Goal: Information Seeking & Learning: Learn about a topic

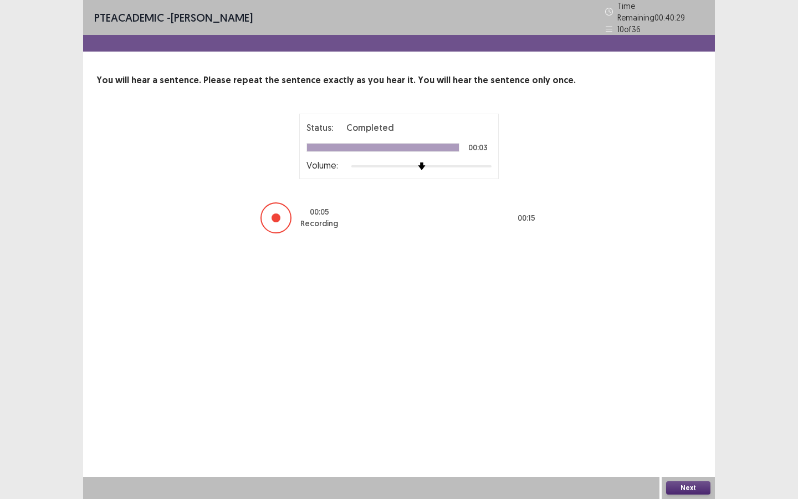
click at [682, 489] on button "Next" at bounding box center [688, 487] width 44 height 13
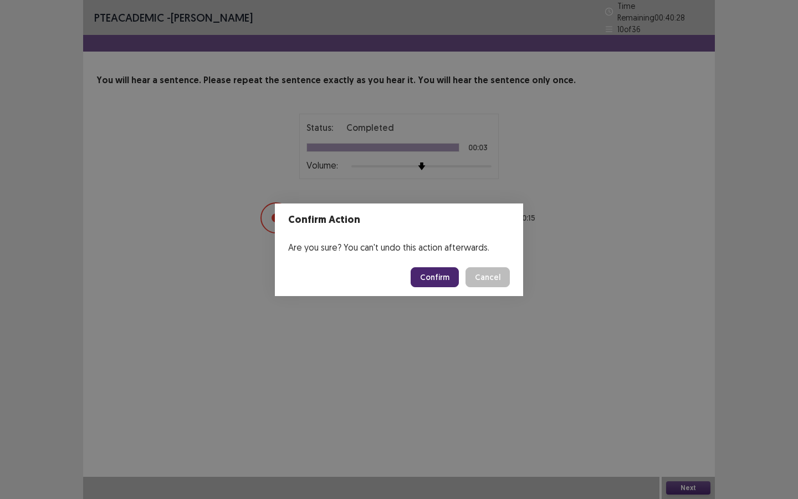
click at [441, 279] on button "Confirm" at bounding box center [435, 277] width 48 height 20
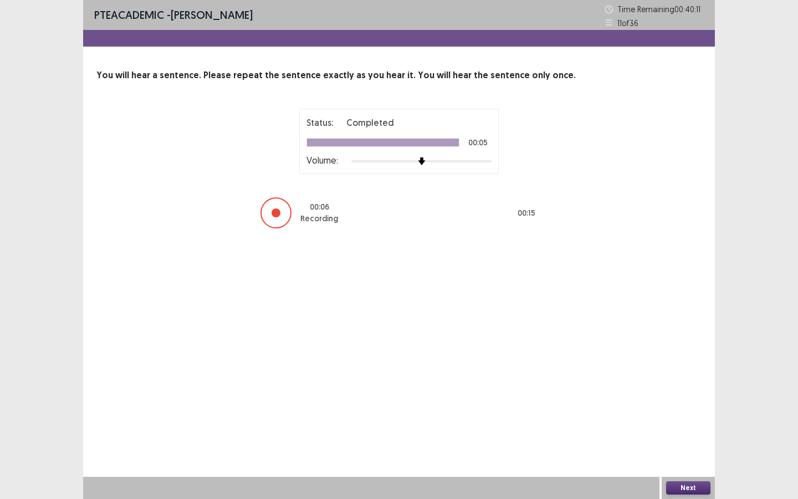
click at [678, 481] on button "Next" at bounding box center [688, 487] width 44 height 13
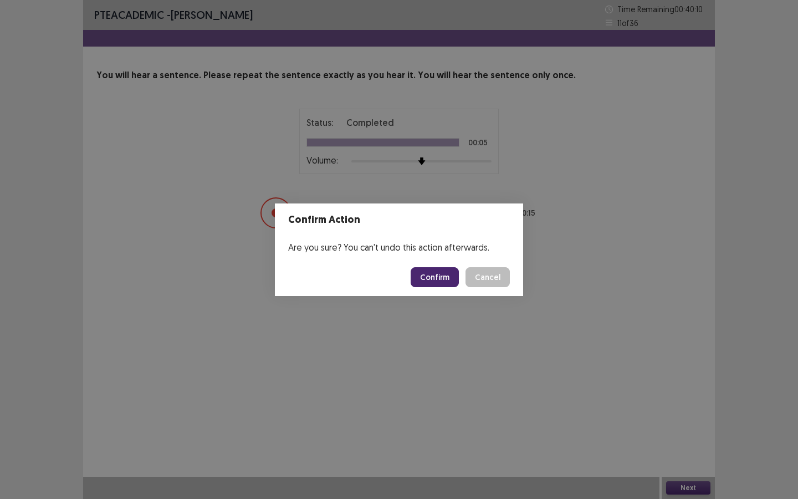
click at [440, 279] on button "Confirm" at bounding box center [435, 277] width 48 height 20
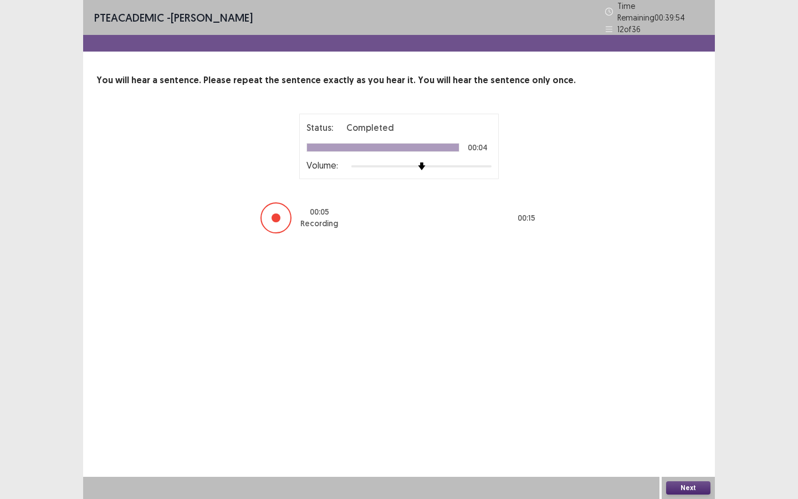
click at [690, 498] on div "Next" at bounding box center [688, 488] width 53 height 22
click at [691, 494] on button "Next" at bounding box center [688, 487] width 44 height 13
click at [692, 492] on div "Confirm Action Are you sure? You can't undo this action afterwards. Confirm Can…" at bounding box center [399, 249] width 798 height 499
click at [693, 492] on button "Next" at bounding box center [688, 487] width 44 height 13
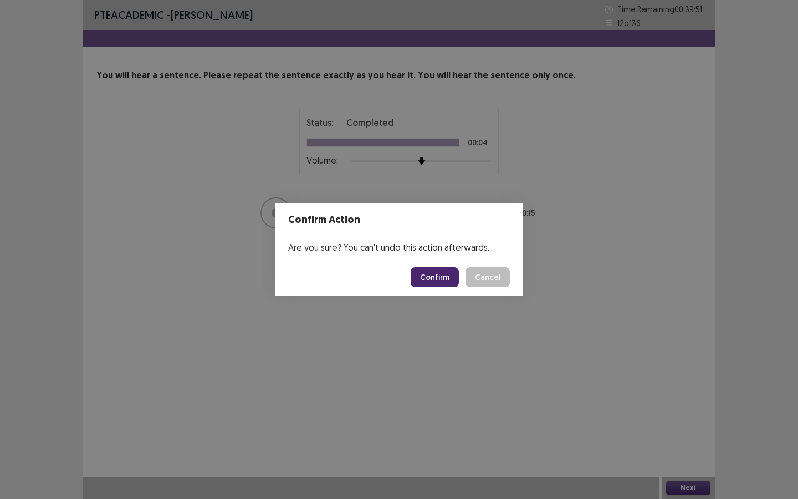
click at [440, 282] on button "Confirm" at bounding box center [435, 277] width 48 height 20
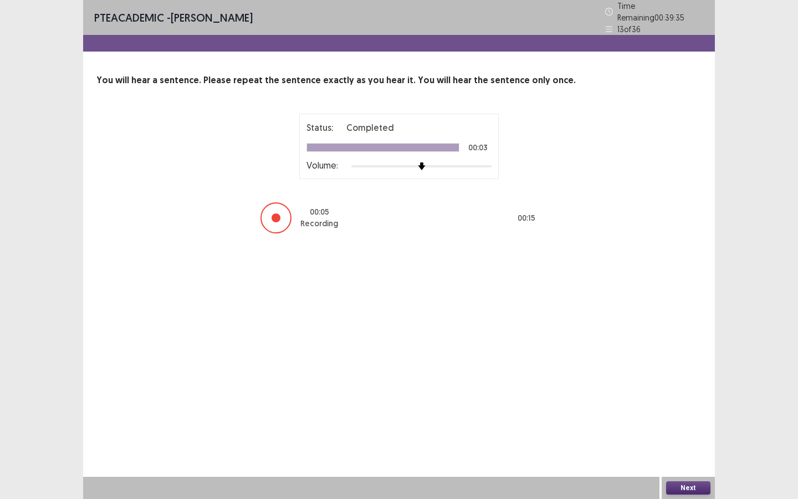
click at [671, 486] on button "Next" at bounding box center [688, 487] width 44 height 13
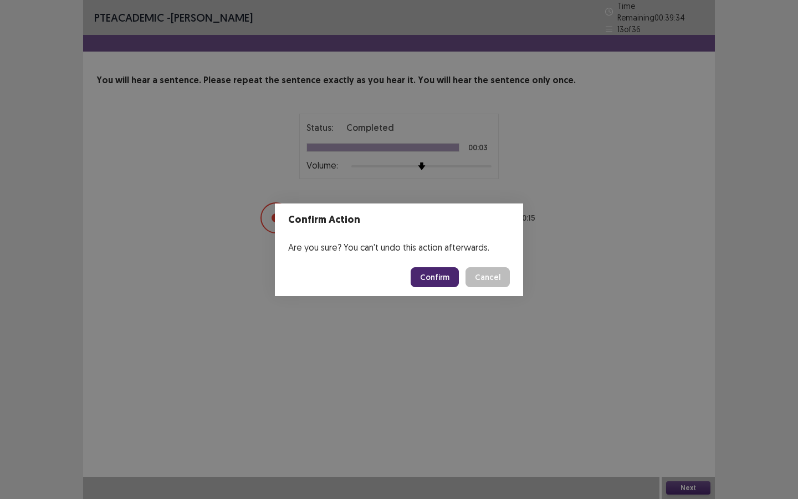
click at [446, 277] on button "Confirm" at bounding box center [435, 277] width 48 height 20
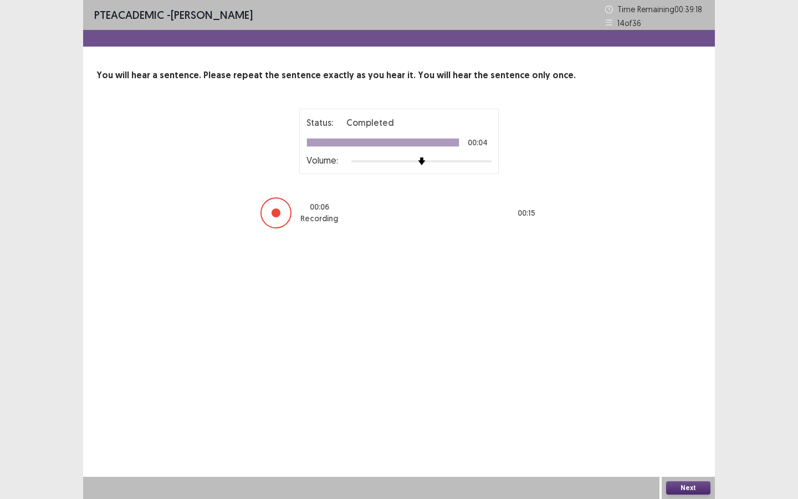
click at [683, 482] on button "Next" at bounding box center [688, 487] width 44 height 13
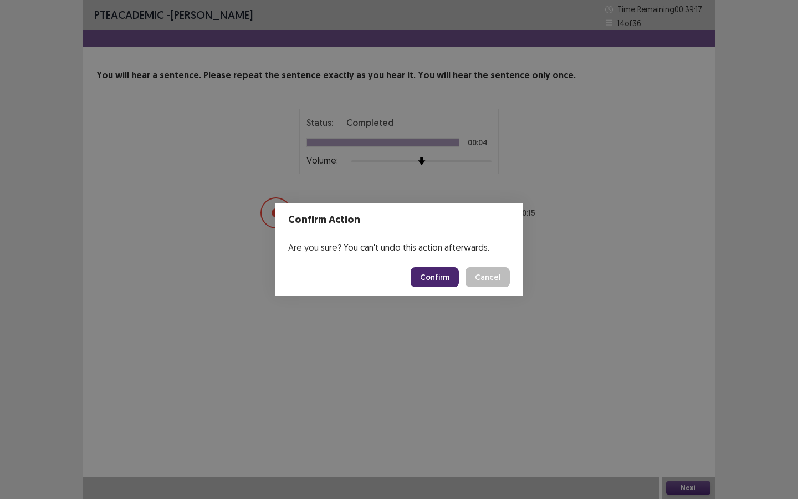
click at [426, 278] on button "Confirm" at bounding box center [435, 277] width 48 height 20
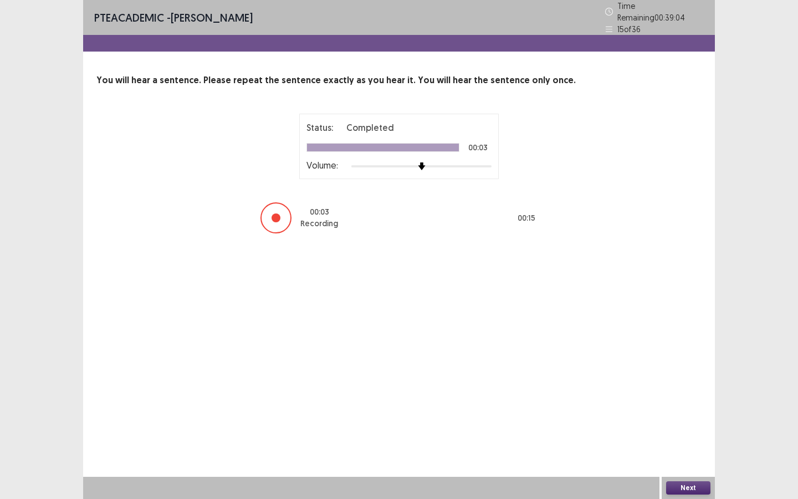
click at [678, 490] on button "Next" at bounding box center [688, 487] width 44 height 13
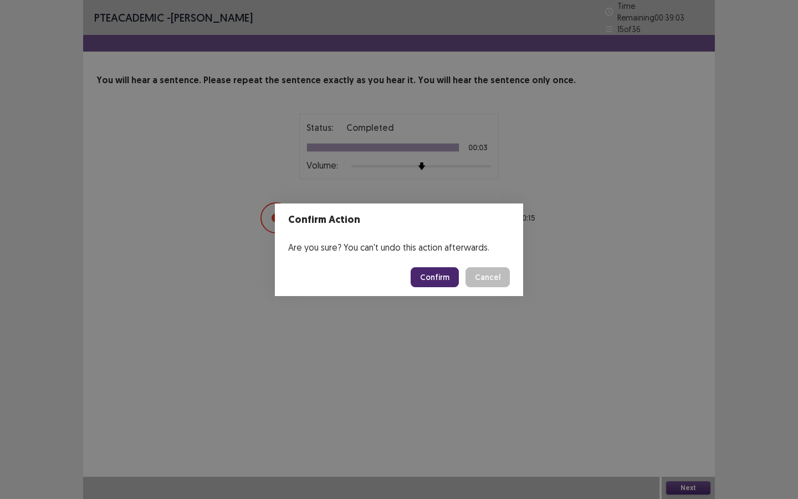
click at [442, 280] on button "Confirm" at bounding box center [435, 277] width 48 height 20
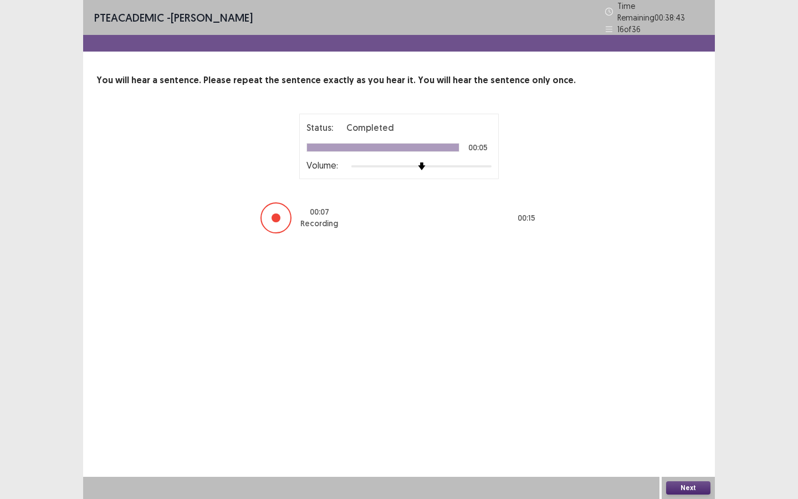
click at [683, 488] on button "Next" at bounding box center [688, 487] width 44 height 13
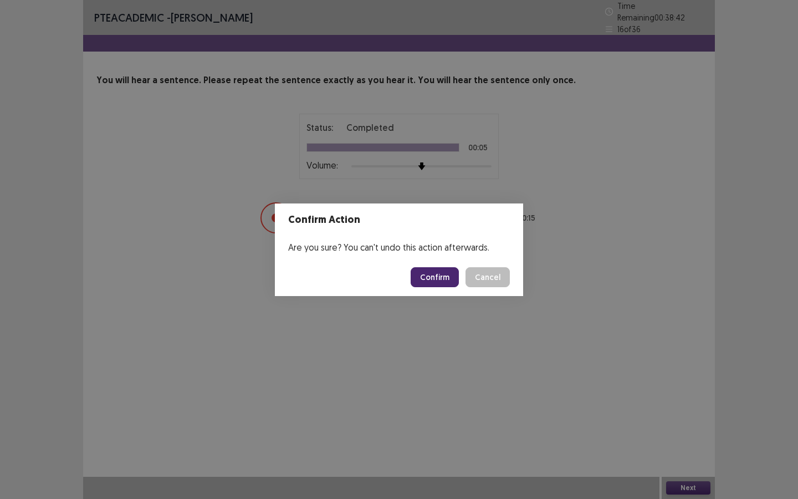
click at [454, 288] on footer "Confirm Cancel" at bounding box center [399, 277] width 248 height 38
click at [454, 283] on button "Confirm" at bounding box center [435, 277] width 48 height 20
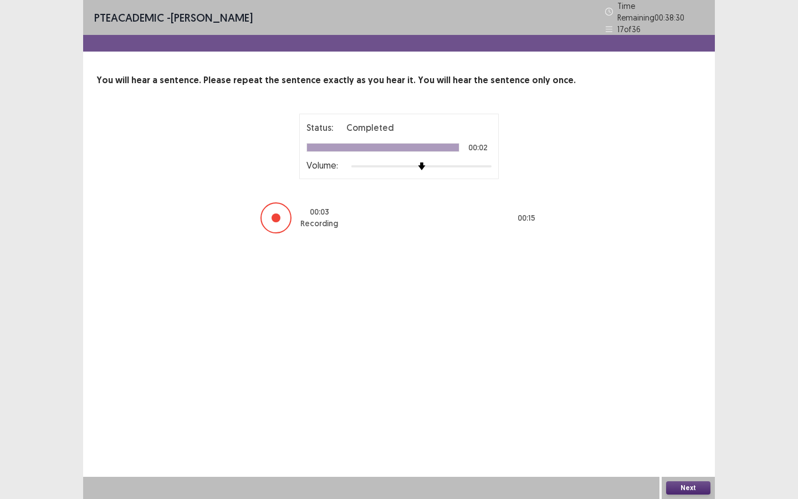
click at [675, 485] on button "Next" at bounding box center [688, 487] width 44 height 13
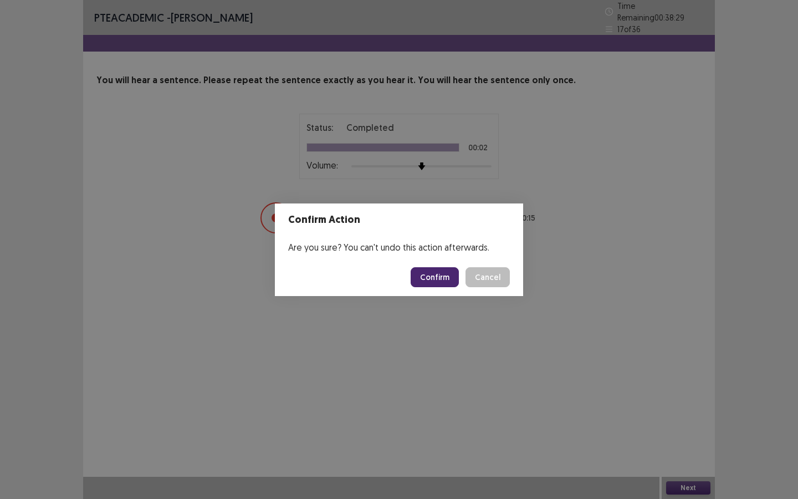
click at [448, 270] on button "Confirm" at bounding box center [435, 277] width 48 height 20
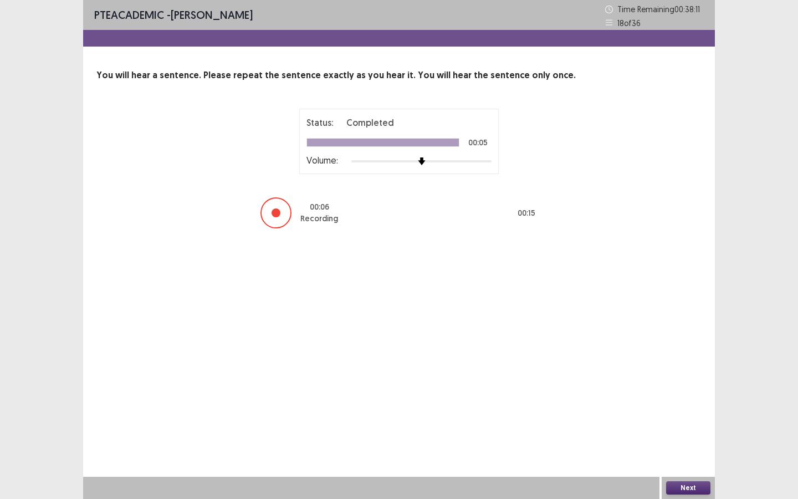
click at [692, 485] on button "Next" at bounding box center [688, 487] width 44 height 13
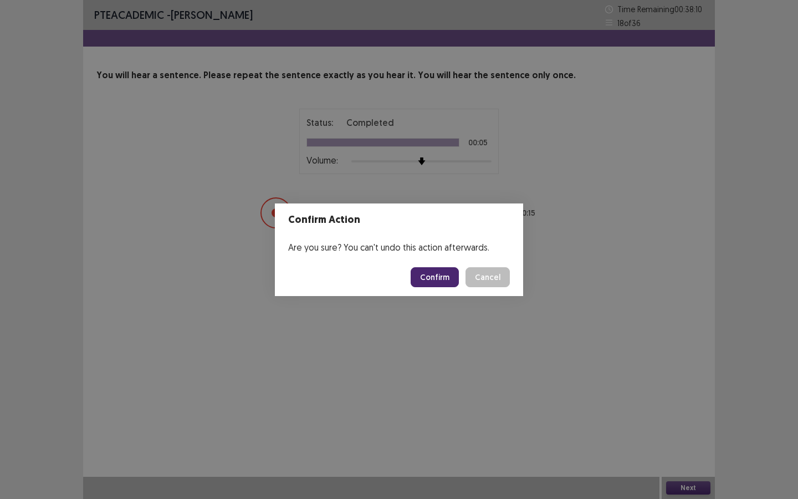
click at [449, 278] on button "Confirm" at bounding box center [435, 277] width 48 height 20
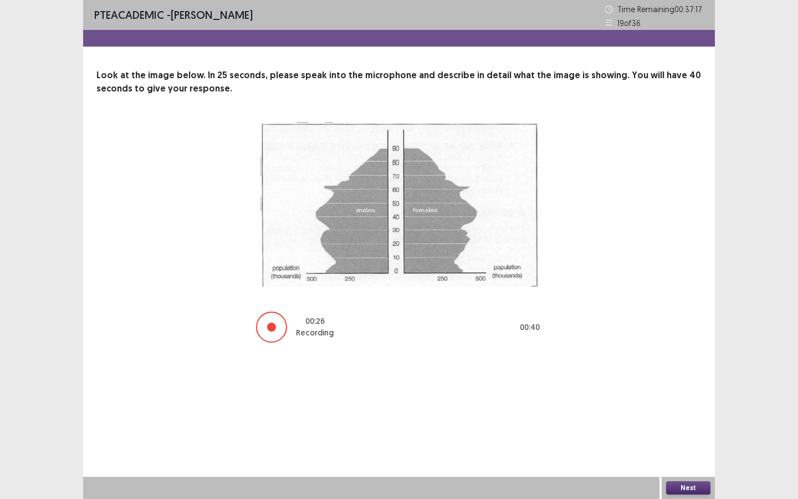
click at [673, 489] on button "Next" at bounding box center [688, 487] width 44 height 13
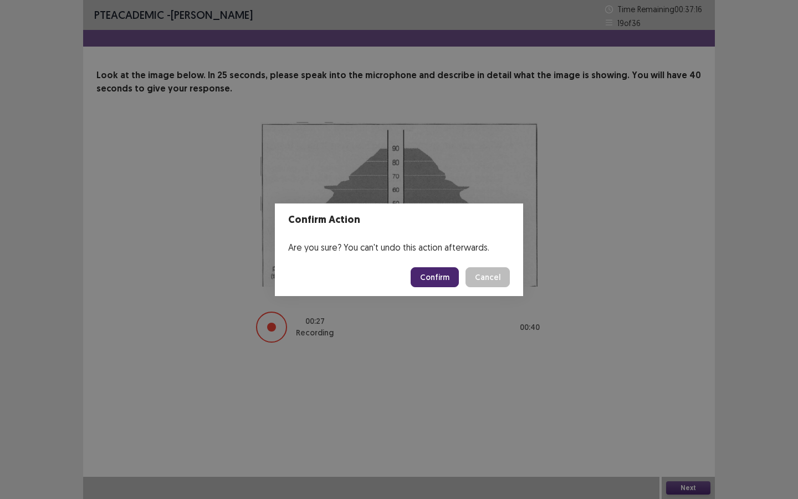
click at [446, 268] on button "Confirm" at bounding box center [435, 277] width 48 height 20
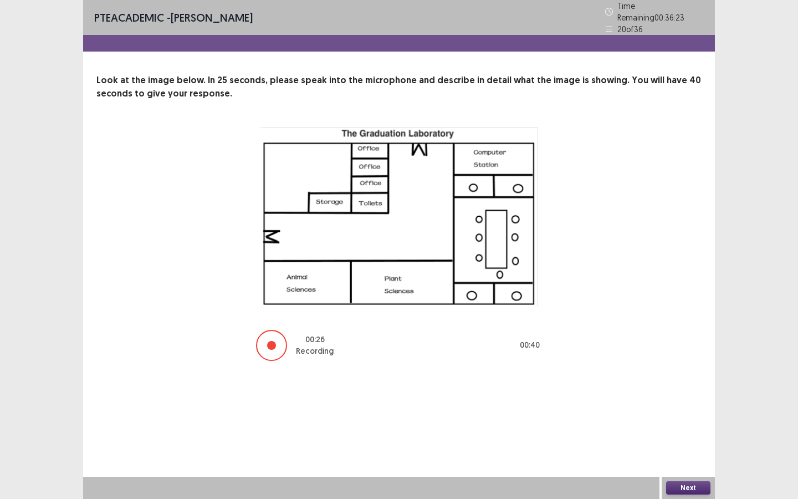
click at [685, 486] on button "Next" at bounding box center [688, 487] width 44 height 13
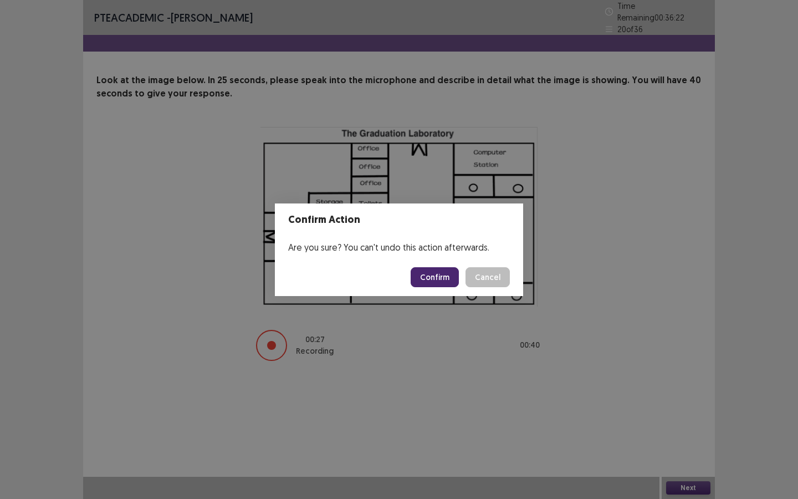
click at [454, 278] on button "Confirm" at bounding box center [435, 277] width 48 height 20
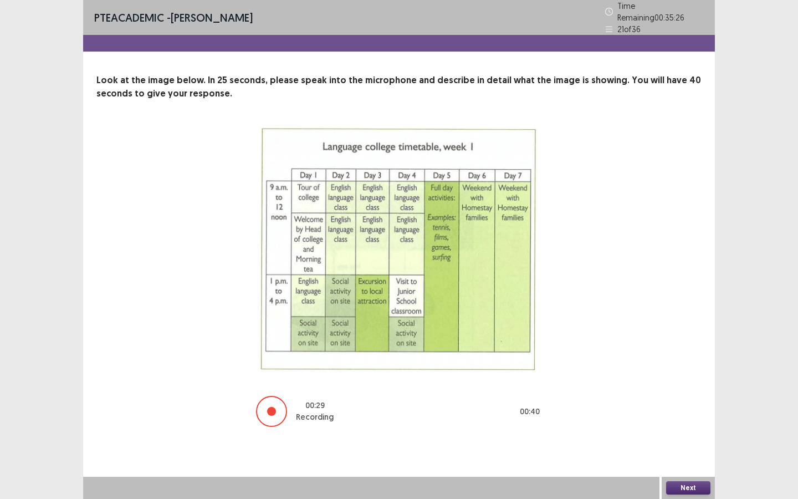
click at [676, 483] on button "Next" at bounding box center [688, 487] width 44 height 13
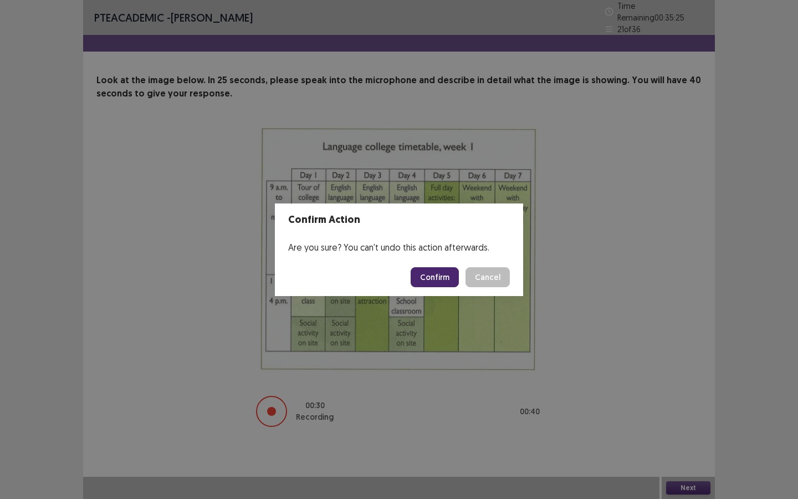
click at [451, 267] on button "Confirm" at bounding box center [435, 277] width 48 height 20
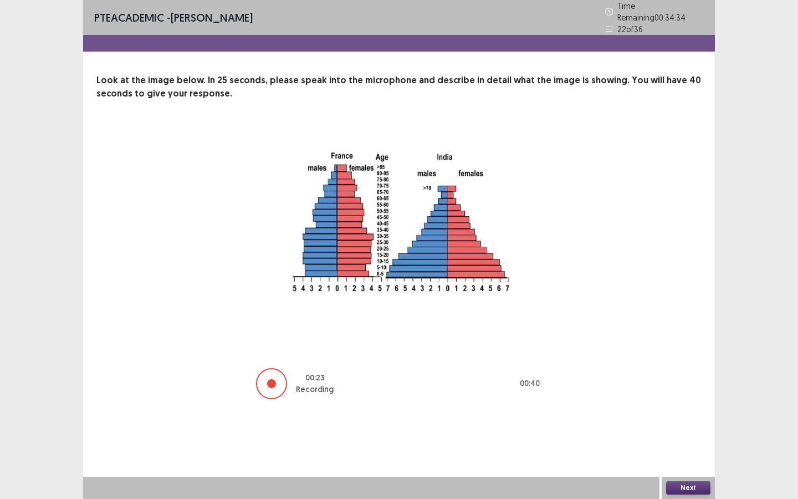
click at [676, 481] on button "Next" at bounding box center [688, 487] width 44 height 13
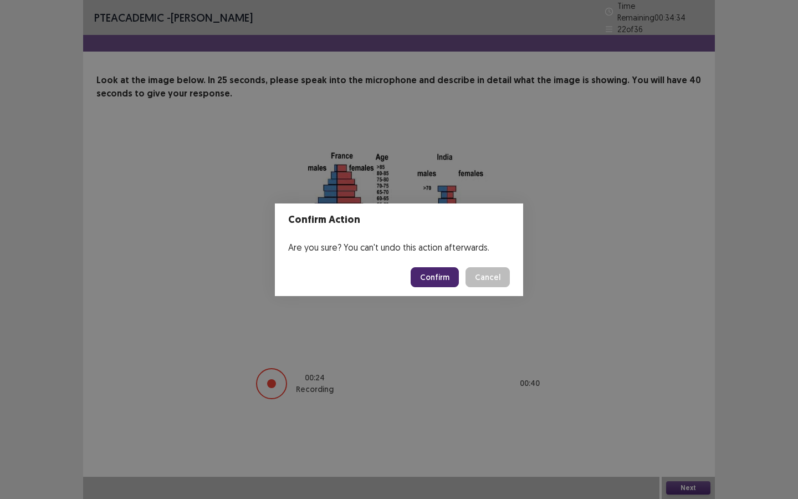
click at [450, 283] on button "Confirm" at bounding box center [435, 277] width 48 height 20
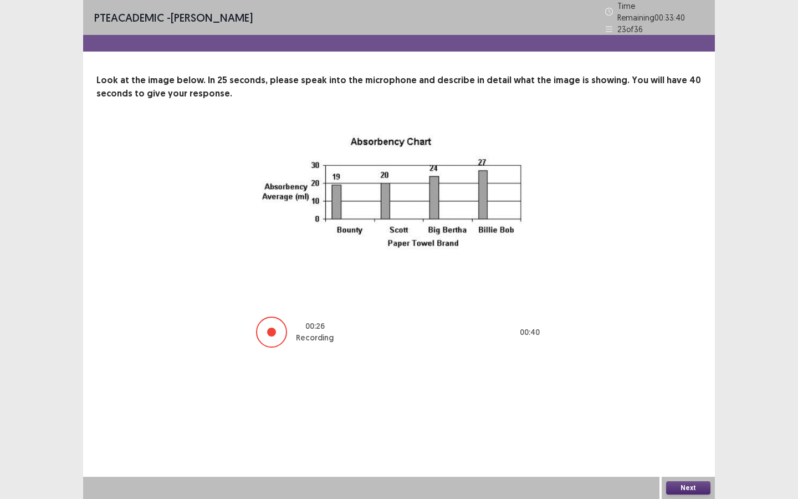
click at [676, 488] on button "Next" at bounding box center [688, 487] width 44 height 13
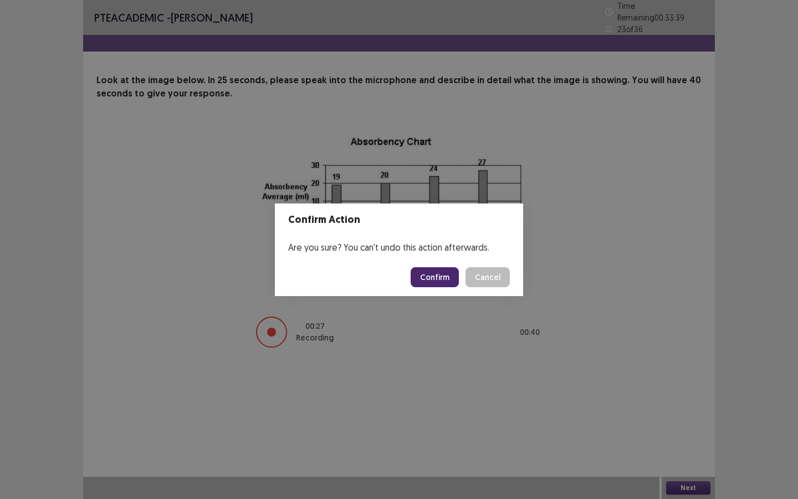
click at [452, 279] on button "Confirm" at bounding box center [435, 277] width 48 height 20
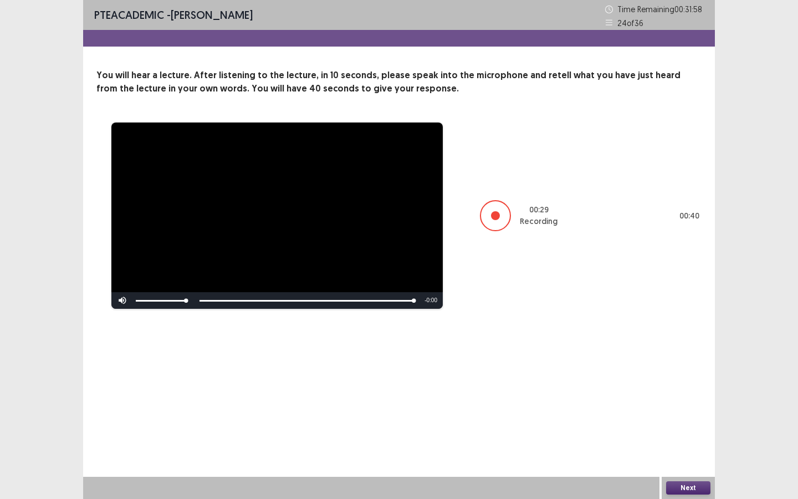
click at [678, 488] on button "Next" at bounding box center [688, 487] width 44 height 13
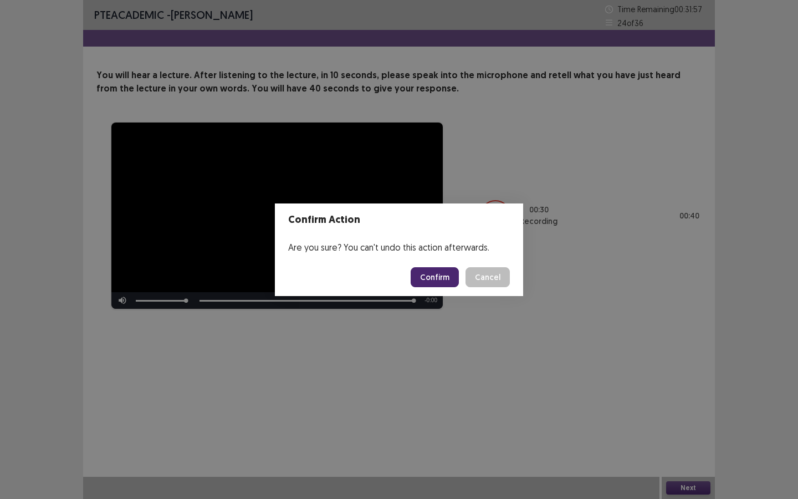
click at [425, 277] on button "Confirm" at bounding box center [435, 277] width 48 height 20
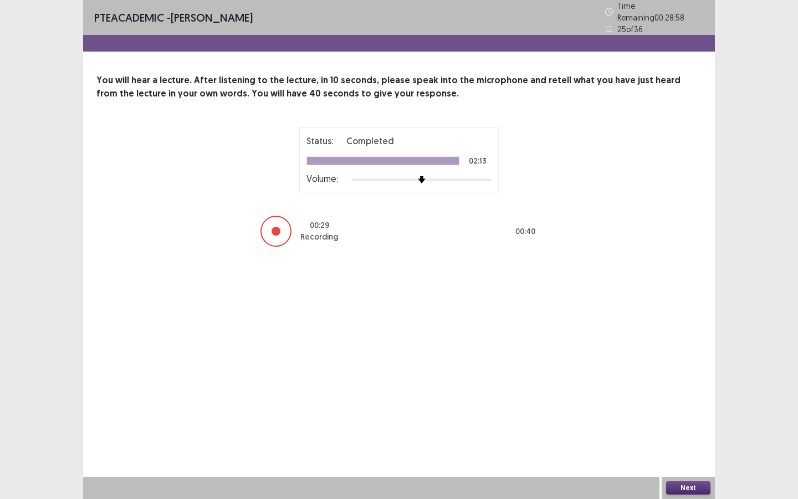
click at [684, 486] on button "Next" at bounding box center [688, 487] width 44 height 13
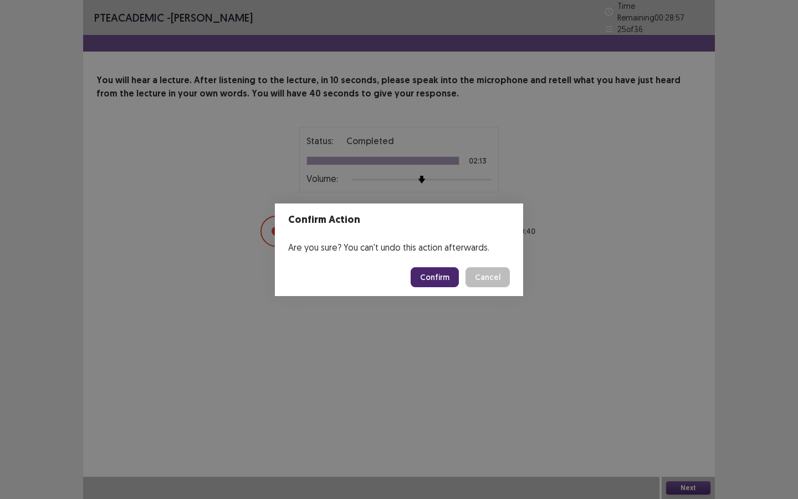
click at [426, 287] on footer "Confirm Cancel" at bounding box center [399, 277] width 248 height 38
click at [429, 282] on button "Confirm" at bounding box center [435, 277] width 48 height 20
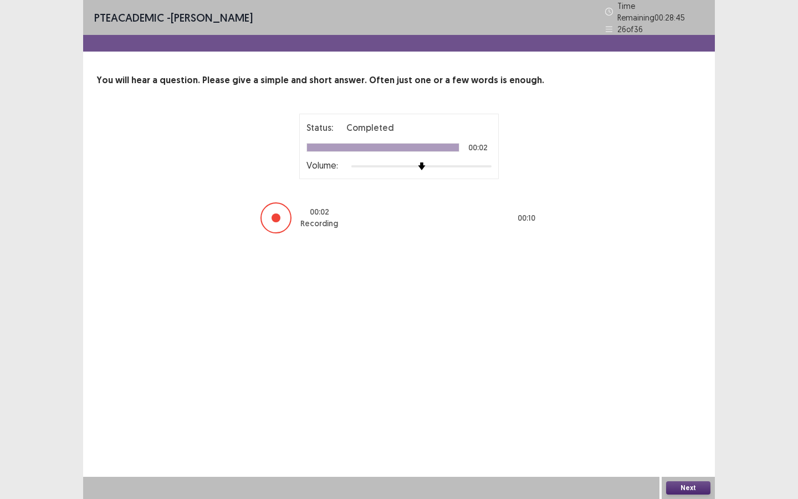
click at [691, 484] on button "Next" at bounding box center [688, 487] width 44 height 13
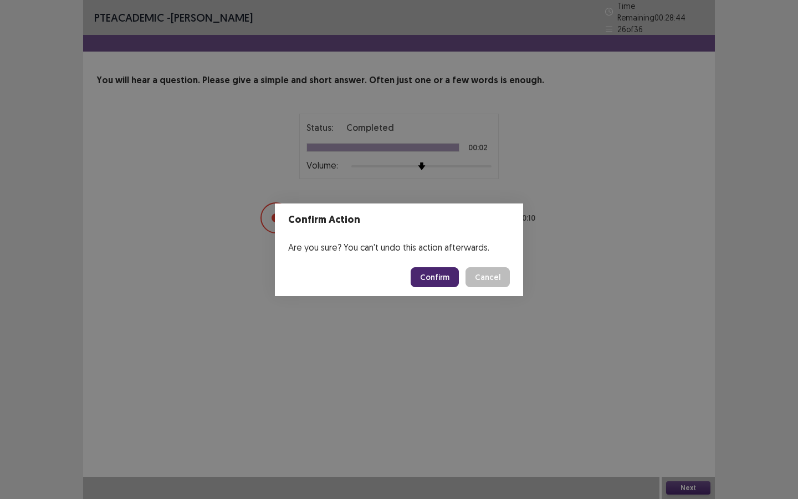
click at [441, 279] on button "Confirm" at bounding box center [435, 277] width 48 height 20
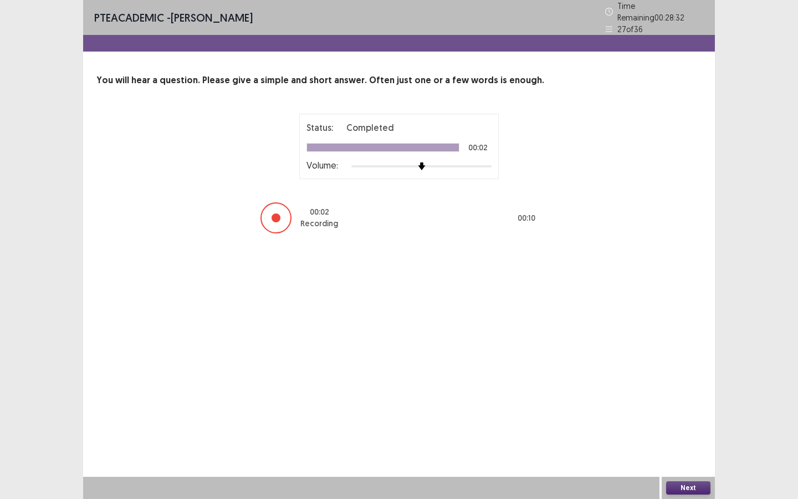
click at [697, 488] on button "Next" at bounding box center [688, 487] width 44 height 13
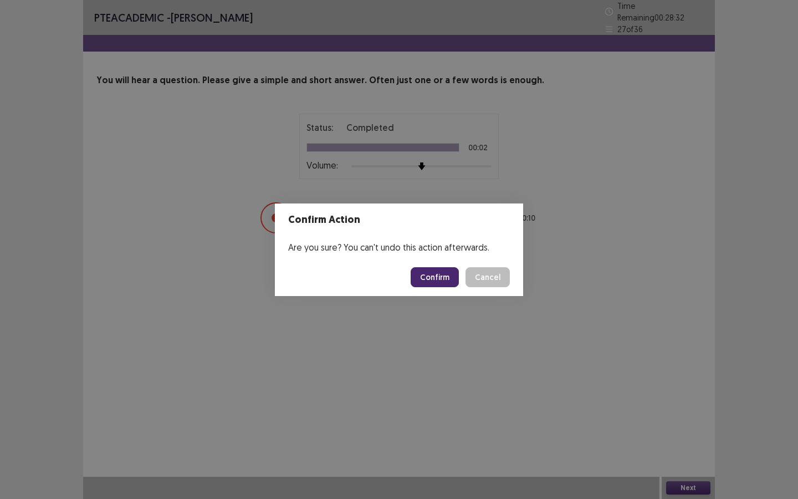
click at [448, 275] on button "Confirm" at bounding box center [435, 277] width 48 height 20
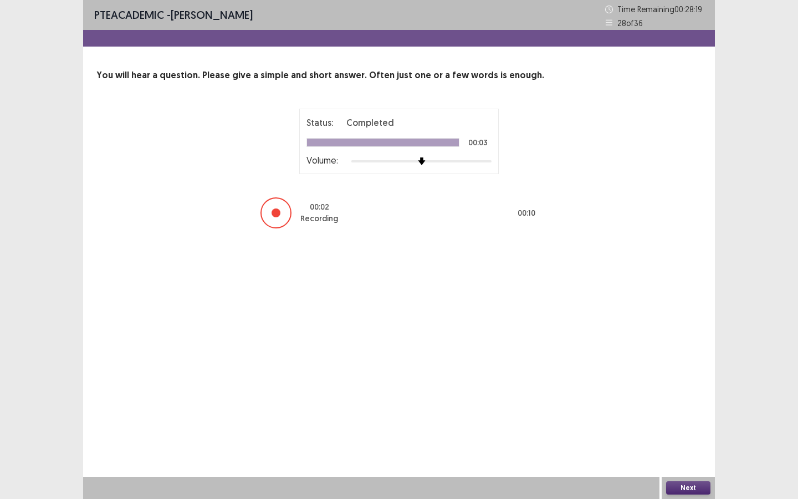
click at [676, 486] on button "Next" at bounding box center [688, 487] width 44 height 13
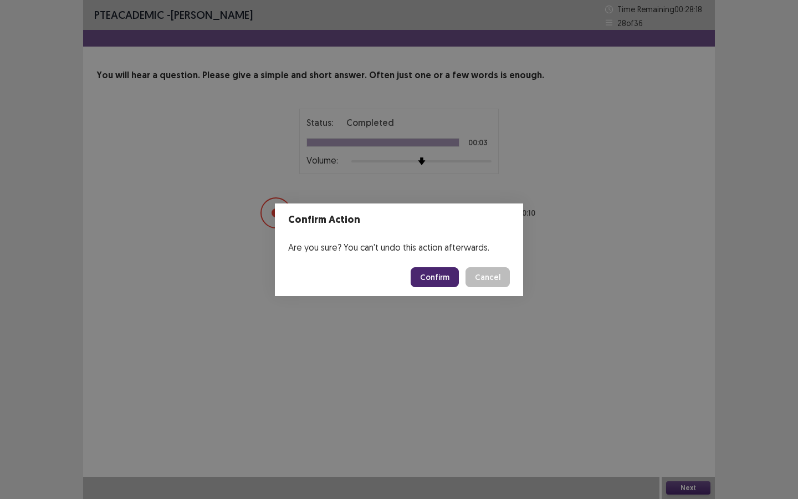
click at [435, 276] on button "Confirm" at bounding box center [435, 277] width 48 height 20
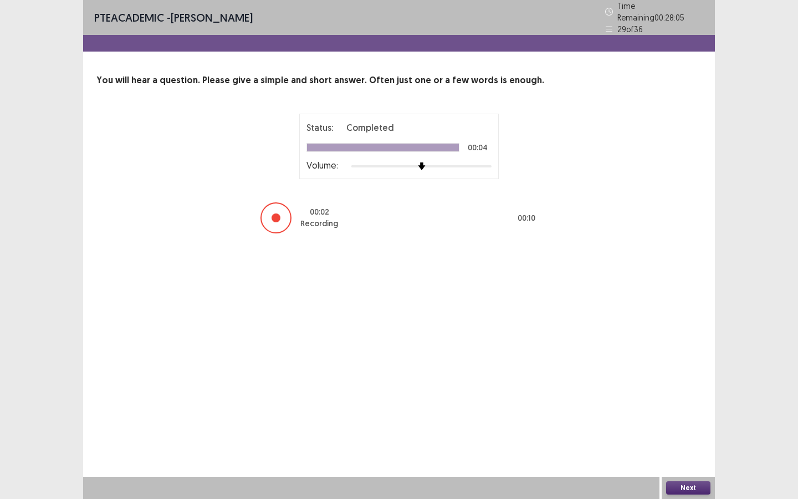
click at [691, 491] on button "Next" at bounding box center [688, 487] width 44 height 13
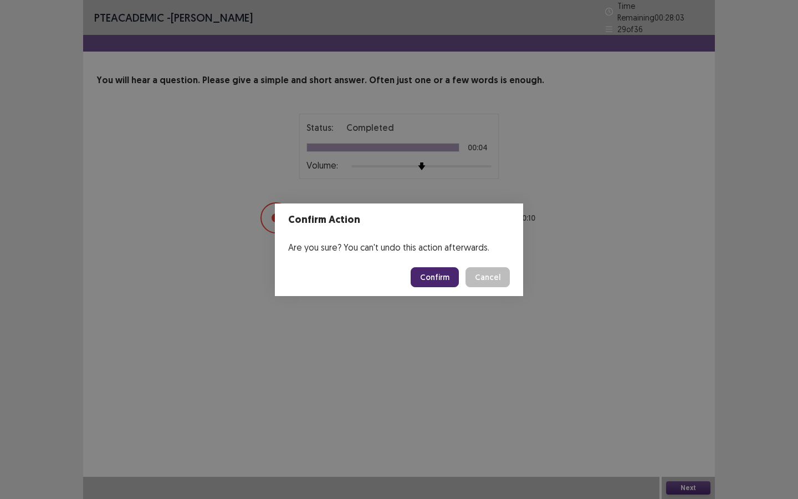
click at [452, 282] on button "Confirm" at bounding box center [435, 277] width 48 height 20
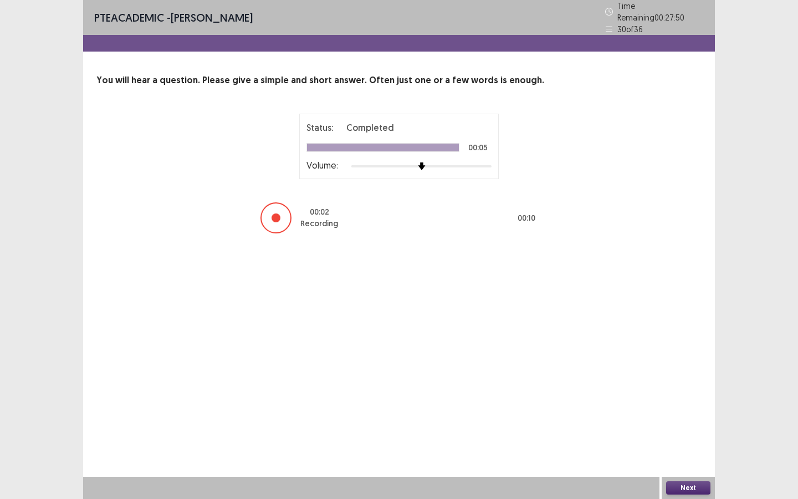
click at [688, 488] on button "Next" at bounding box center [688, 487] width 44 height 13
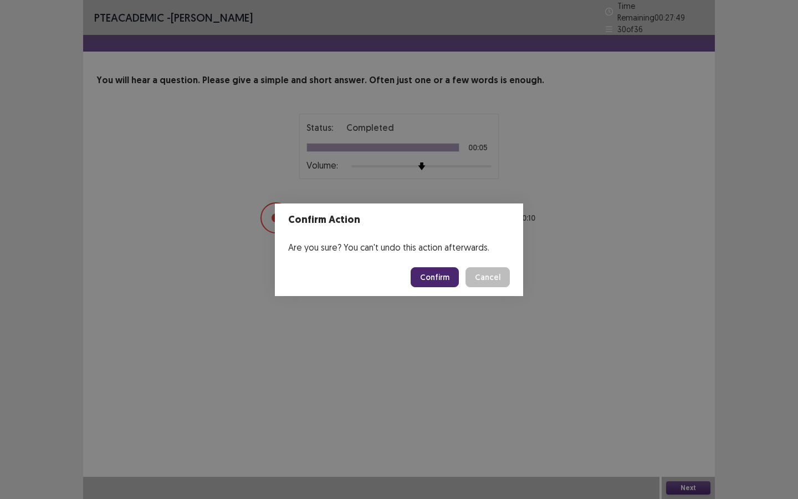
click at [457, 273] on button "Confirm" at bounding box center [435, 277] width 48 height 20
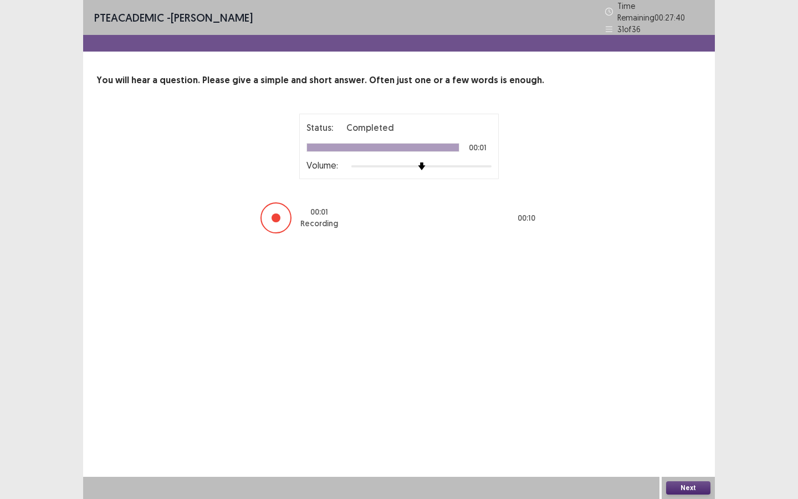
click at [672, 484] on button "Next" at bounding box center [688, 487] width 44 height 13
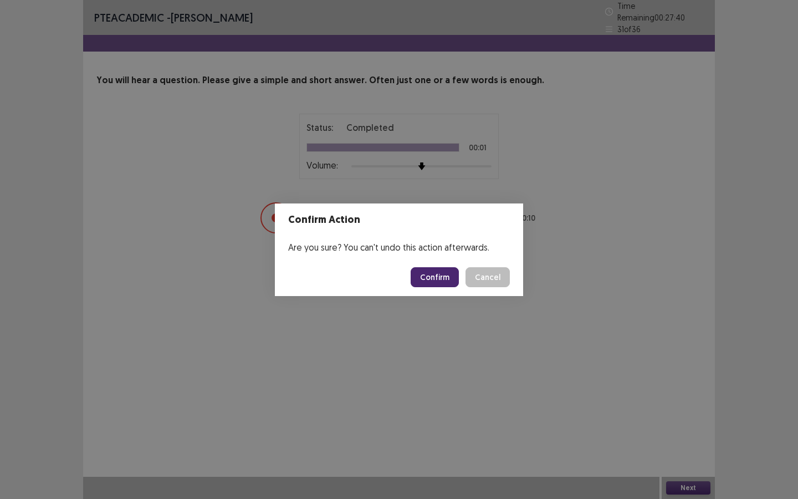
click at [451, 278] on button "Confirm" at bounding box center [435, 277] width 48 height 20
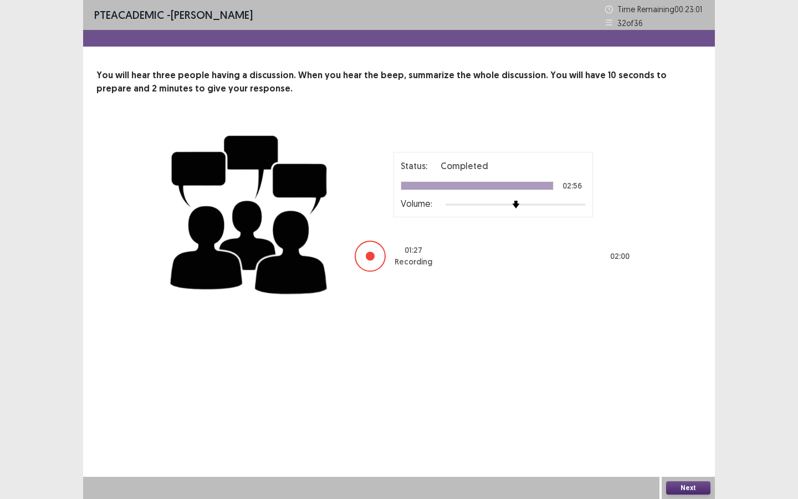
click at [702, 488] on button "Next" at bounding box center [688, 487] width 44 height 13
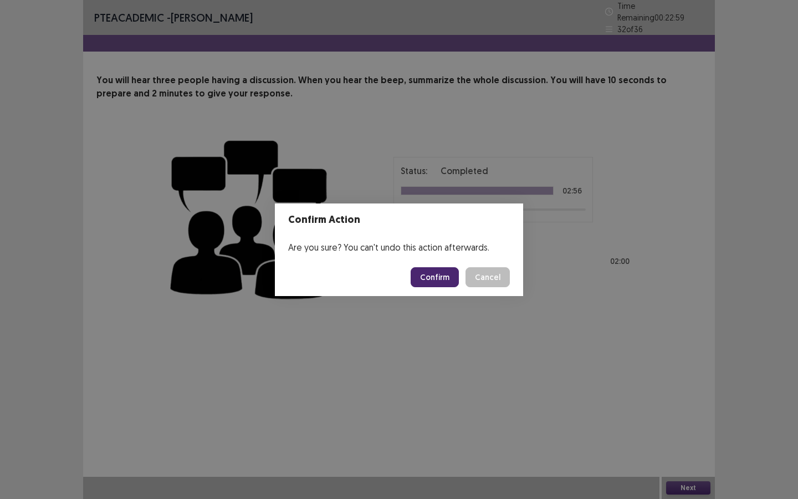
click at [447, 279] on button "Confirm" at bounding box center [435, 277] width 48 height 20
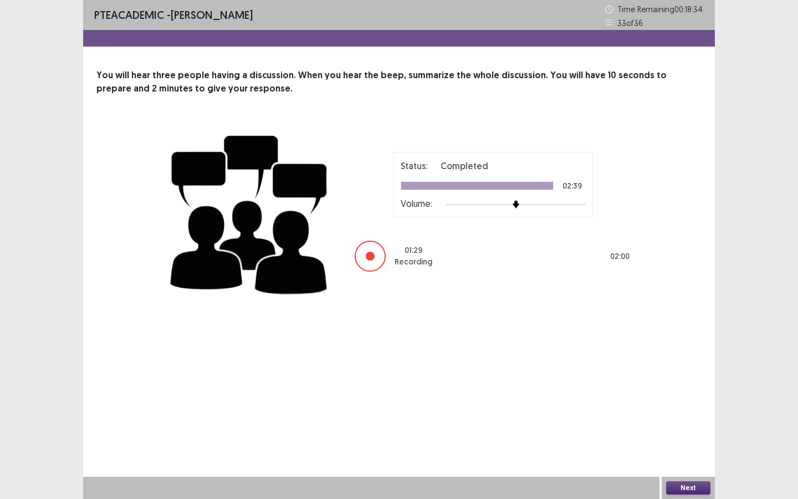
click at [682, 487] on button "Next" at bounding box center [688, 487] width 44 height 13
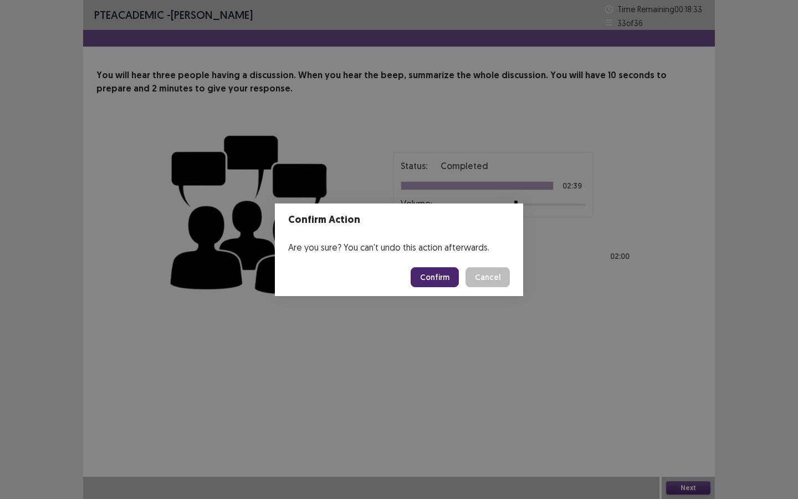
click at [422, 278] on button "Confirm" at bounding box center [435, 277] width 48 height 20
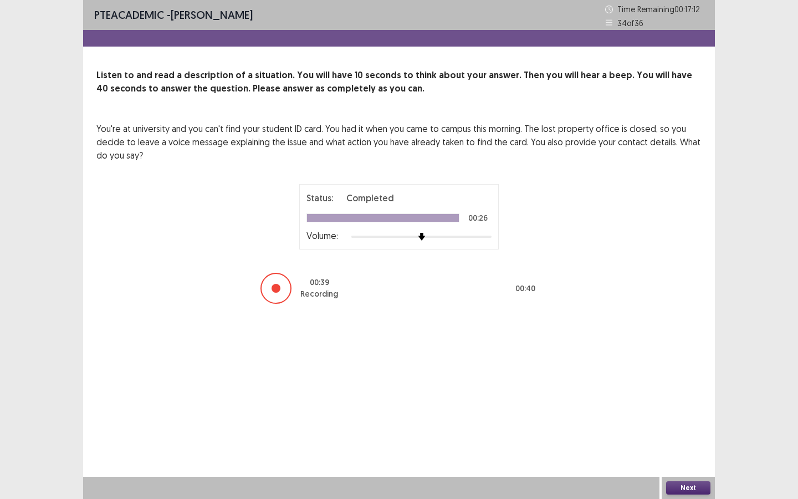
click at [673, 483] on button "Next" at bounding box center [688, 487] width 44 height 13
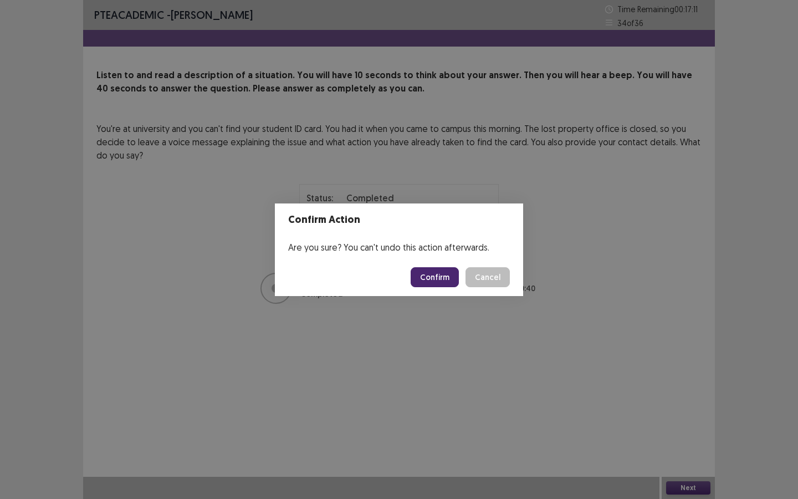
click at [440, 298] on div "Confirm Action Are you sure? You can't undo this action afterwards. Confirm Can…" at bounding box center [399, 249] width 798 height 499
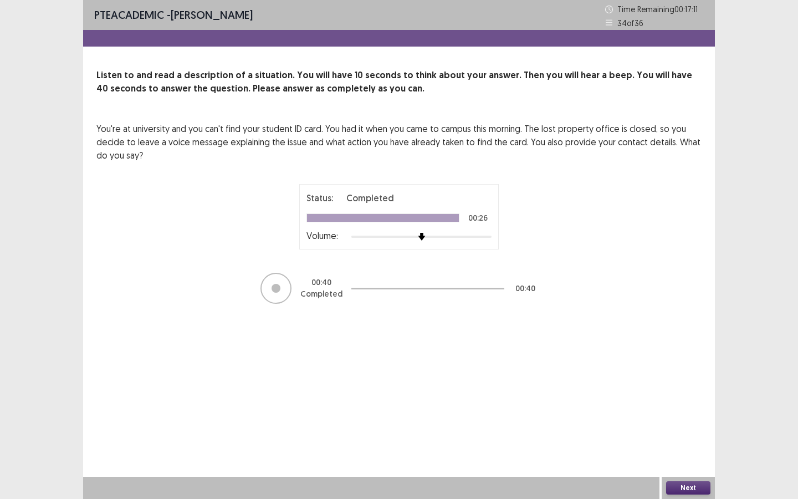
click at [441, 282] on div at bounding box center [427, 288] width 153 height 33
click at [687, 474] on div "PTE academic - [PERSON_NAME] Time Remaining 00 : 17 : 09 34 of 36 Listen to and…" at bounding box center [399, 249] width 632 height 499
click at [687, 481] on div "Next" at bounding box center [688, 488] width 53 height 22
click at [686, 488] on button "Next" at bounding box center [688, 487] width 44 height 13
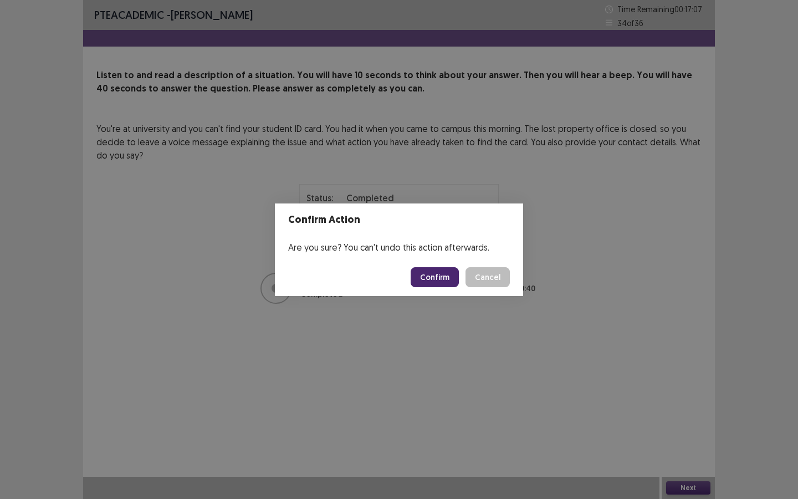
click at [433, 282] on button "Confirm" at bounding box center [435, 277] width 48 height 20
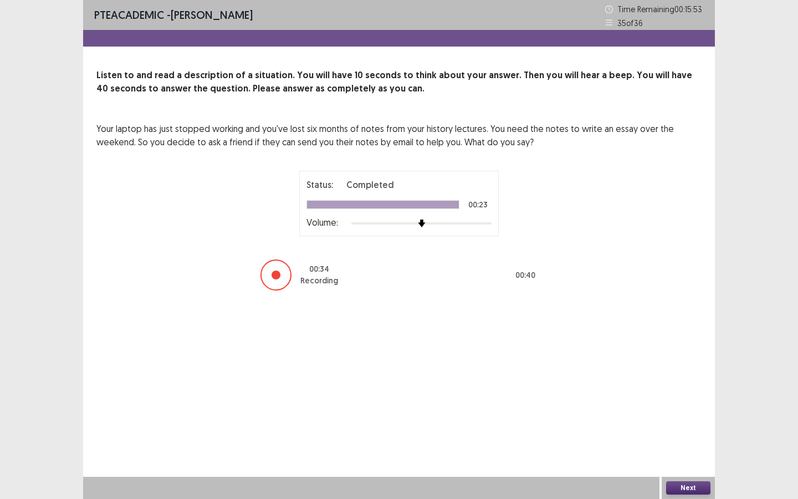
click at [691, 481] on button "Next" at bounding box center [688, 487] width 44 height 13
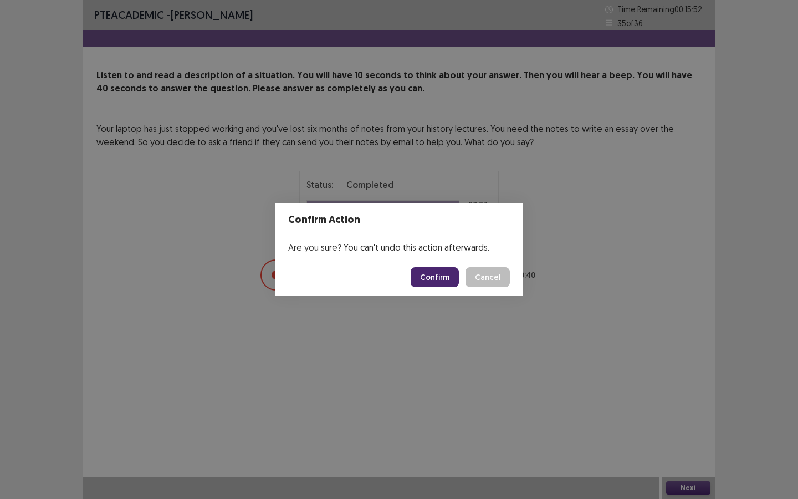
click at [453, 273] on button "Confirm" at bounding box center [435, 277] width 48 height 20
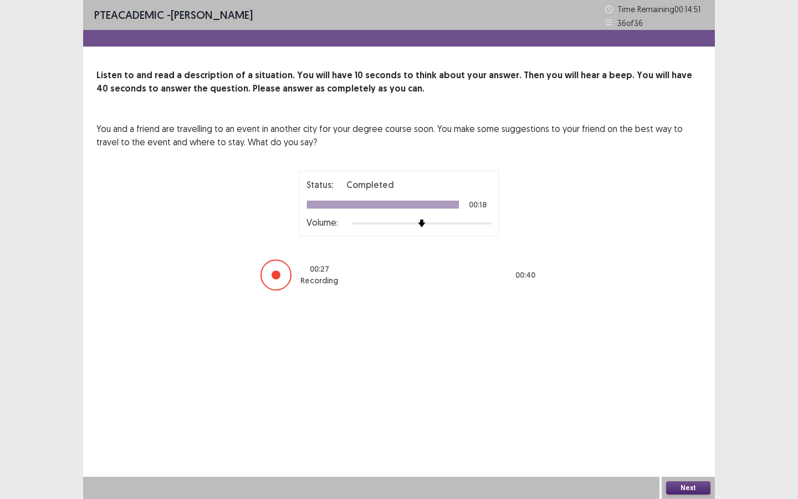
click at [675, 489] on button "Next" at bounding box center [688, 487] width 44 height 13
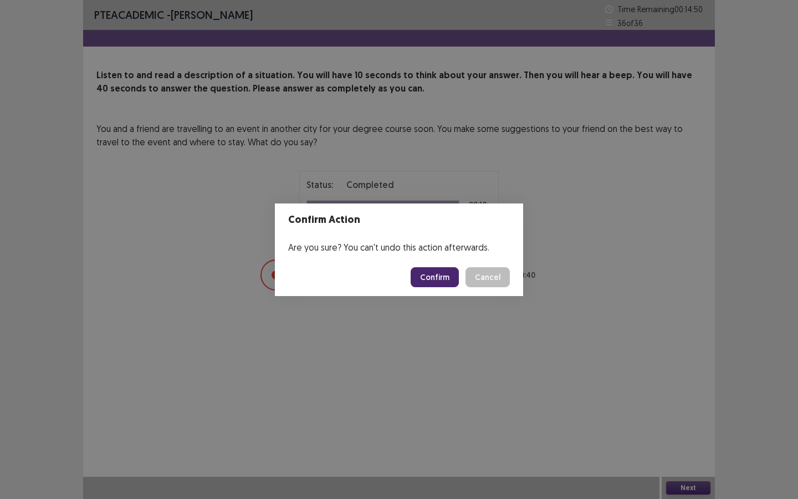
click at [437, 281] on button "Confirm" at bounding box center [435, 277] width 48 height 20
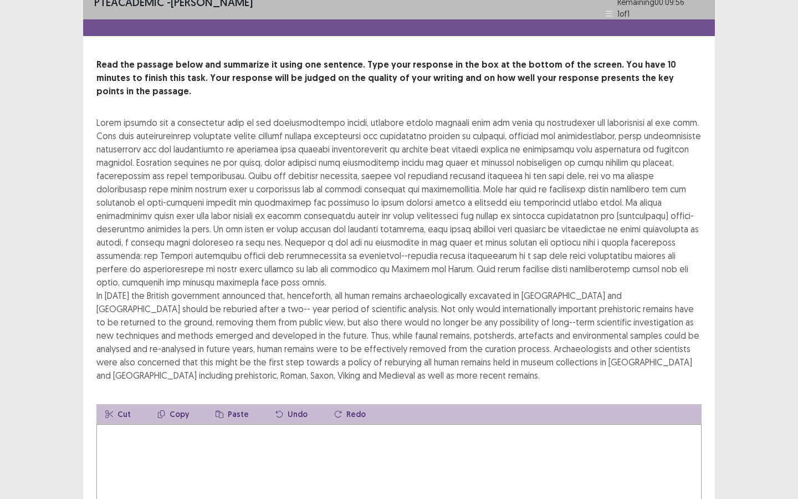
scroll to position [3, 0]
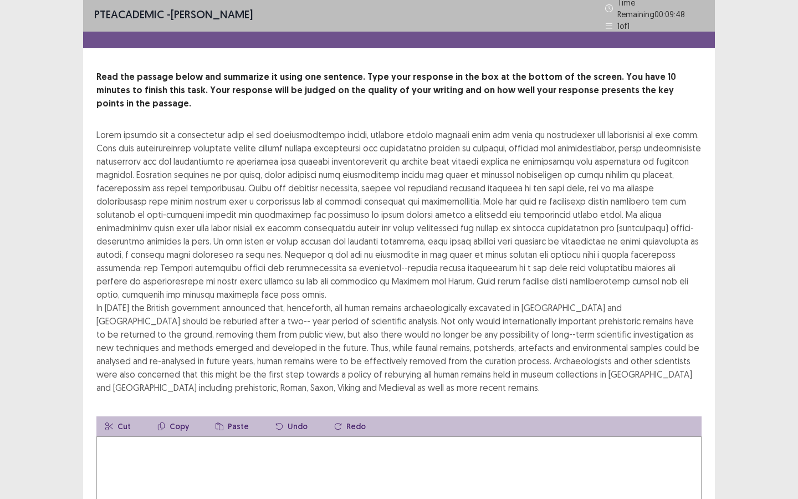
click at [272, 436] on textarea at bounding box center [398, 497] width 605 height 122
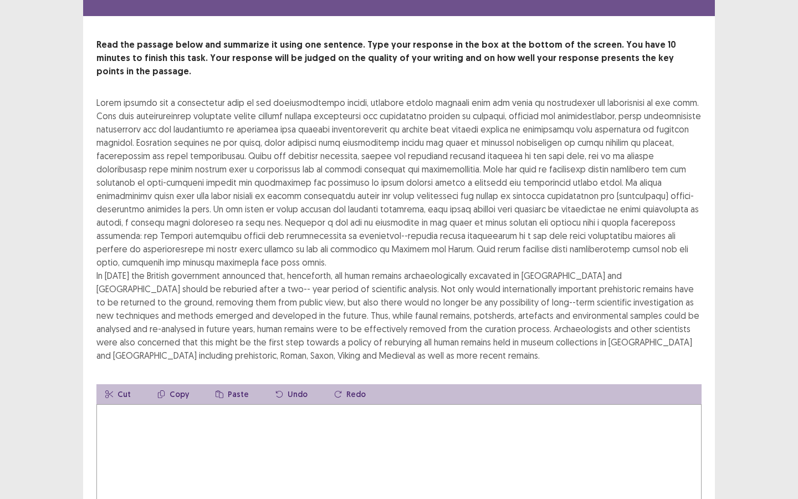
scroll to position [40, 0]
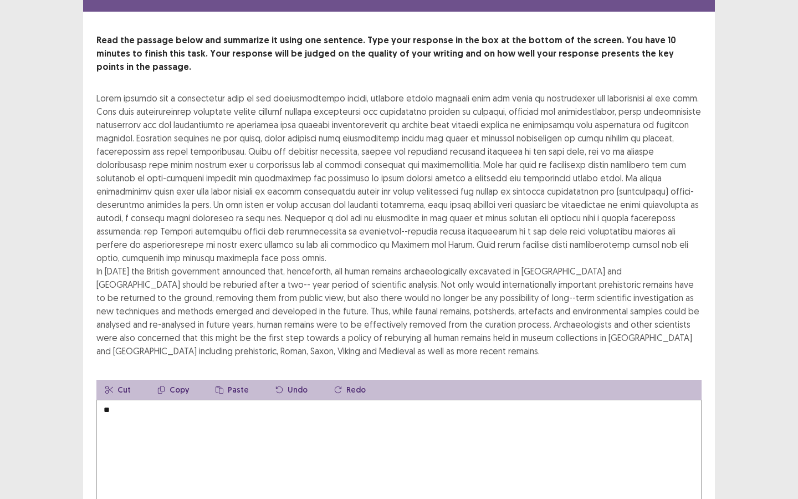
type textarea "*"
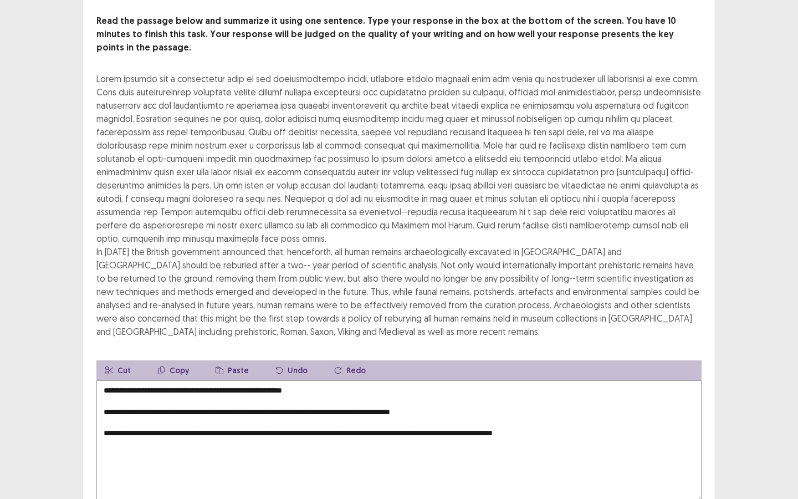
scroll to position [71, 0]
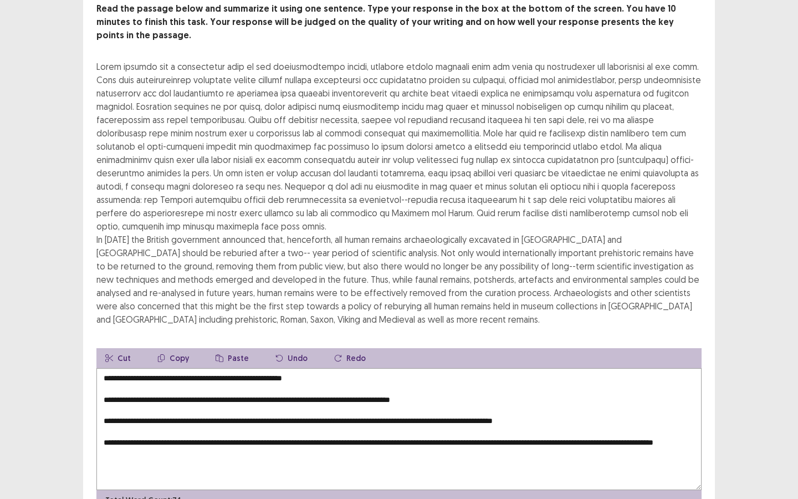
click at [105, 380] on textarea "**********" at bounding box center [398, 429] width 605 height 122
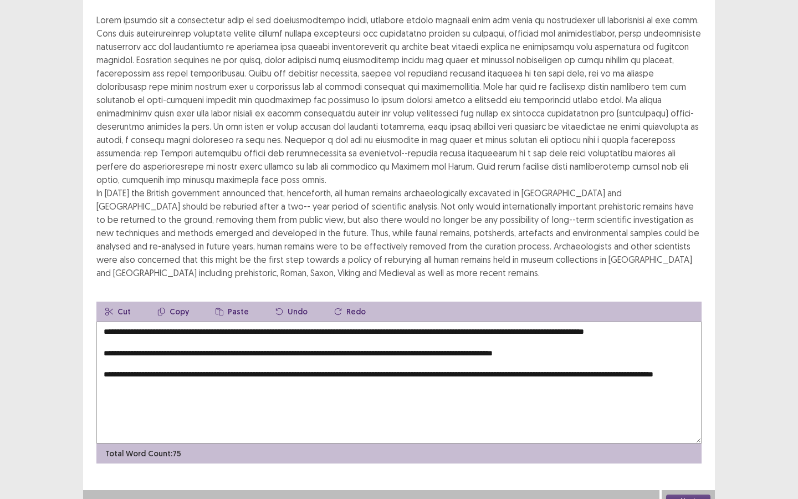
scroll to position [105, 0]
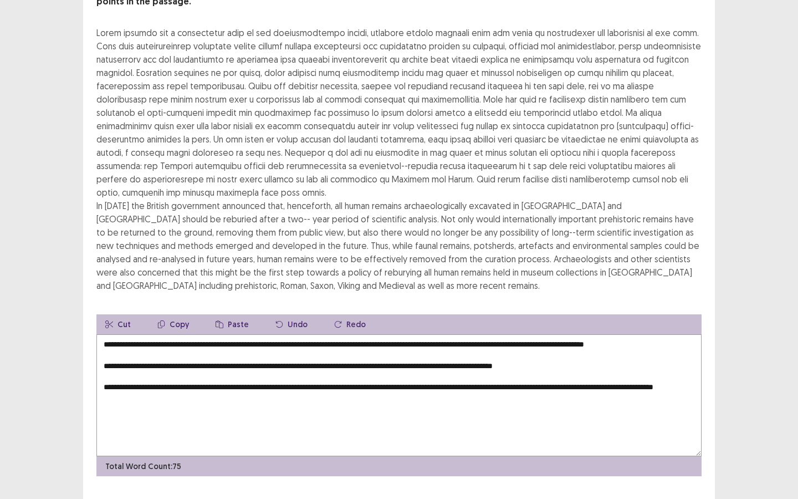
drag, startPoint x: 657, startPoint y: 328, endPoint x: 658, endPoint y: 338, distance: 9.6
click at [658, 338] on textarea "**********" at bounding box center [398, 395] width 605 height 122
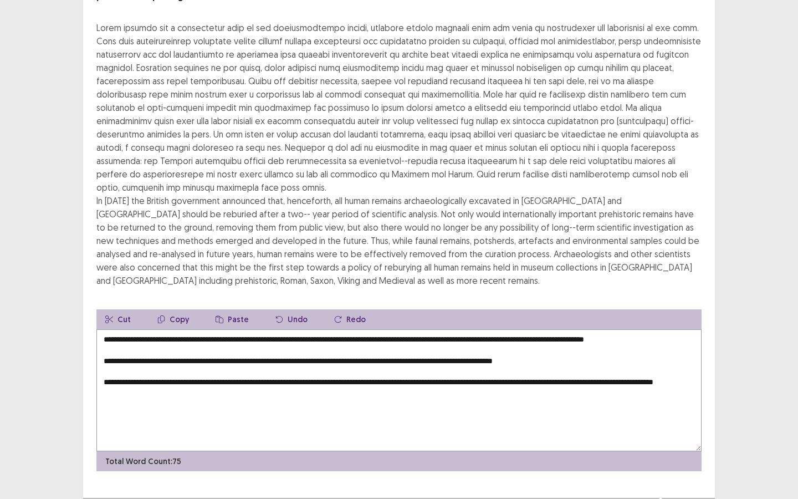
click at [467, 334] on textarea "**********" at bounding box center [398, 390] width 605 height 122
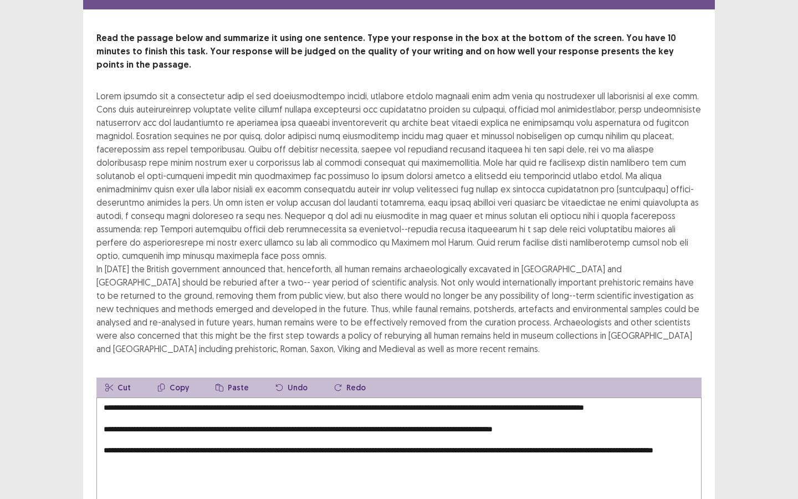
scroll to position [44, 0]
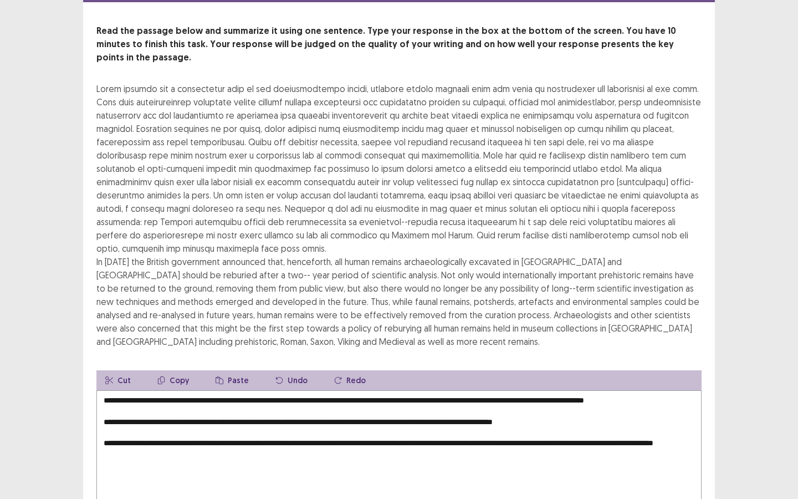
click at [101, 420] on textarea "**********" at bounding box center [398, 451] width 605 height 122
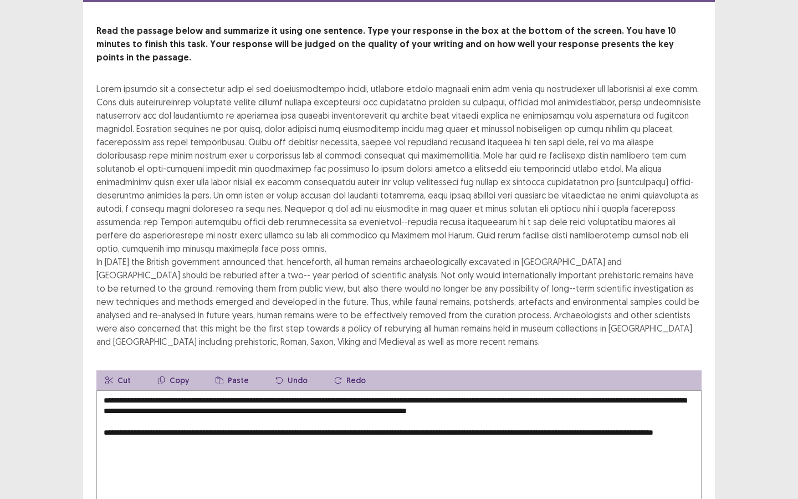
click at [103, 415] on textarea "**********" at bounding box center [398, 451] width 605 height 122
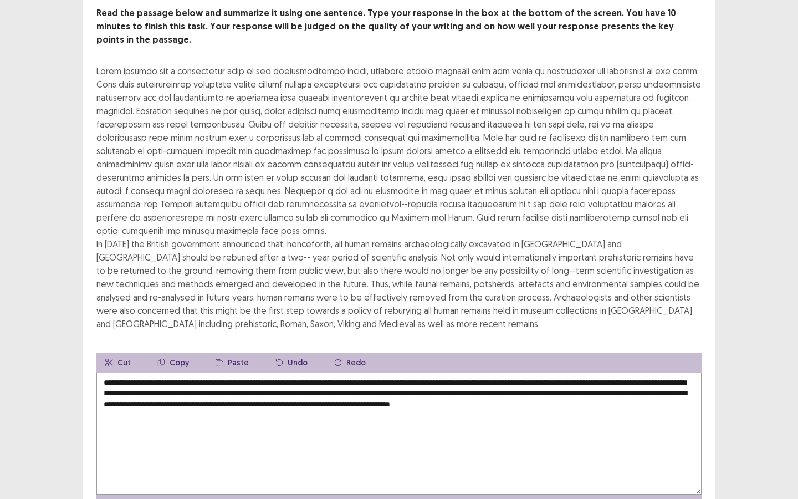
scroll to position [80, 0]
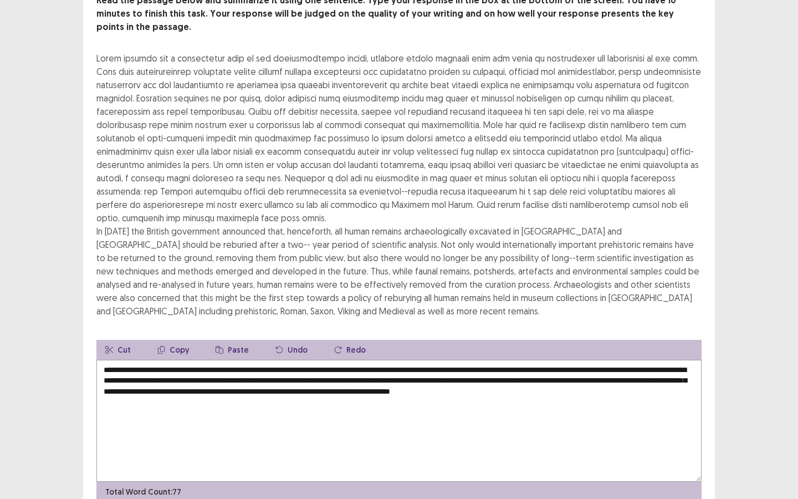
drag, startPoint x: 518, startPoint y: 352, endPoint x: 356, endPoint y: 347, distance: 161.9
click at [356, 360] on textarea "**********" at bounding box center [398, 421] width 605 height 122
click at [443, 372] on textarea "**********" at bounding box center [398, 421] width 605 height 122
drag, startPoint x: 494, startPoint y: 373, endPoint x: 509, endPoint y: 385, distance: 19.4
click at [509, 385] on textarea "**********" at bounding box center [398, 421] width 605 height 122
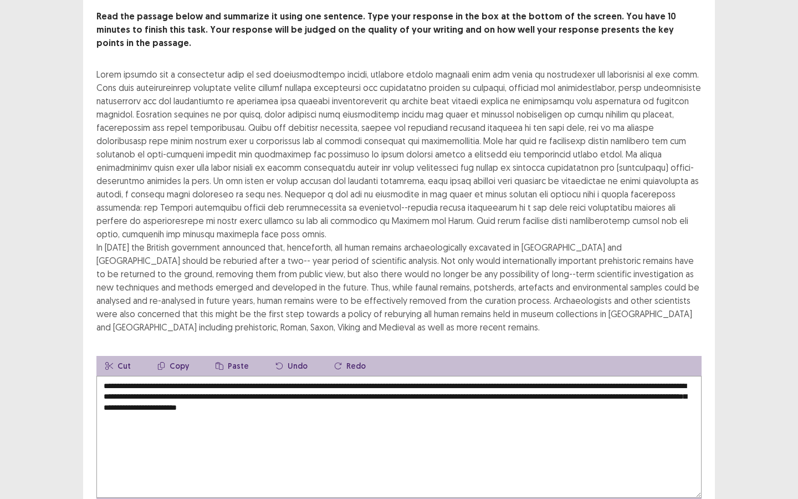
scroll to position [64, 0]
click at [210, 380] on textarea "**********" at bounding box center [398, 436] width 605 height 122
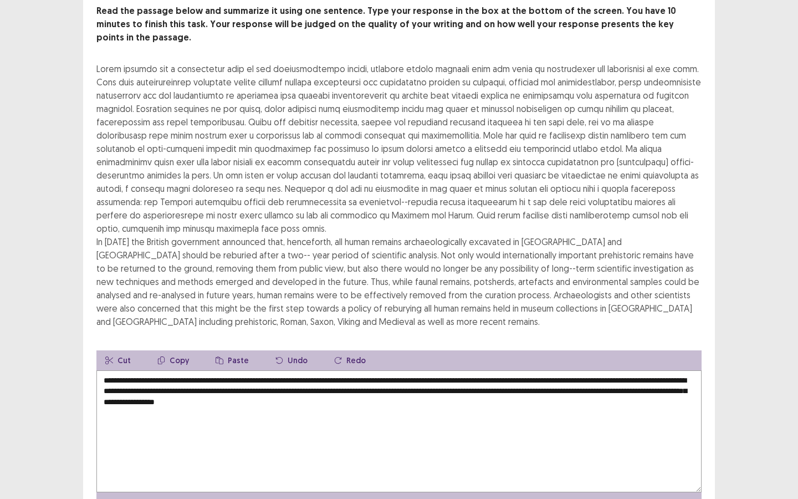
click at [294, 389] on textarea "**********" at bounding box center [398, 431] width 605 height 122
click at [322, 391] on textarea "**********" at bounding box center [398, 431] width 605 height 122
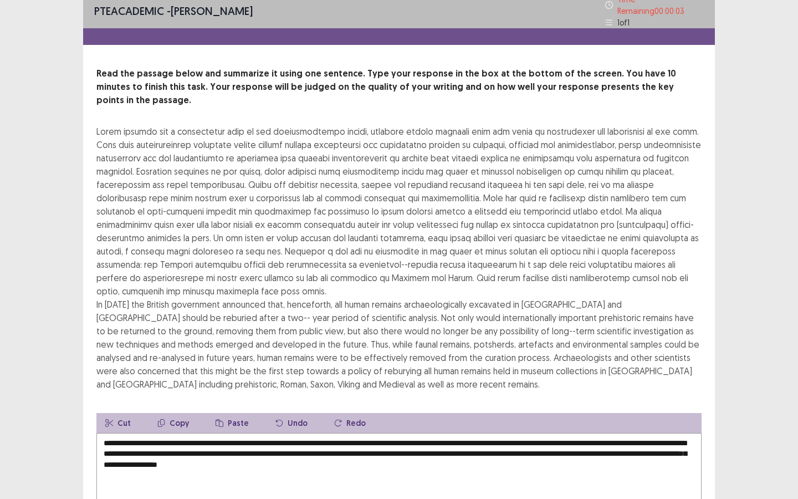
scroll to position [113, 0]
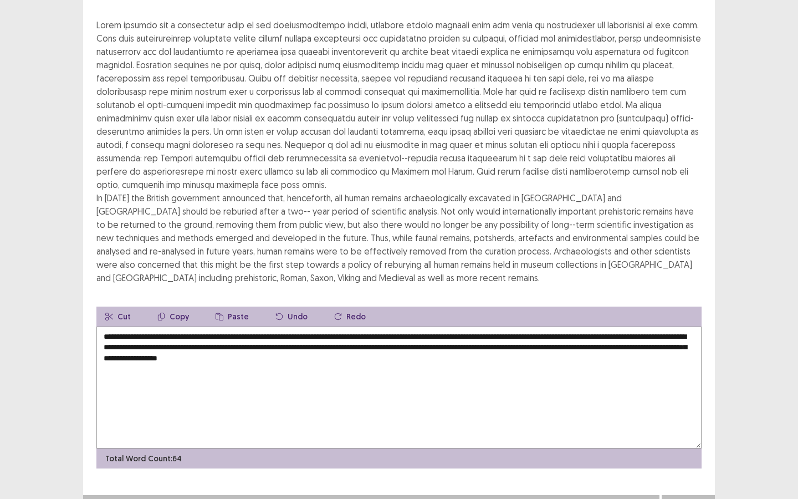
type textarea "**********"
click at [682, 498] on button "Next" at bounding box center [688, 505] width 44 height 13
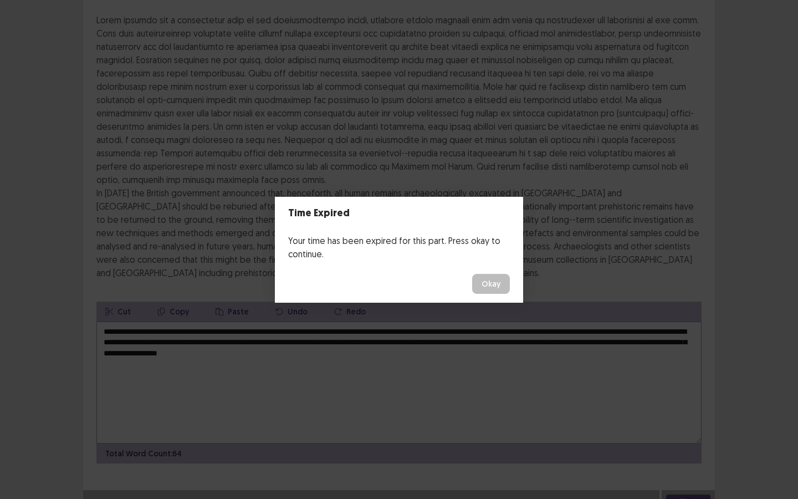
click at [440, 280] on footer "Okay" at bounding box center [399, 284] width 248 height 38
click at [499, 284] on button "Okay" at bounding box center [491, 284] width 38 height 20
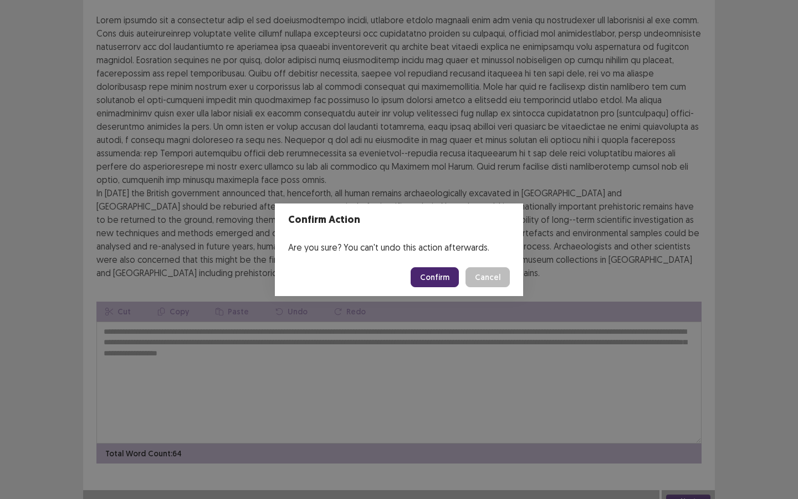
click at [448, 278] on button "Confirm" at bounding box center [435, 277] width 48 height 20
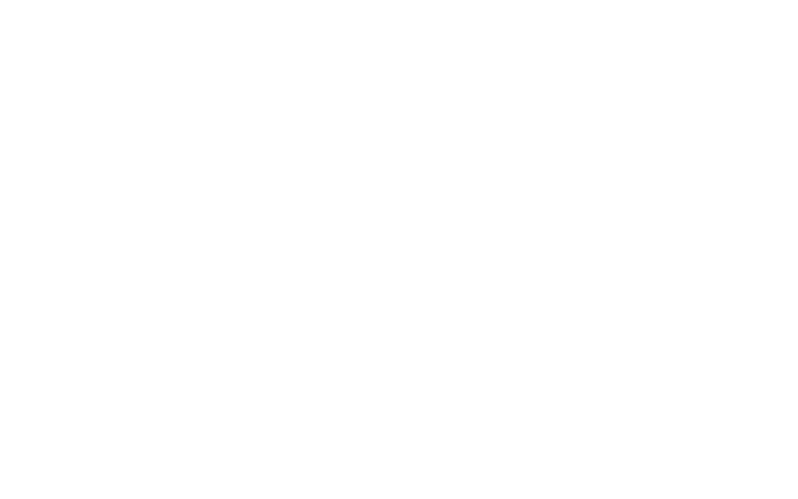
scroll to position [0, 0]
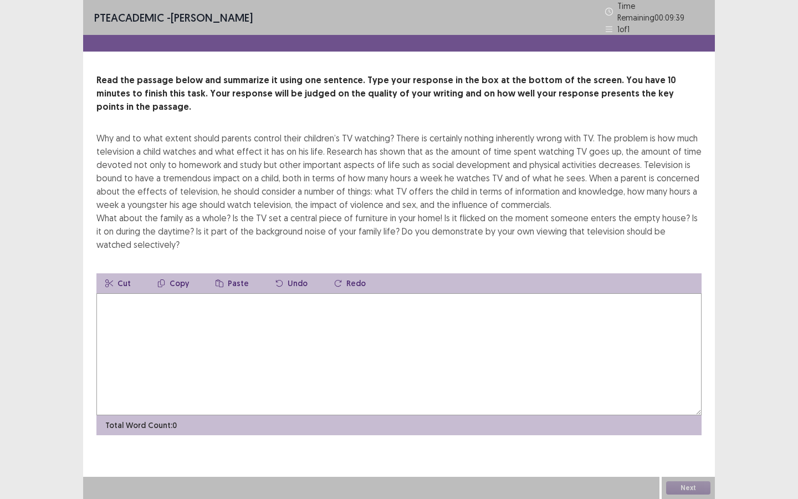
click at [242, 350] on textarea at bounding box center [398, 354] width 605 height 122
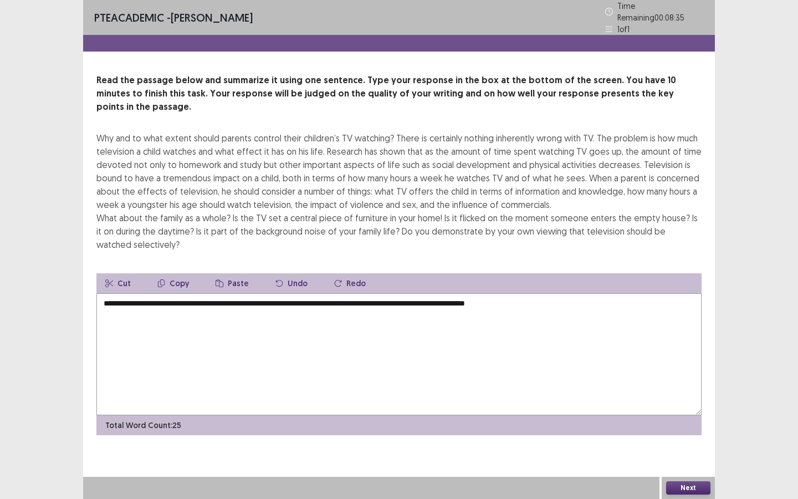
click at [394, 293] on textarea "**********" at bounding box center [398, 354] width 605 height 122
click at [612, 293] on textarea "**********" at bounding box center [398, 354] width 605 height 122
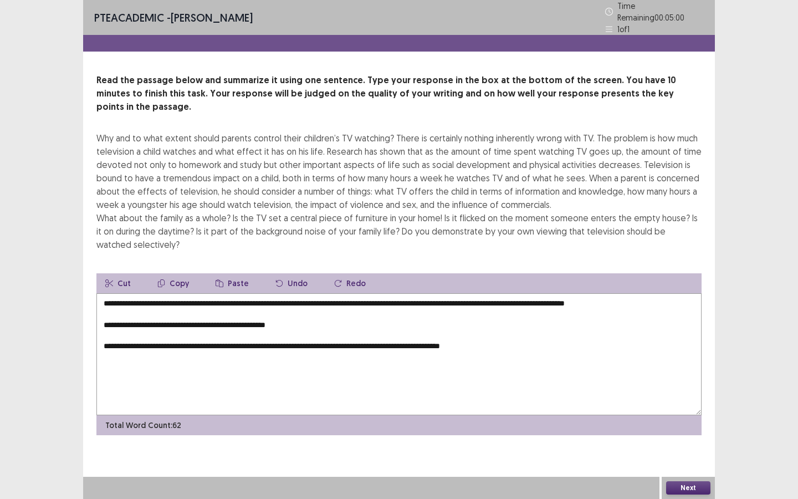
click at [103, 304] on textarea "**********" at bounding box center [398, 354] width 605 height 122
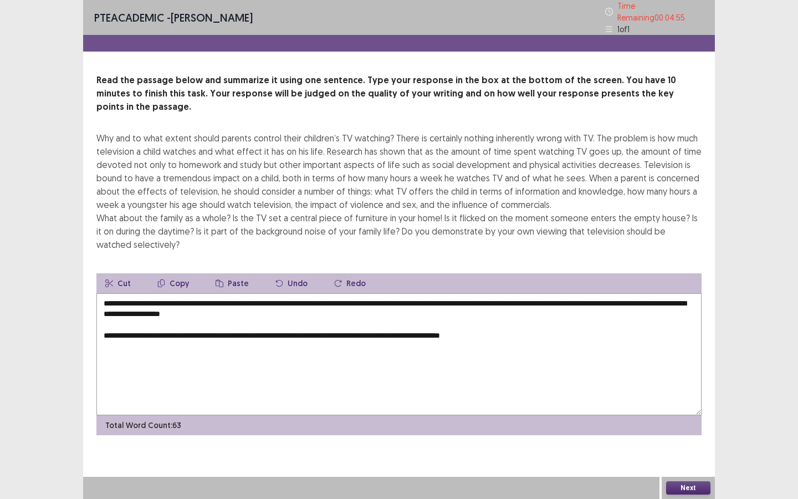
click at [96, 317] on textarea "**********" at bounding box center [398, 354] width 605 height 122
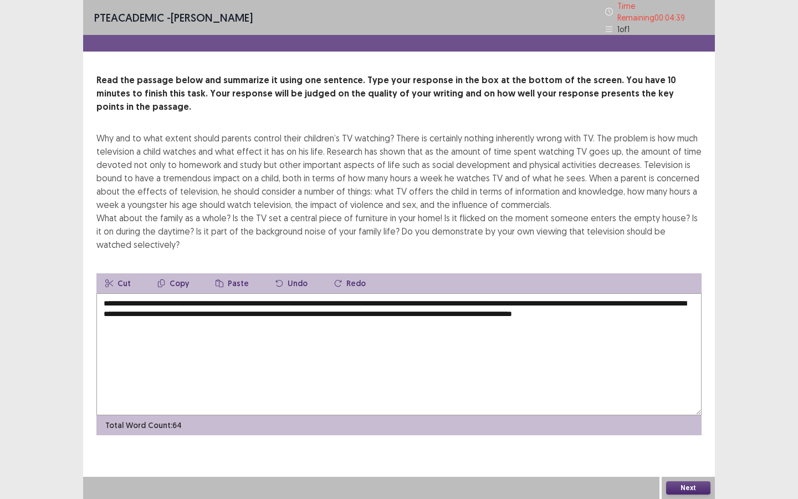
click at [631, 293] on textarea "**********" at bounding box center [398, 354] width 605 height 122
click at [256, 297] on textarea "**********" at bounding box center [398, 354] width 605 height 122
click at [395, 297] on textarea "**********" at bounding box center [398, 354] width 605 height 122
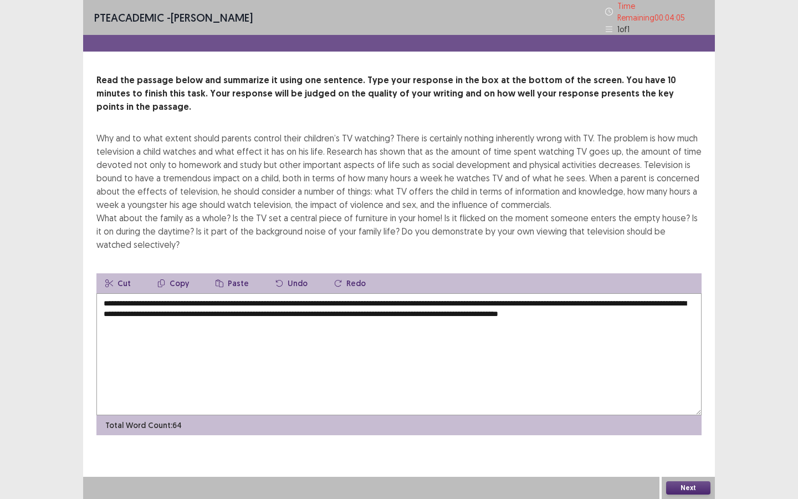
click at [395, 297] on textarea "**********" at bounding box center [398, 354] width 605 height 122
click at [446, 309] on textarea "**********" at bounding box center [398, 354] width 605 height 122
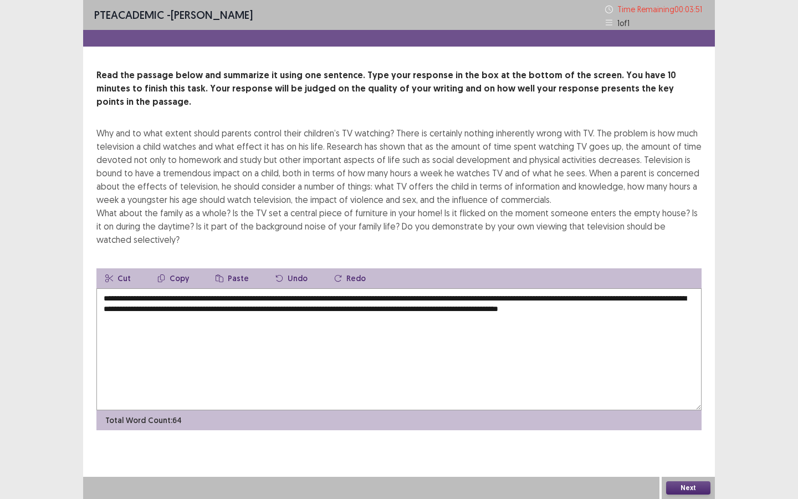
click at [403, 309] on textarea "**********" at bounding box center [398, 349] width 605 height 122
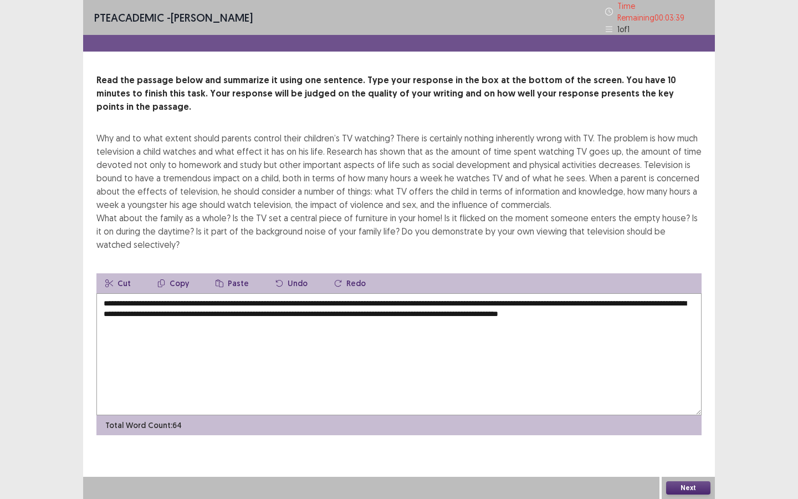
click at [334, 293] on textarea "**********" at bounding box center [398, 354] width 605 height 122
drag, startPoint x: 331, startPoint y: 287, endPoint x: 359, endPoint y: 286, distance: 27.7
click at [359, 293] on textarea "**********" at bounding box center [398, 354] width 605 height 122
click at [390, 308] on textarea "**********" at bounding box center [398, 354] width 605 height 122
click at [558, 293] on textarea "**********" at bounding box center [398, 354] width 605 height 122
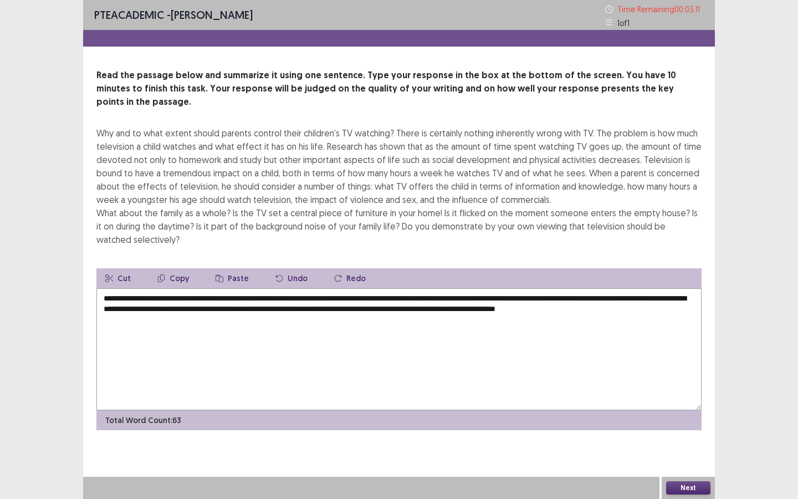
type textarea "**********"
click at [686, 482] on button "Next" at bounding box center [688, 487] width 44 height 13
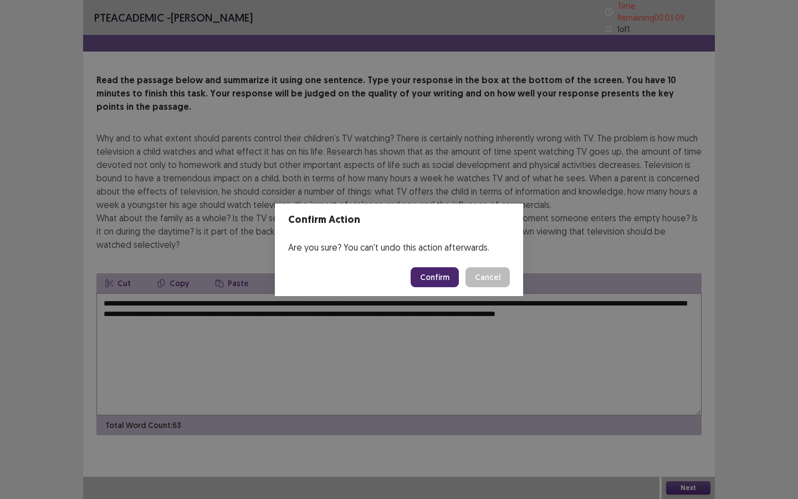
click at [438, 275] on button "Confirm" at bounding box center [435, 277] width 48 height 20
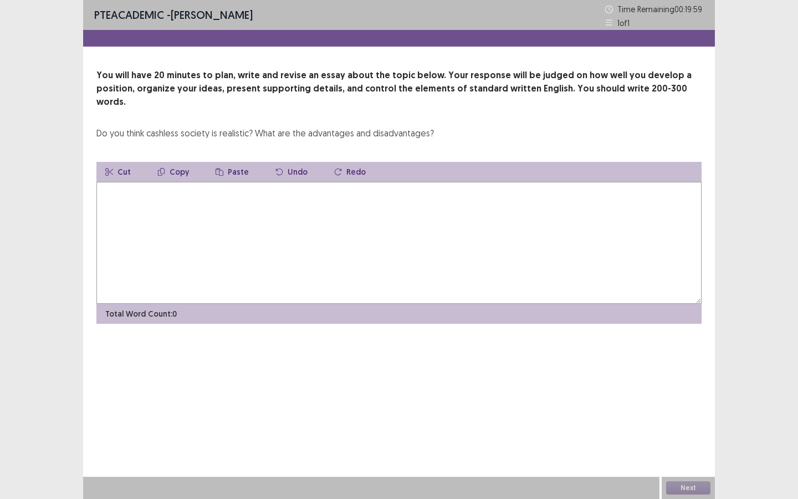
click at [440, 275] on textarea at bounding box center [398, 243] width 605 height 122
click at [108, 182] on textarea "**********" at bounding box center [398, 243] width 605 height 122
click at [275, 182] on textarea "**********" at bounding box center [398, 243] width 605 height 122
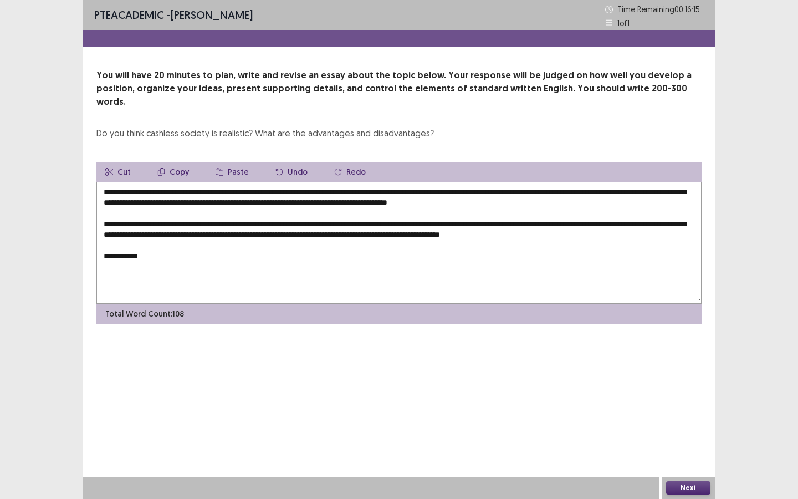
click at [106, 243] on textarea "**********" at bounding box center [398, 243] width 605 height 122
click at [179, 237] on textarea "**********" at bounding box center [398, 243] width 605 height 122
click at [172, 242] on textarea "**********" at bounding box center [398, 243] width 605 height 122
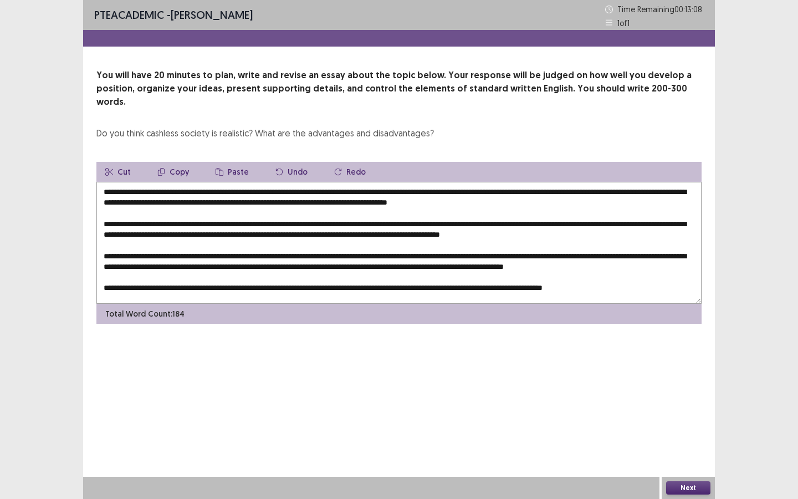
click at [129, 182] on textarea at bounding box center [398, 243] width 605 height 122
drag, startPoint x: 150, startPoint y: 180, endPoint x: 182, endPoint y: 178, distance: 32.2
click at [182, 182] on textarea at bounding box center [398, 243] width 605 height 122
click at [399, 191] on textarea at bounding box center [398, 243] width 605 height 122
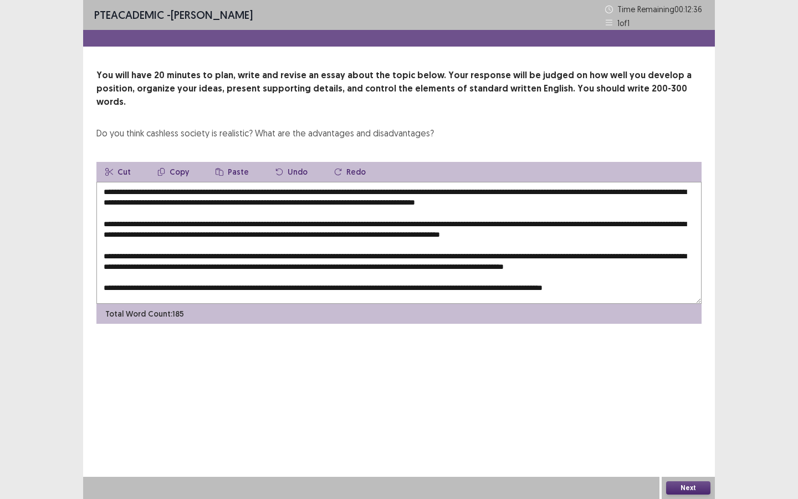
click at [399, 191] on textarea at bounding box center [398, 243] width 605 height 122
drag, startPoint x: 453, startPoint y: 188, endPoint x: 522, endPoint y: 190, distance: 68.2
click at [522, 190] on textarea at bounding box center [398, 243] width 605 height 122
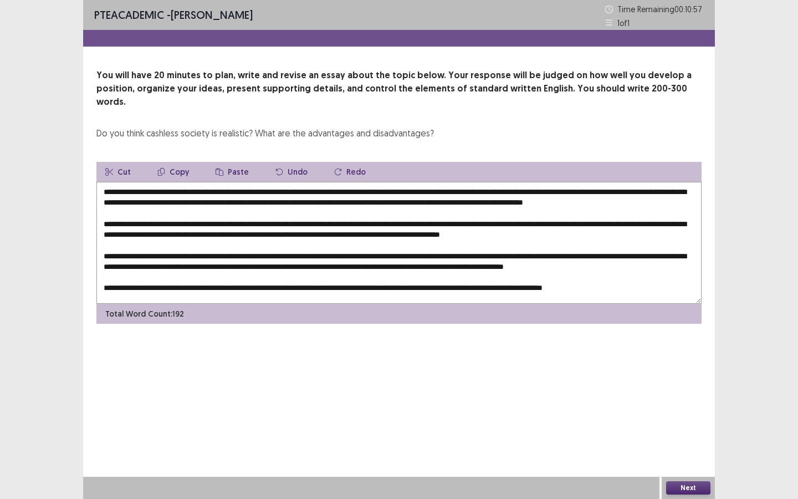
drag, startPoint x: 576, startPoint y: 191, endPoint x: 558, endPoint y: 191, distance: 18.3
click at [558, 191] on textarea at bounding box center [398, 243] width 605 height 122
click at [557, 190] on textarea at bounding box center [398, 243] width 605 height 122
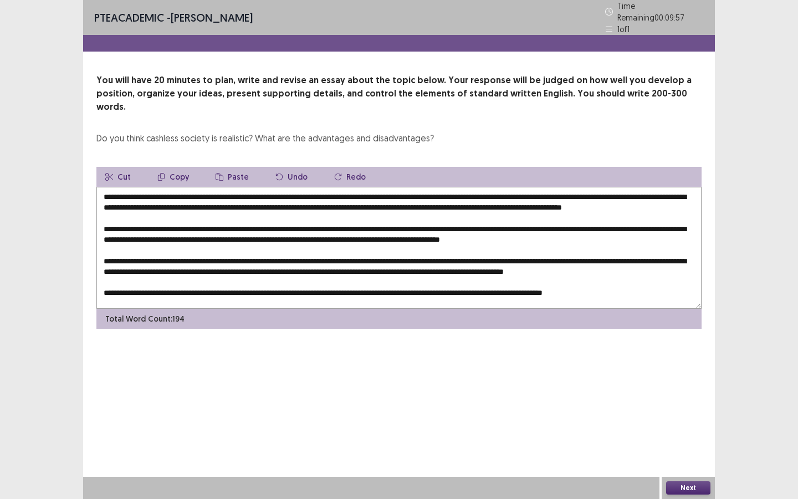
click at [407, 191] on textarea at bounding box center [398, 248] width 605 height 122
click at [452, 191] on textarea at bounding box center [398, 248] width 605 height 122
click at [575, 193] on textarea at bounding box center [398, 248] width 605 height 122
click at [657, 190] on textarea at bounding box center [398, 248] width 605 height 122
click at [696, 193] on textarea at bounding box center [398, 248] width 605 height 122
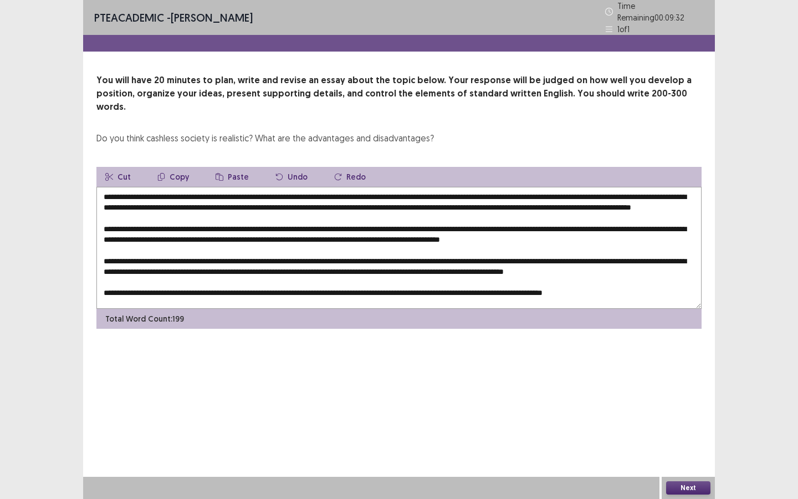
click at [128, 202] on textarea at bounding box center [398, 248] width 605 height 122
drag, startPoint x: 149, startPoint y: 178, endPoint x: 236, endPoint y: 175, distance: 86.5
click at [236, 187] on textarea at bounding box center [398, 248] width 605 height 122
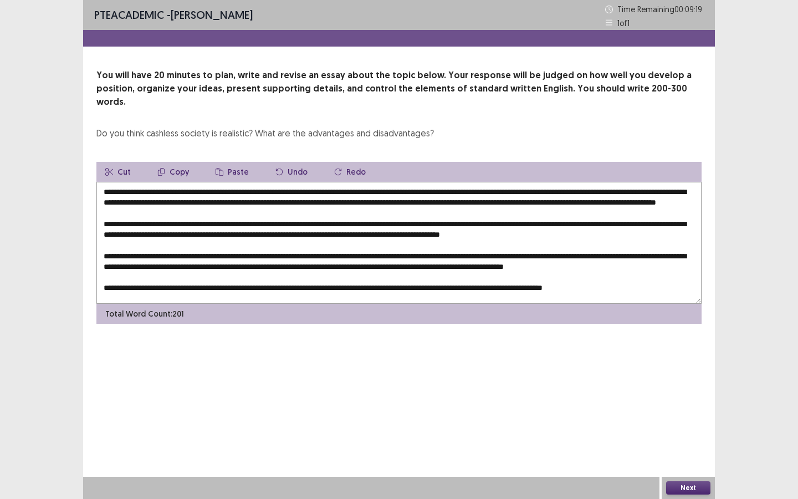
click at [170, 162] on button "Copy" at bounding box center [173, 172] width 49 height 20
drag, startPoint x: 263, startPoint y: 222, endPoint x: 316, endPoint y: 224, distance: 53.8
click at [316, 224] on textarea at bounding box center [398, 243] width 605 height 122
click at [236, 162] on button "Paste" at bounding box center [232, 172] width 51 height 20
click at [263, 222] on textarea at bounding box center [398, 243] width 605 height 122
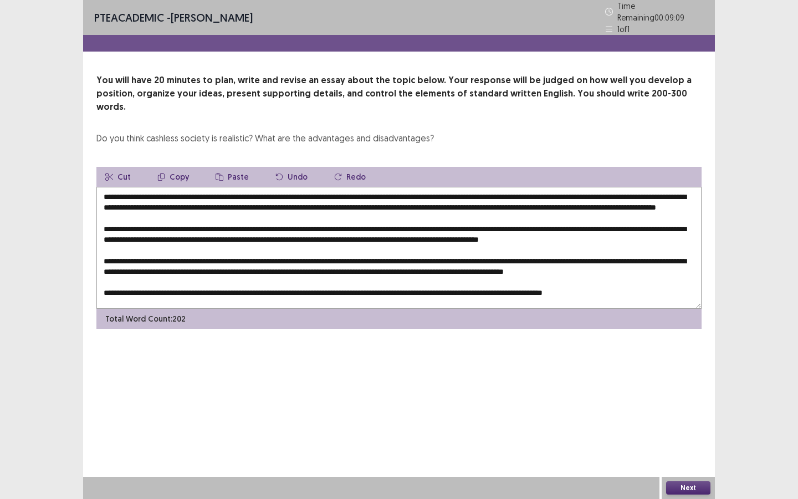
drag, startPoint x: 353, startPoint y: 223, endPoint x: 353, endPoint y: 353, distance: 129.7
click at [353, 224] on textarea at bounding box center [398, 248] width 605 height 122
click at [341, 221] on textarea at bounding box center [398, 248] width 605 height 122
click at [581, 223] on textarea at bounding box center [398, 248] width 605 height 122
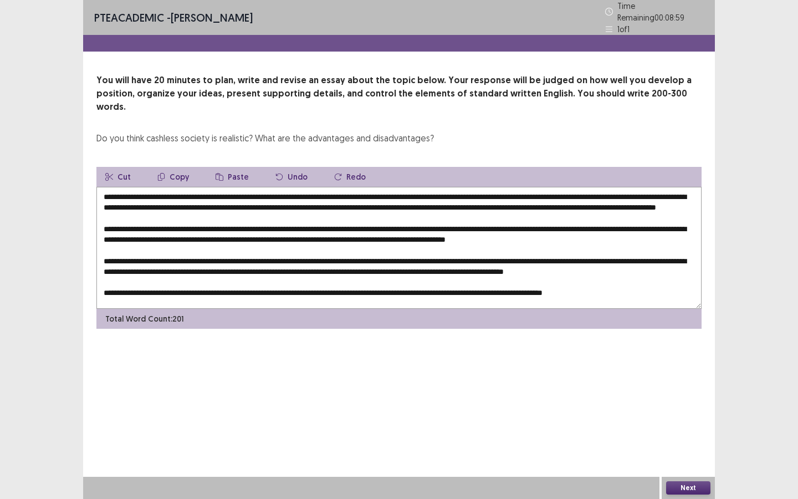
click at [581, 223] on textarea at bounding box center [398, 248] width 605 height 122
click at [594, 187] on textarea at bounding box center [398, 248] width 605 height 122
click at [292, 167] on button "Undo" at bounding box center [292, 177] width 50 height 20
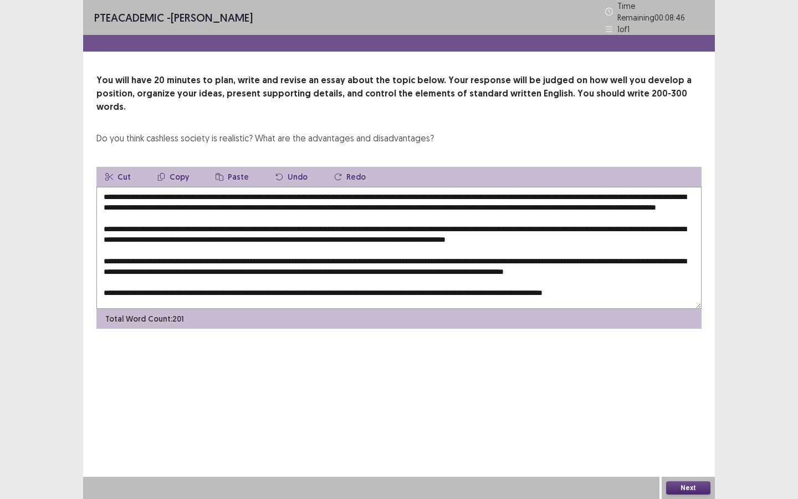
click at [292, 167] on button "Undo" at bounding box center [292, 177] width 50 height 20
click at [336, 167] on button "Redo" at bounding box center [349, 177] width 49 height 20
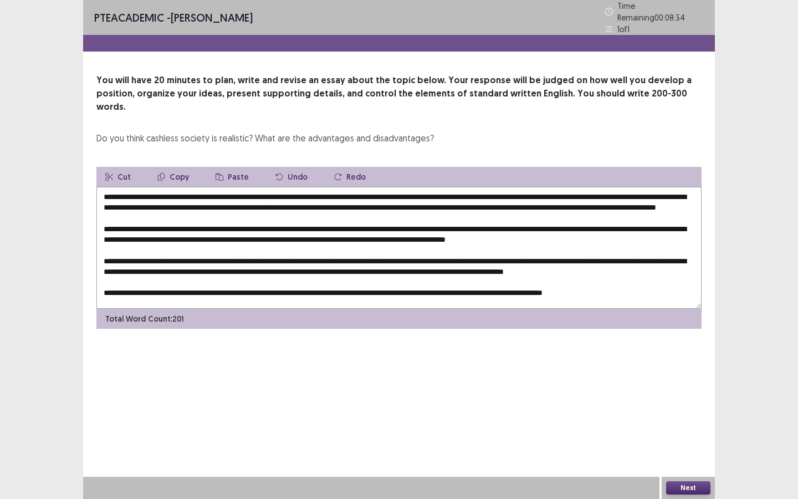
click at [336, 167] on button "Redo" at bounding box center [349, 177] width 49 height 20
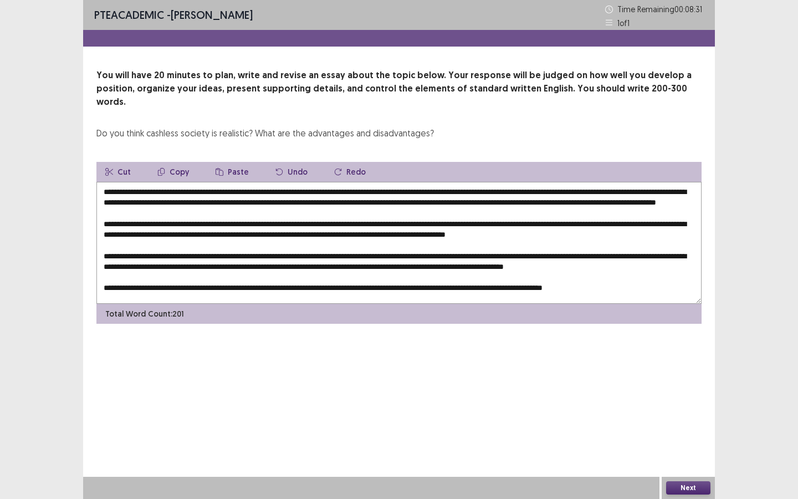
click at [336, 162] on button "Redo" at bounding box center [349, 172] width 49 height 20
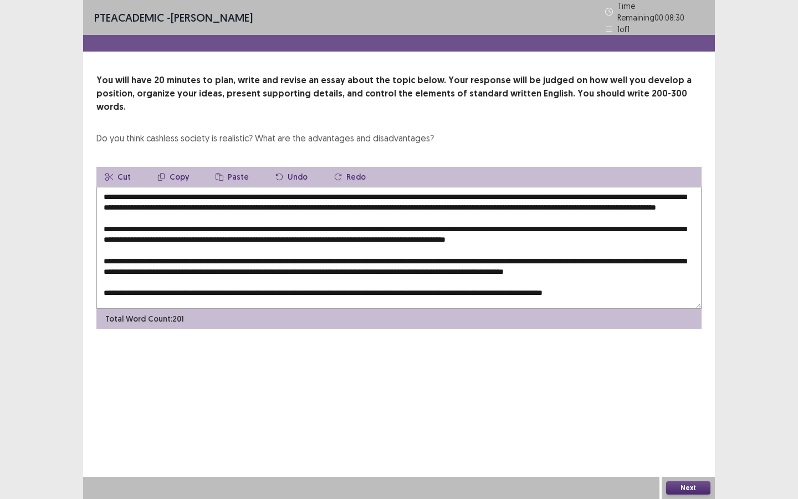
click at [336, 167] on button "Redo" at bounding box center [349, 177] width 49 height 20
click at [235, 225] on textarea at bounding box center [398, 248] width 605 height 122
click at [260, 223] on textarea at bounding box center [398, 248] width 605 height 122
click at [580, 222] on textarea at bounding box center [398, 248] width 605 height 122
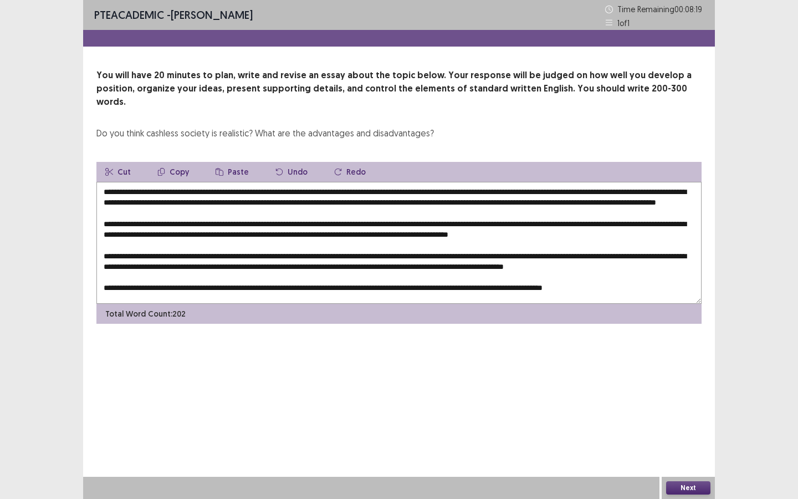
drag, startPoint x: 386, startPoint y: 192, endPoint x: 617, endPoint y: 191, distance: 230.6
click at [617, 191] on textarea at bounding box center [398, 243] width 605 height 122
click at [169, 162] on button "Copy" at bounding box center [173, 172] width 49 height 20
click at [586, 223] on textarea at bounding box center [398, 243] width 605 height 122
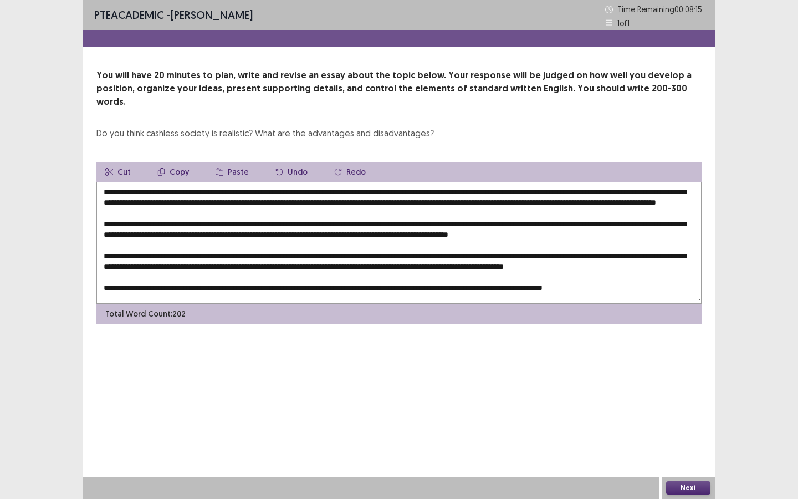
click at [236, 162] on button "Paste" at bounding box center [232, 172] width 51 height 20
click at [171, 234] on textarea at bounding box center [398, 243] width 605 height 122
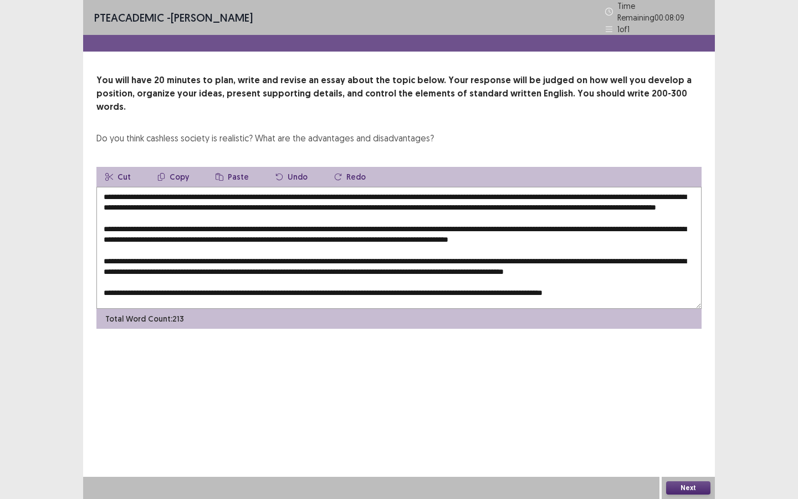
click at [177, 234] on textarea at bounding box center [398, 248] width 605 height 122
click at [577, 192] on textarea at bounding box center [398, 248] width 605 height 122
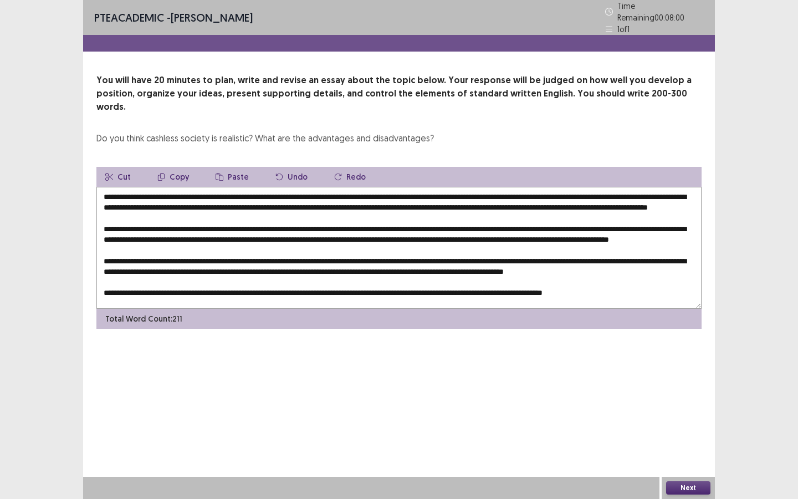
click at [369, 231] on textarea at bounding box center [398, 248] width 605 height 122
click at [353, 235] on textarea at bounding box center [398, 248] width 605 height 122
click at [391, 233] on textarea at bounding box center [398, 248] width 605 height 122
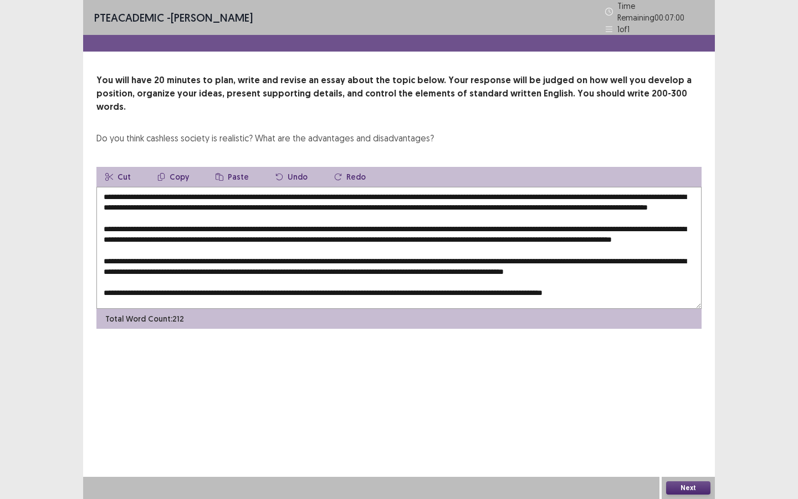
click at [386, 234] on textarea at bounding box center [398, 248] width 605 height 122
click at [387, 233] on textarea at bounding box center [398, 248] width 605 height 122
click at [391, 234] on textarea at bounding box center [398, 248] width 605 height 122
click at [389, 237] on textarea at bounding box center [398, 248] width 605 height 122
click at [369, 234] on textarea at bounding box center [398, 248] width 605 height 122
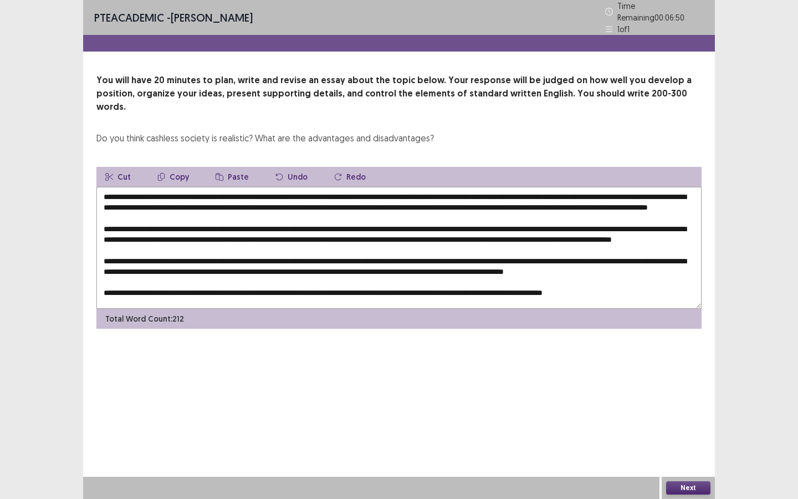
click at [362, 232] on textarea at bounding box center [398, 248] width 605 height 122
click at [353, 236] on textarea at bounding box center [398, 248] width 605 height 122
click at [651, 233] on textarea at bounding box center [398, 248] width 605 height 122
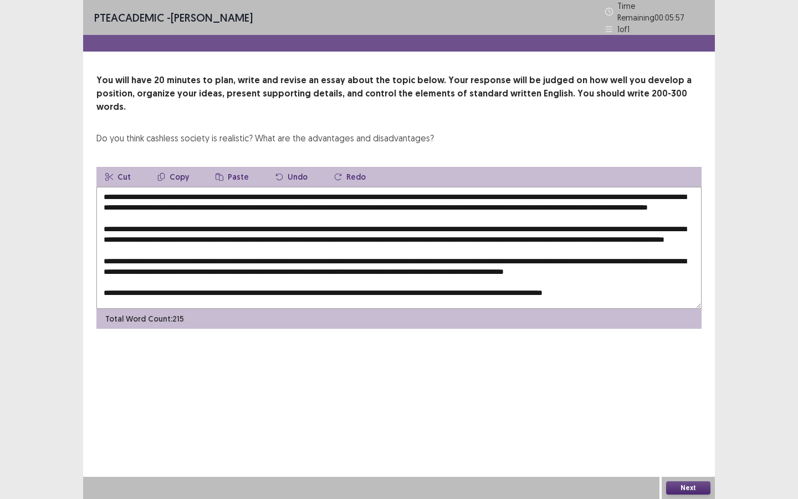
click at [651, 233] on textarea at bounding box center [398, 248] width 605 height 122
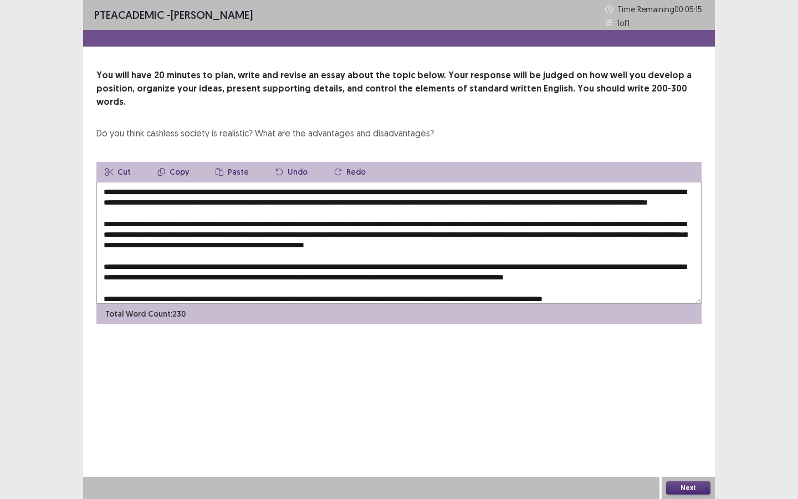
click at [120, 243] on textarea at bounding box center [398, 243] width 605 height 122
click at [240, 244] on textarea at bounding box center [398, 243] width 605 height 122
click at [270, 242] on textarea at bounding box center [398, 243] width 605 height 122
drag, startPoint x: 150, startPoint y: 180, endPoint x: 205, endPoint y: 179, distance: 55.4
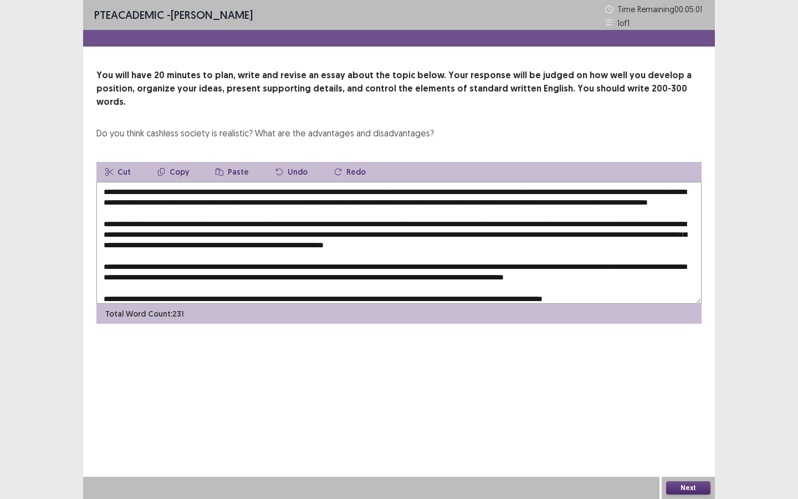
click at [205, 182] on textarea at bounding box center [398, 243] width 605 height 122
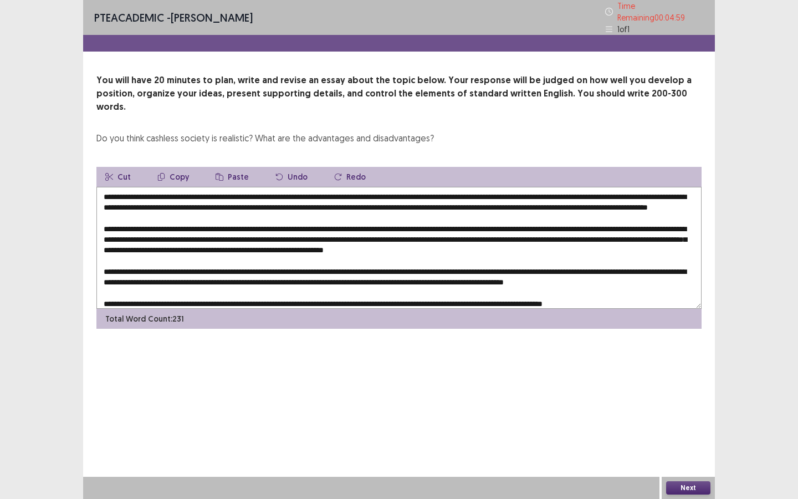
click at [178, 167] on button "Copy" at bounding box center [173, 177] width 49 height 20
click at [533, 244] on textarea at bounding box center [398, 248] width 605 height 122
click at [234, 167] on button "Paste" at bounding box center [232, 177] width 51 height 20
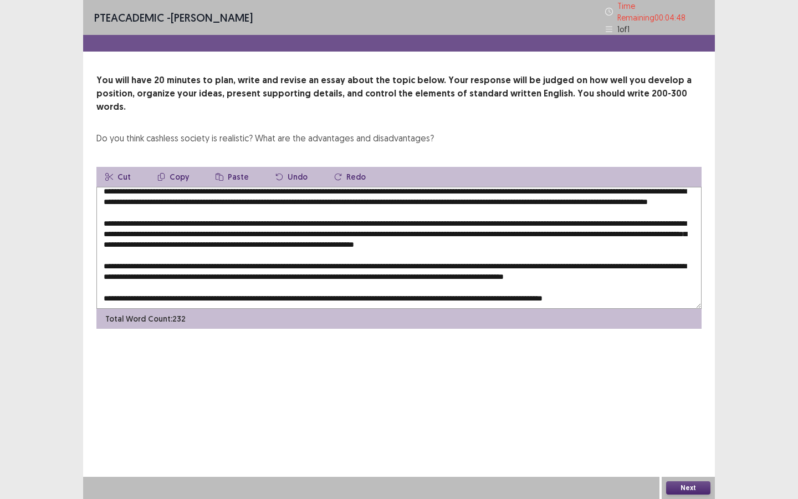
click at [525, 214] on textarea at bounding box center [398, 248] width 605 height 122
drag, startPoint x: 525, startPoint y: 214, endPoint x: 572, endPoint y: 216, distance: 47.1
click at [572, 216] on textarea at bounding box center [398, 248] width 605 height 122
click at [172, 167] on button "Copy" at bounding box center [173, 177] width 49 height 20
drag, startPoint x: 268, startPoint y: 238, endPoint x: 318, endPoint y: 238, distance: 49.9
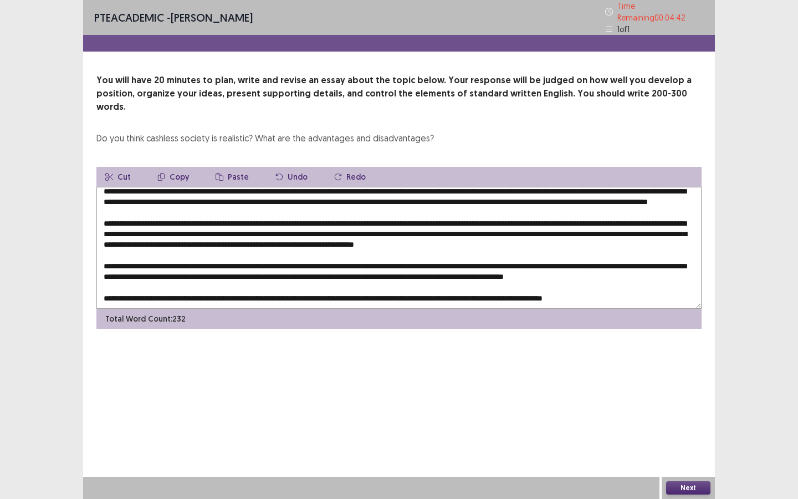
click at [318, 238] on textarea at bounding box center [398, 248] width 605 height 122
click at [226, 167] on button "Paste" at bounding box center [232, 177] width 51 height 20
click at [147, 250] on textarea at bounding box center [398, 248] width 605 height 122
click at [631, 247] on textarea at bounding box center [398, 248] width 605 height 122
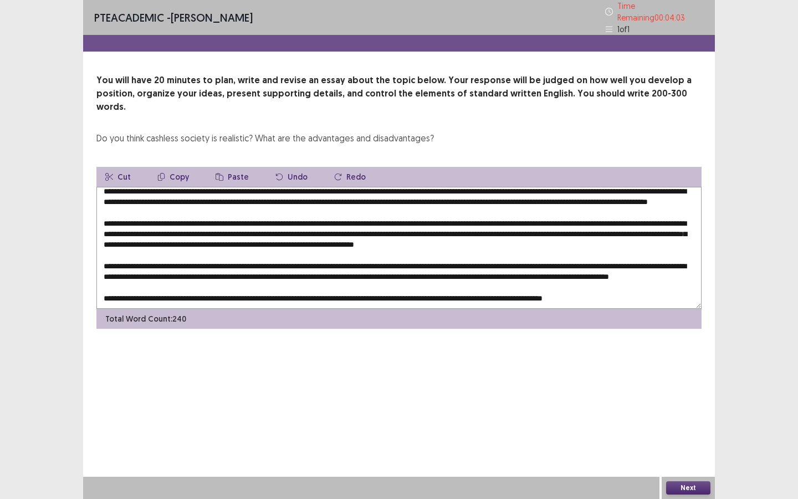
click at [631, 247] on textarea at bounding box center [398, 248] width 605 height 122
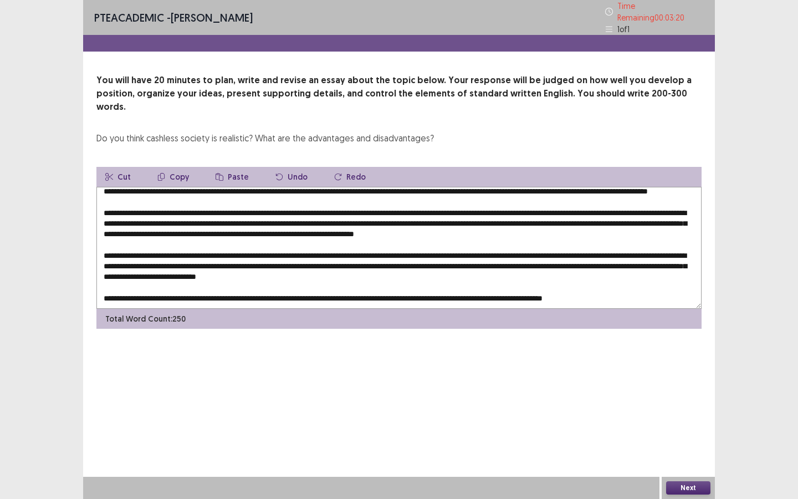
drag, startPoint x: 525, startPoint y: 217, endPoint x: 579, endPoint y: 218, distance: 54.3
click at [579, 218] on textarea at bounding box center [398, 248] width 605 height 122
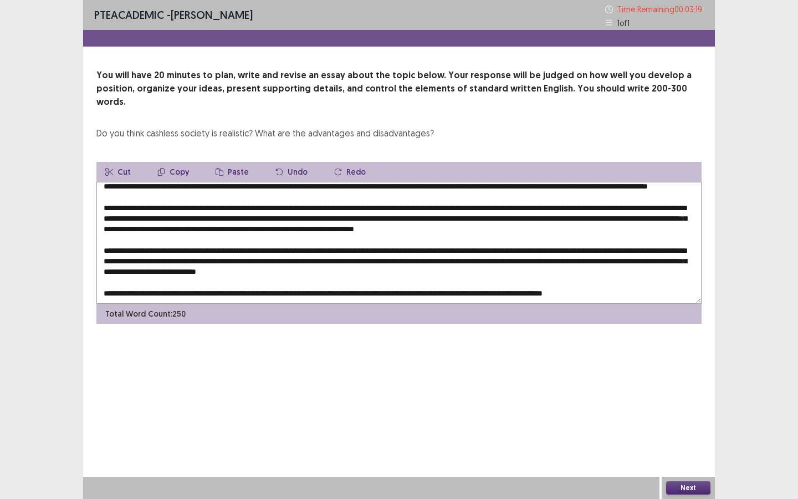
click at [173, 162] on button "Copy" at bounding box center [173, 172] width 49 height 20
click at [382, 260] on textarea at bounding box center [398, 243] width 605 height 122
click at [373, 259] on textarea at bounding box center [398, 243] width 605 height 122
drag, startPoint x: 374, startPoint y: 259, endPoint x: 420, endPoint y: 262, distance: 46.6
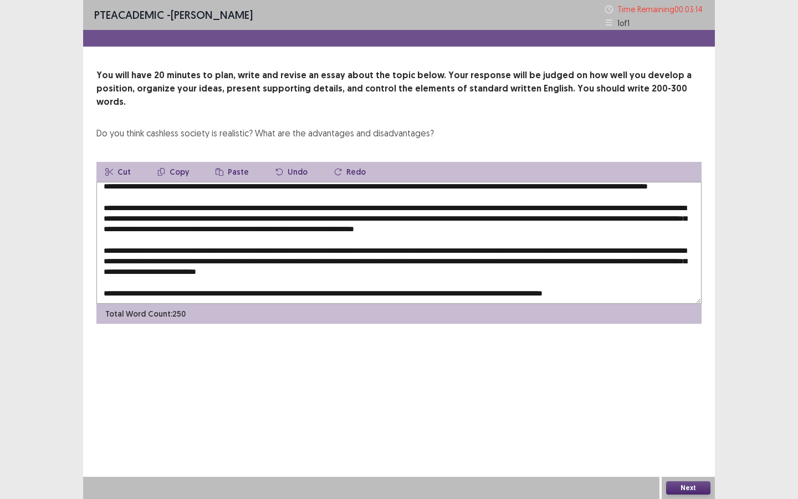
click at [420, 262] on textarea at bounding box center [398, 243] width 605 height 122
click at [219, 168] on icon "button" at bounding box center [220, 172] width 8 height 8
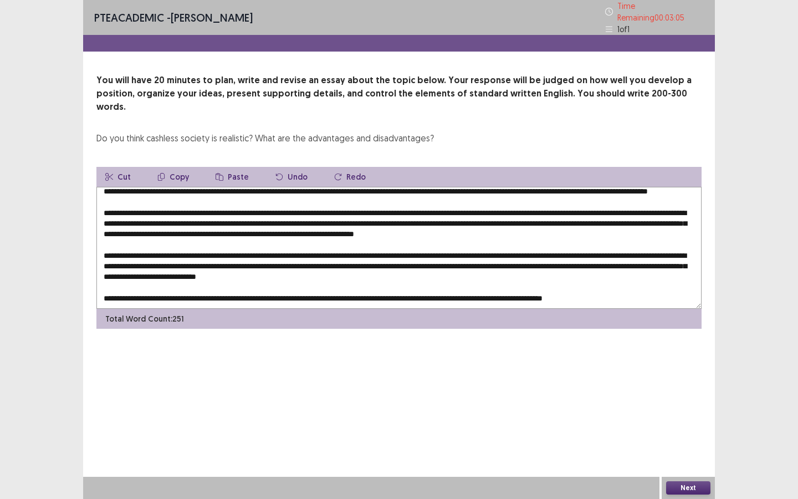
click at [333, 279] on textarea at bounding box center [398, 248] width 605 height 122
click at [222, 167] on button "Paste" at bounding box center [232, 177] width 51 height 20
drag, startPoint x: 496, startPoint y: 280, endPoint x: 577, endPoint y: 280, distance: 80.9
click at [578, 281] on textarea at bounding box center [398, 248] width 605 height 122
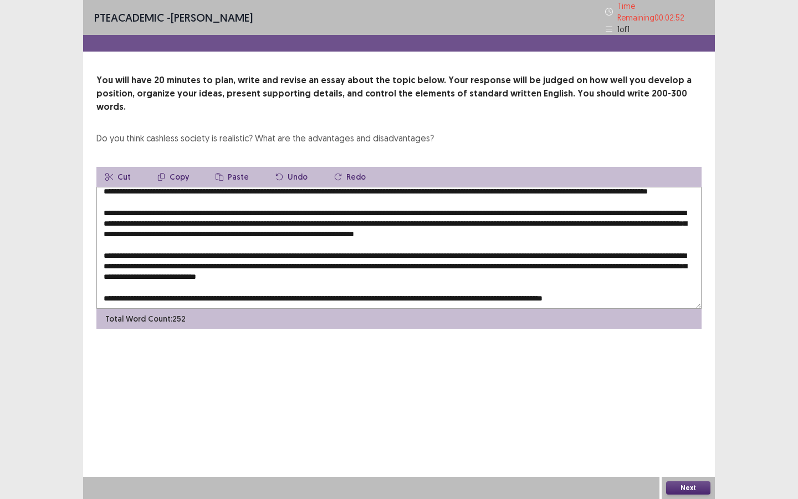
click at [543, 278] on textarea at bounding box center [398, 248] width 605 height 122
drag, startPoint x: 547, startPoint y: 278, endPoint x: 579, endPoint y: 280, distance: 31.6
click at [579, 280] on textarea at bounding box center [398, 248] width 605 height 122
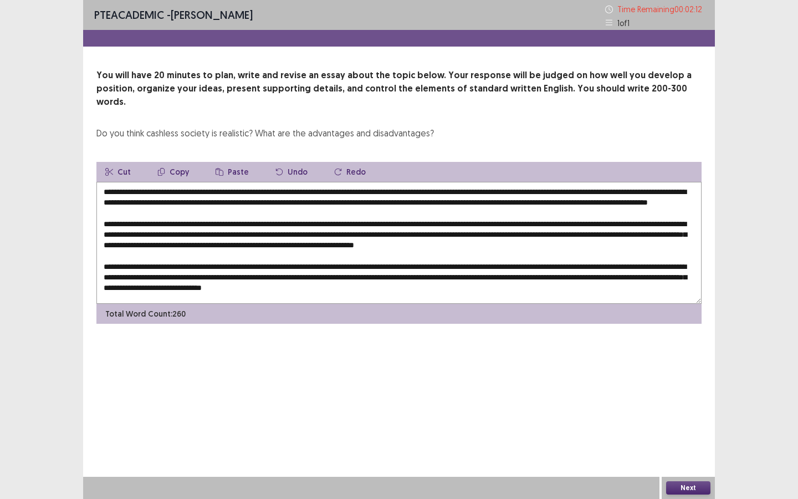
click at [119, 182] on textarea at bounding box center [398, 243] width 605 height 122
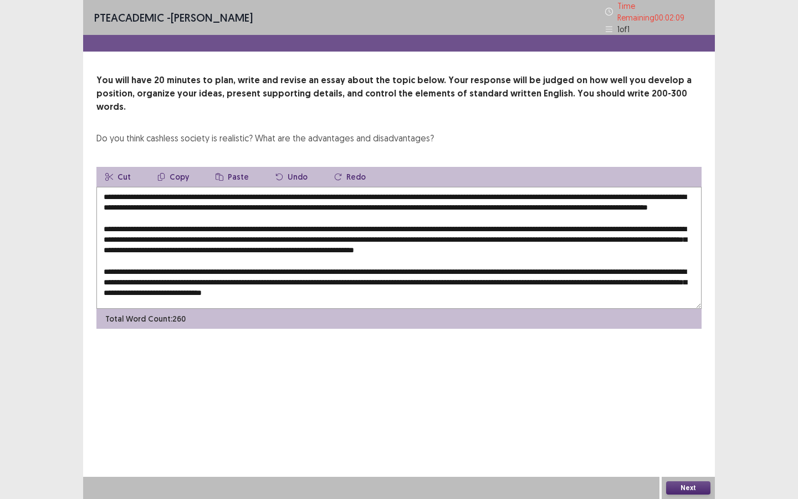
click at [149, 187] on textarea at bounding box center [398, 248] width 605 height 122
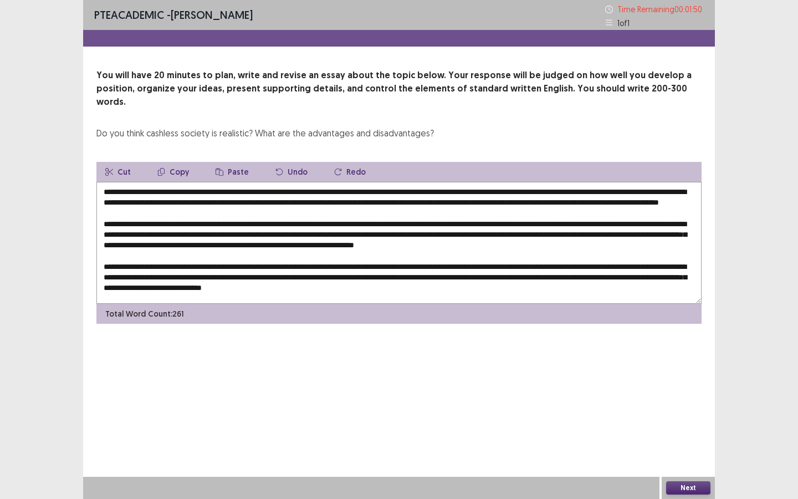
click at [152, 182] on textarea at bounding box center [398, 243] width 605 height 122
click at [158, 197] on textarea at bounding box center [398, 243] width 605 height 122
click at [333, 202] on textarea at bounding box center [398, 243] width 605 height 122
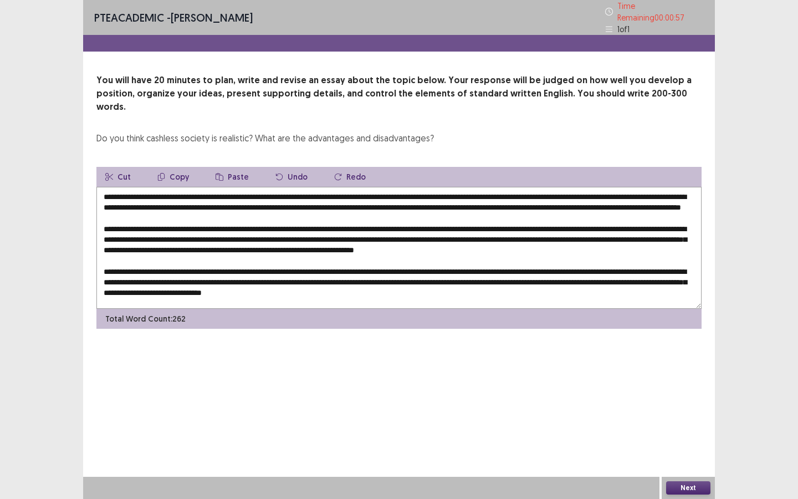
click at [209, 236] on textarea at bounding box center [398, 248] width 605 height 122
click at [207, 233] on textarea at bounding box center [398, 248] width 605 height 122
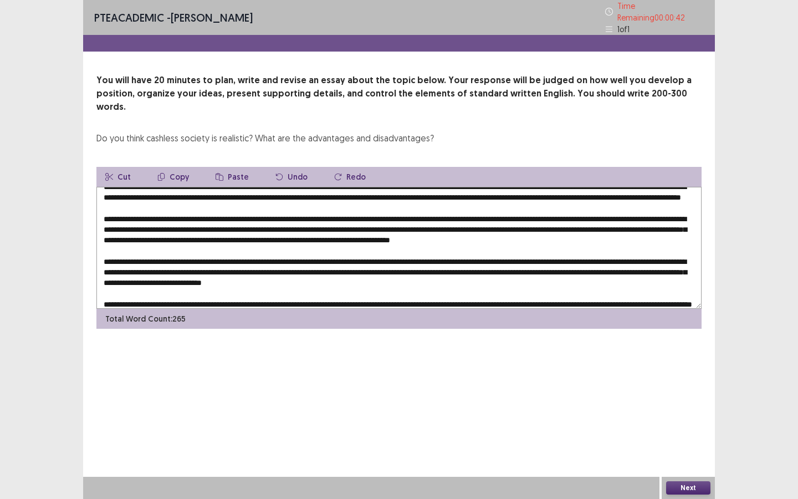
scroll to position [14, 0]
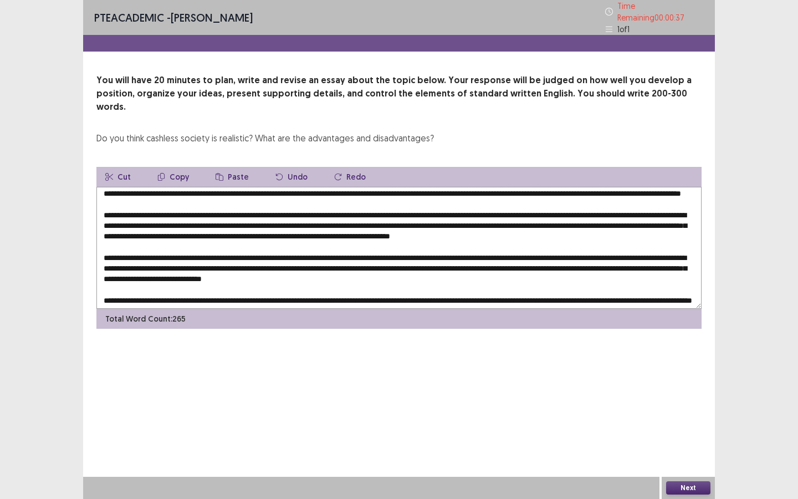
click at [422, 221] on textarea at bounding box center [398, 248] width 605 height 122
click at [464, 220] on textarea at bounding box center [398, 248] width 605 height 122
click at [214, 229] on textarea at bounding box center [398, 248] width 605 height 122
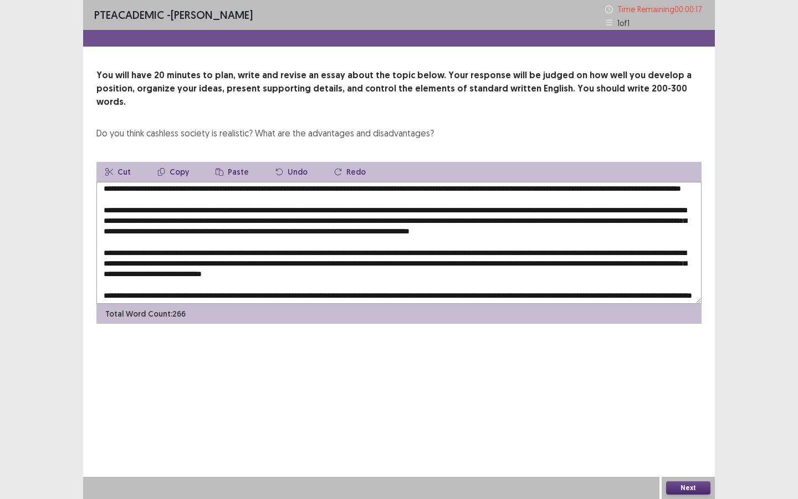
click at [254, 231] on textarea at bounding box center [398, 243] width 605 height 122
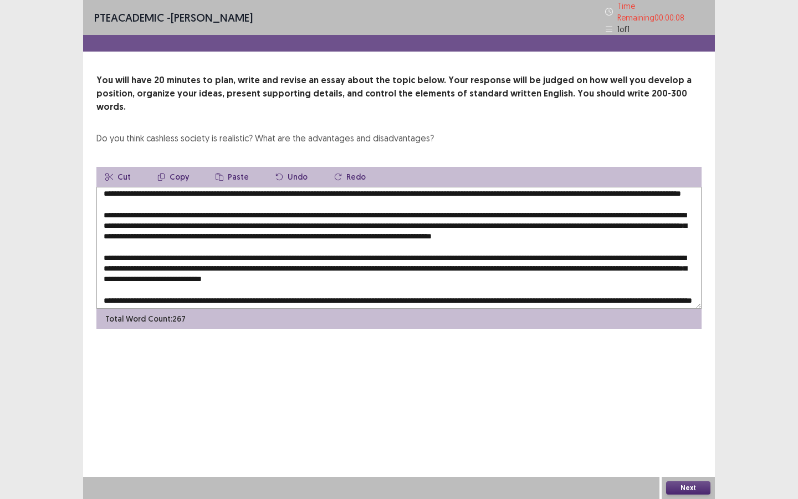
type textarea "**********"
click at [685, 486] on button "Next" at bounding box center [688, 487] width 44 height 13
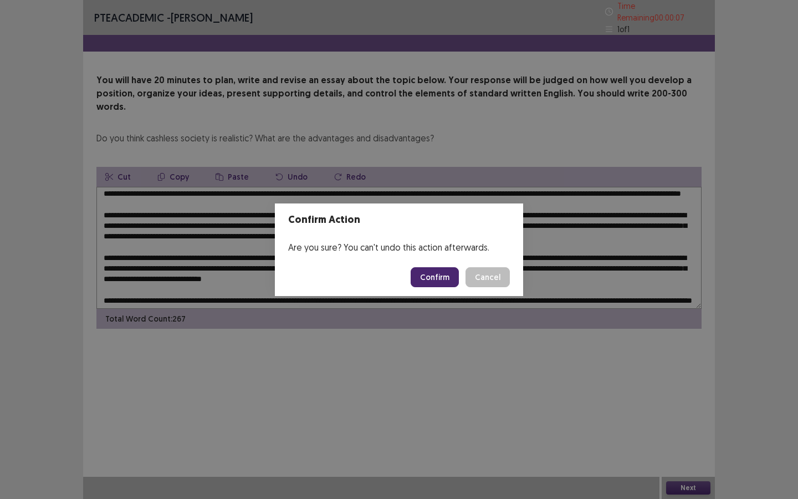
click at [432, 275] on button "Confirm" at bounding box center [435, 277] width 48 height 20
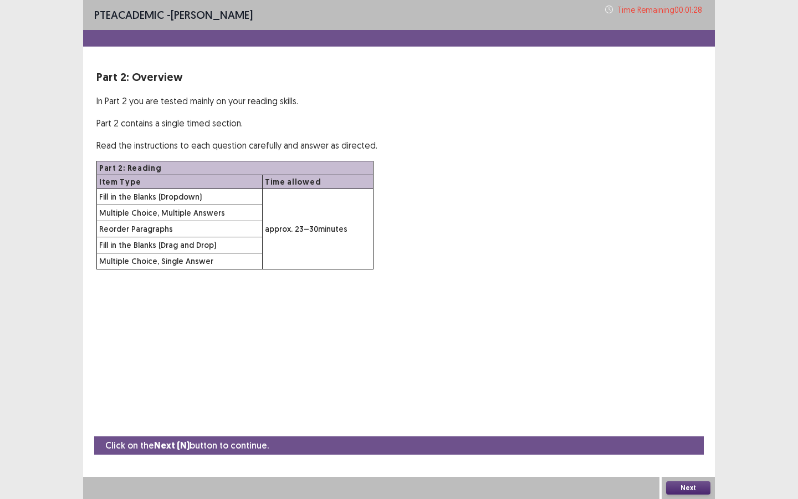
click at [675, 486] on button "Next" at bounding box center [688, 487] width 44 height 13
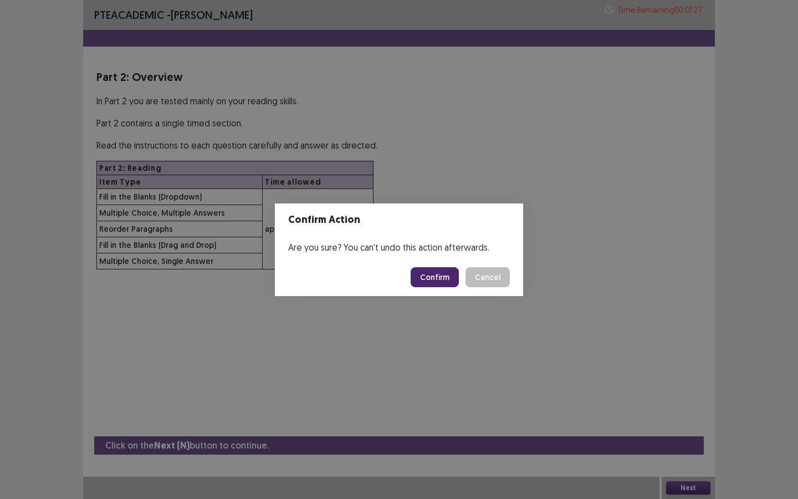
click at [435, 275] on button "Confirm" at bounding box center [435, 277] width 48 height 20
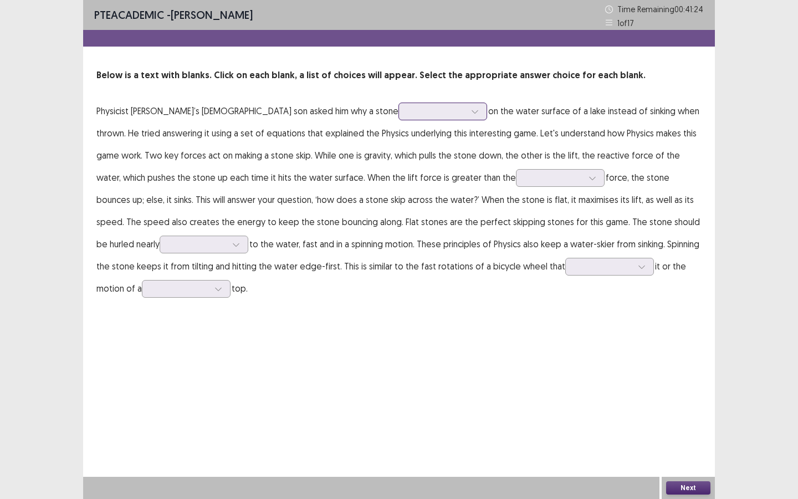
click at [403, 119] on div at bounding box center [443, 112] width 89 height 18
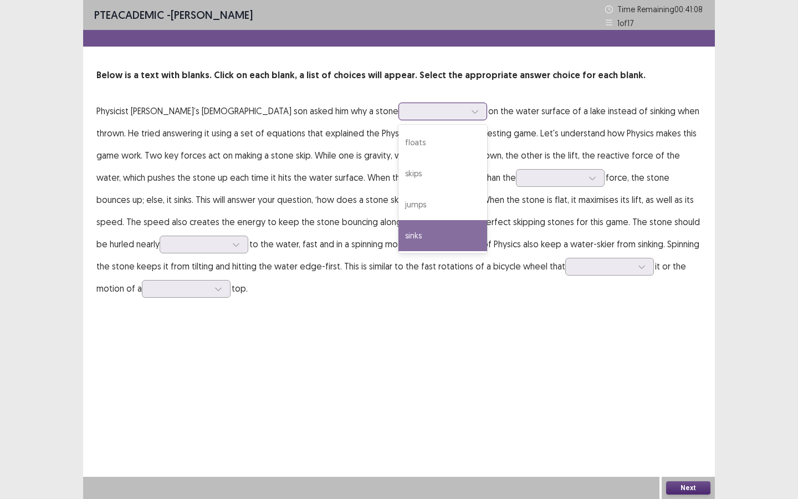
click at [399, 238] on div "sinks" at bounding box center [443, 235] width 89 height 31
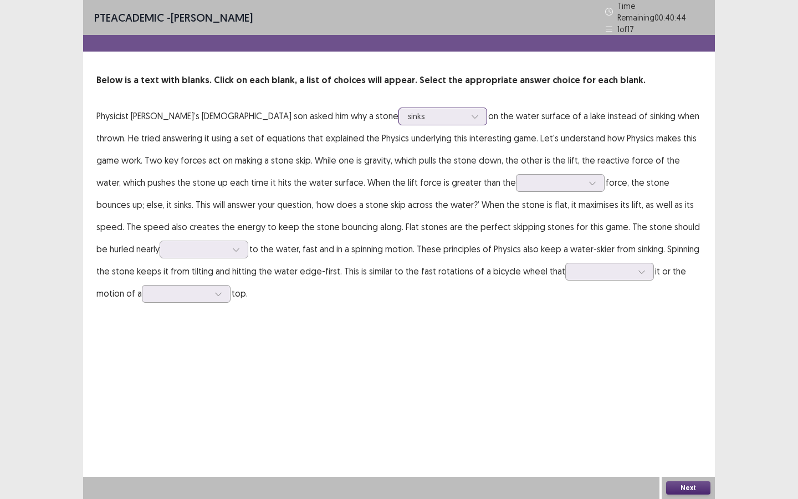
click at [408, 115] on div at bounding box center [437, 116] width 58 height 11
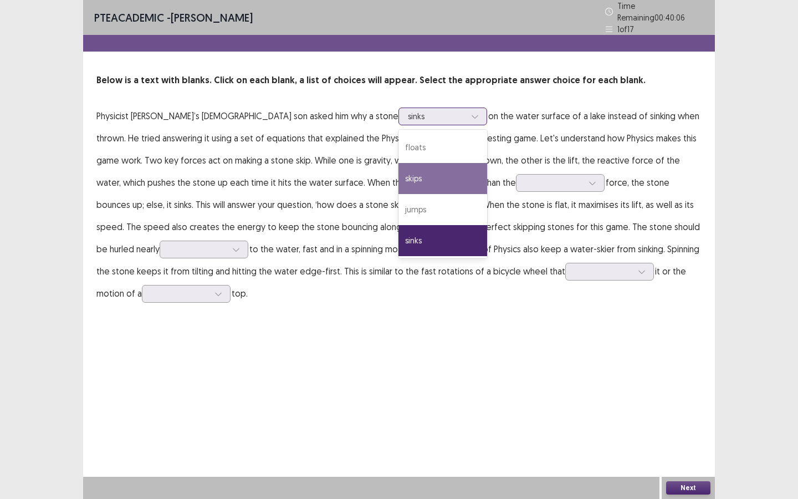
click at [399, 173] on div "skips" at bounding box center [443, 178] width 89 height 31
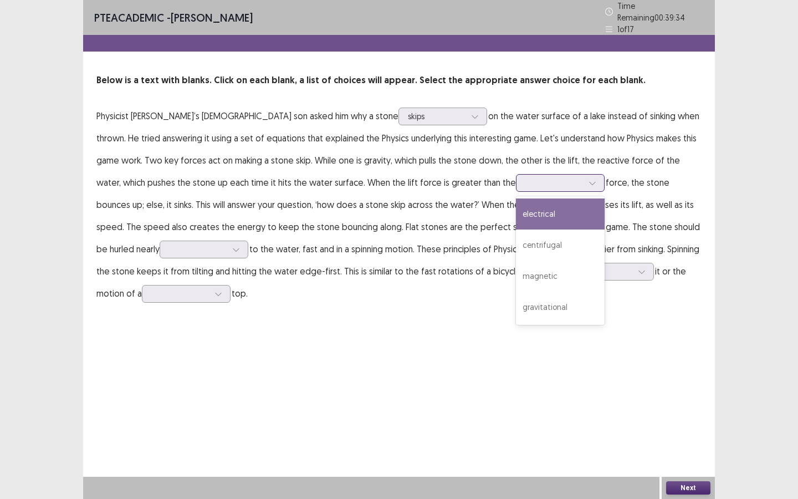
click at [525, 177] on div at bounding box center [554, 182] width 58 height 11
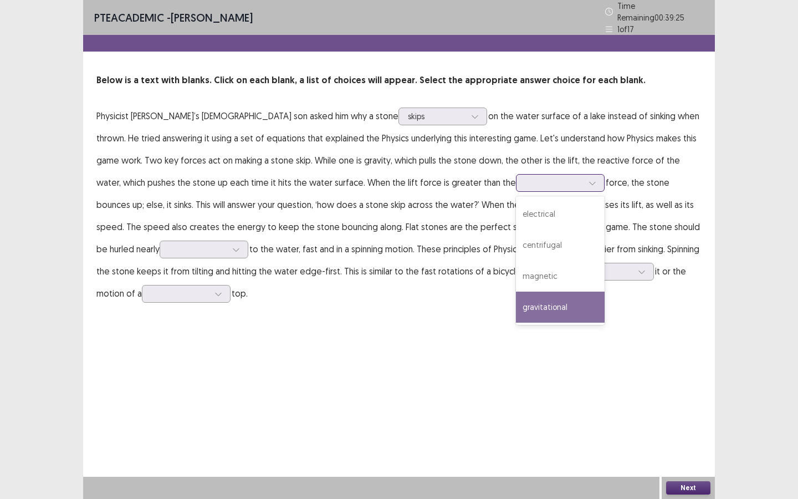
click at [516, 301] on div "gravitational" at bounding box center [560, 307] width 89 height 31
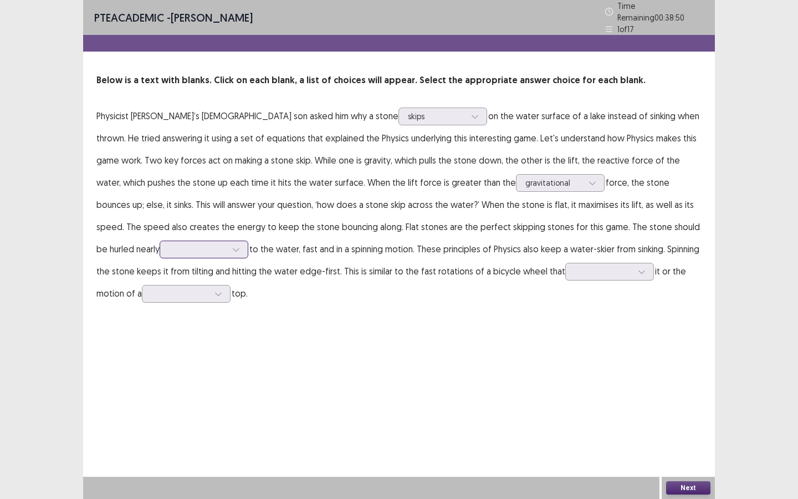
click at [168, 243] on div at bounding box center [198, 249] width 60 height 13
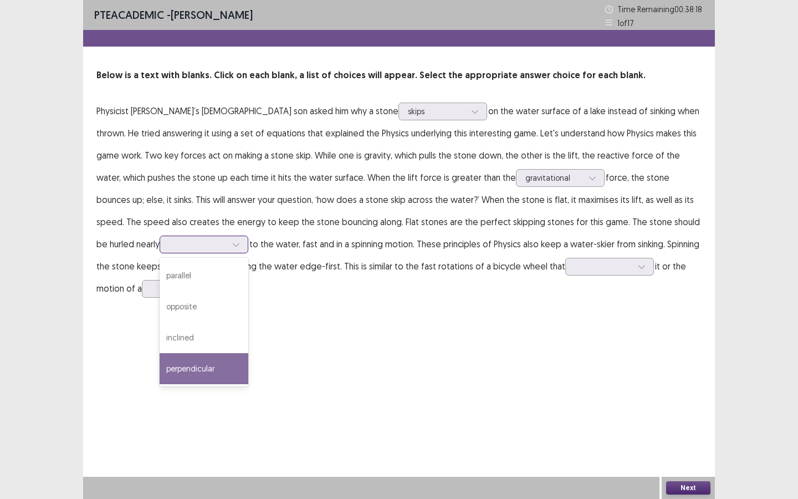
click at [160, 365] on div "perpendicular" at bounding box center [204, 368] width 89 height 31
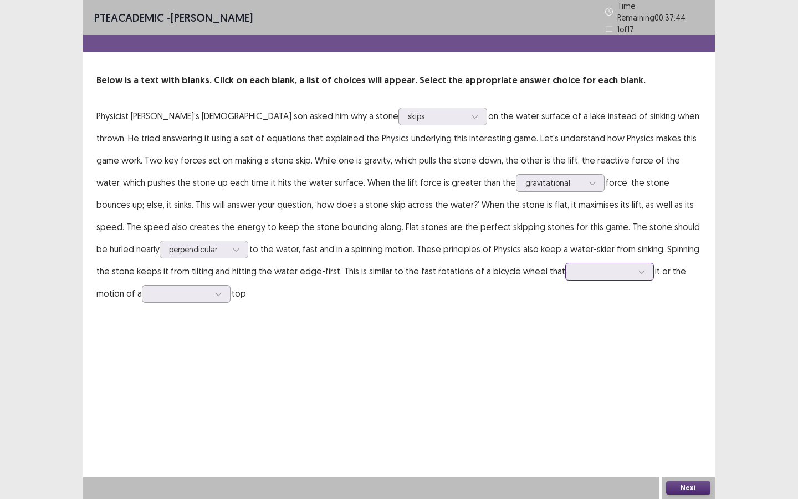
click at [575, 266] on div at bounding box center [604, 271] width 58 height 11
click at [565, 381] on div "accelerates" at bounding box center [609, 395] width 89 height 31
click at [575, 274] on div "accelerates" at bounding box center [604, 271] width 58 height 17
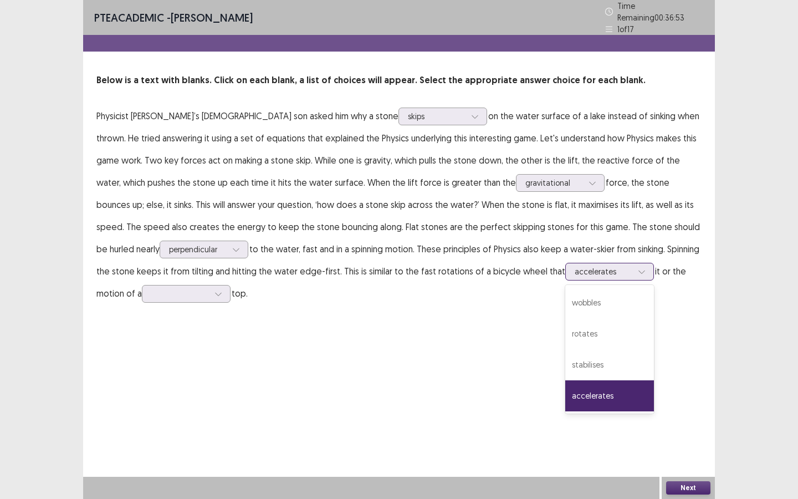
click at [565, 402] on div "accelerates" at bounding box center [609, 395] width 89 height 31
click at [151, 288] on div at bounding box center [180, 293] width 58 height 11
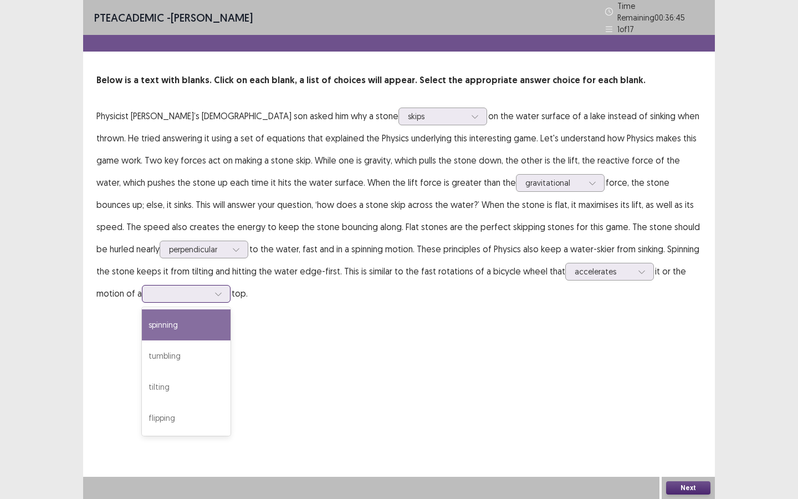
click at [142, 329] on div "spinning" at bounding box center [186, 324] width 89 height 31
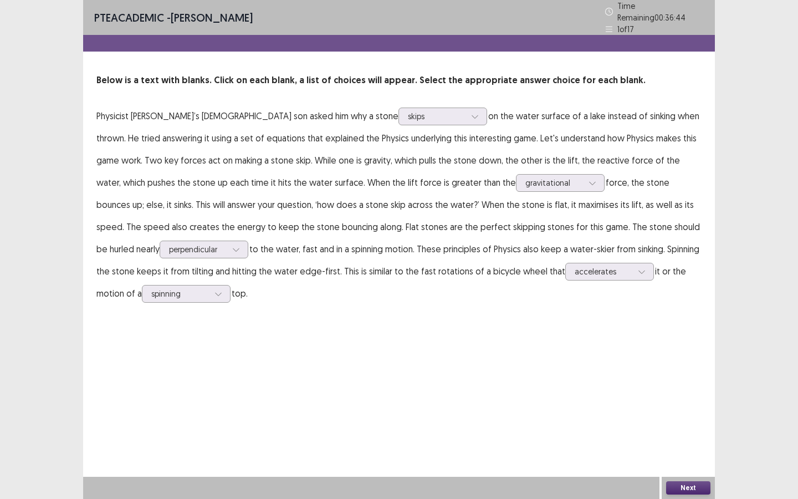
click at [682, 485] on button "Next" at bounding box center [688, 487] width 44 height 13
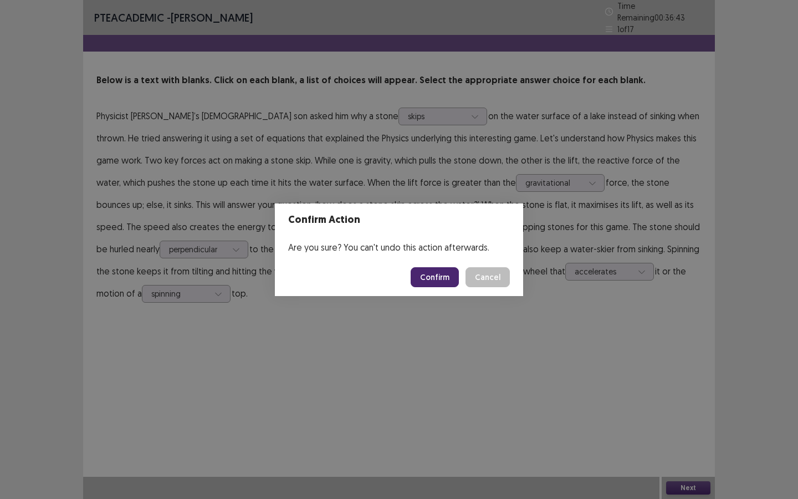
click at [448, 281] on button "Confirm" at bounding box center [435, 277] width 48 height 20
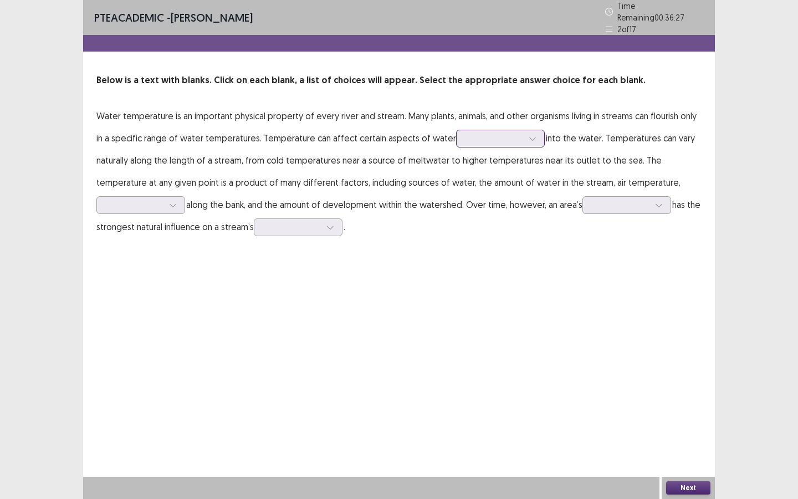
click at [484, 138] on div at bounding box center [495, 138] width 58 height 11
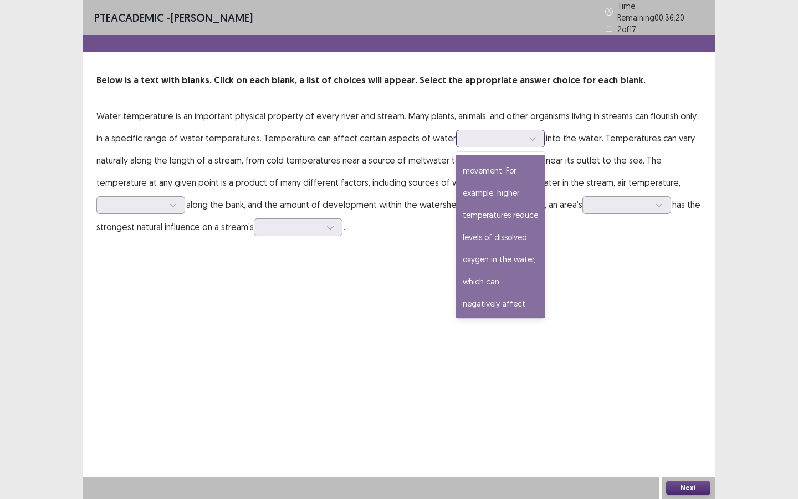
scroll to position [0, 0]
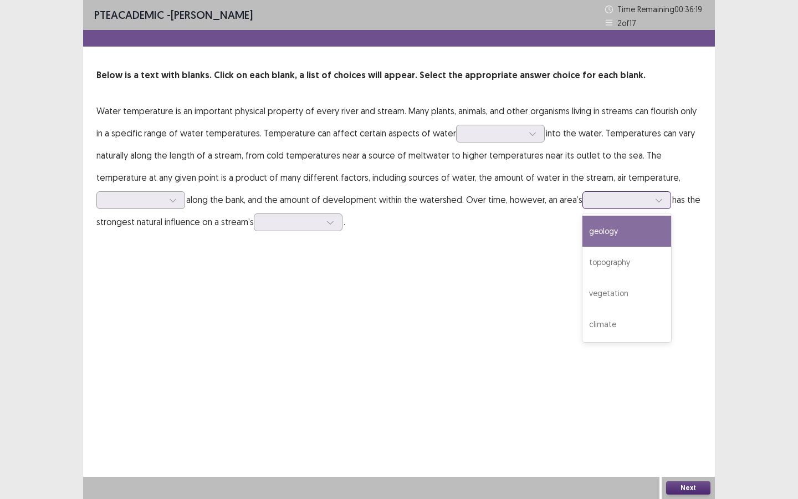
click at [641, 198] on div at bounding box center [621, 200] width 58 height 11
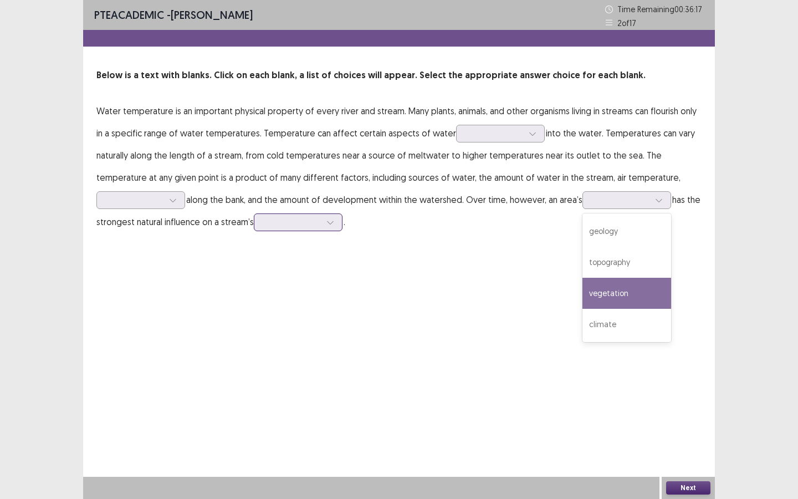
click at [338, 217] on div at bounding box center [330, 222] width 17 height 17
click at [477, 220] on p "Water temperature is an important physical property of every river and stream. …" at bounding box center [398, 166] width 605 height 133
click at [471, 139] on div at bounding box center [495, 133] width 58 height 11
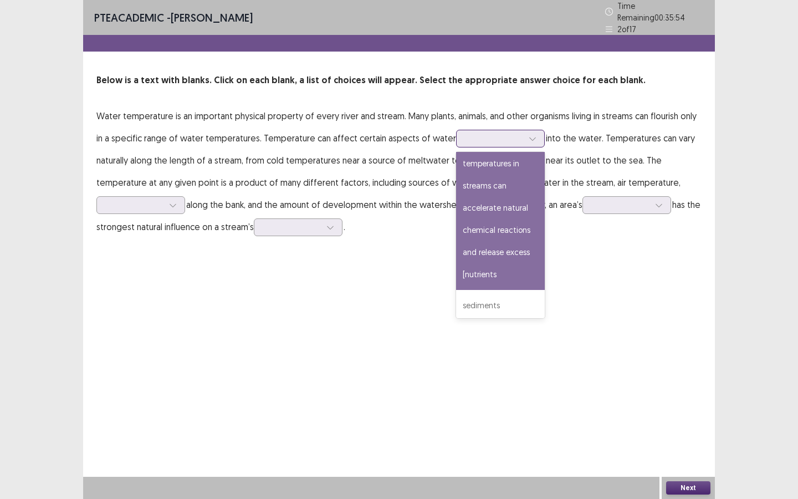
scroll to position [284, 0]
click at [476, 253] on div "movement. For example, higher temperatures reduce levels of dissolved oxygen in…" at bounding box center [500, 94] width 89 height 386
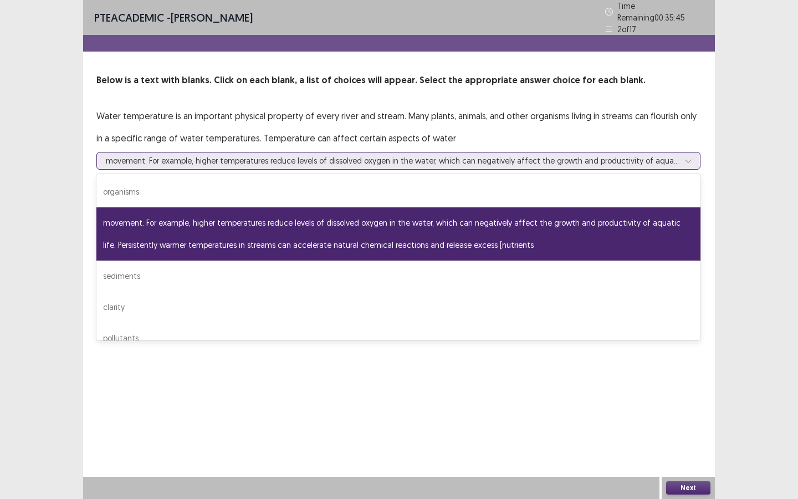
click at [504, 155] on div at bounding box center [392, 160] width 573 height 11
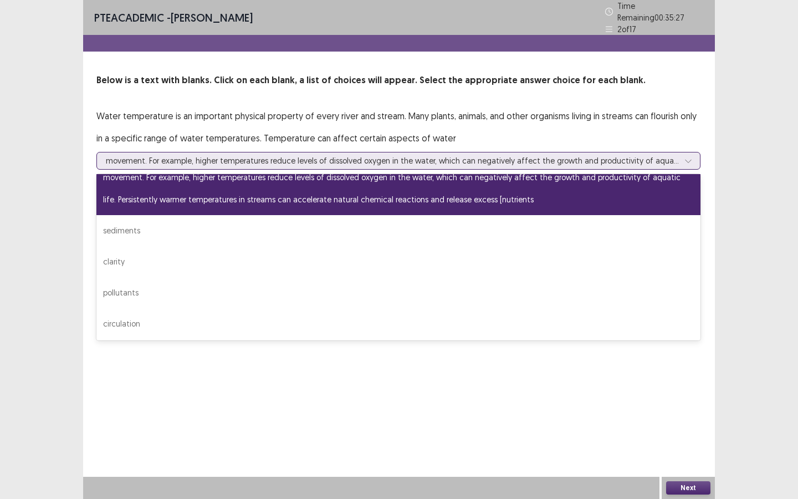
scroll to position [48, 0]
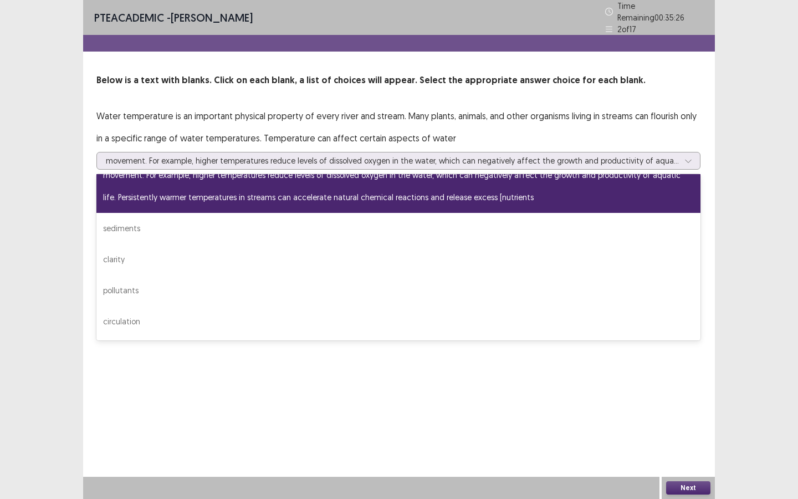
click at [300, 124] on p "Water temperature is an important physical property of every river and stream. …" at bounding box center [398, 182] width 605 height 155
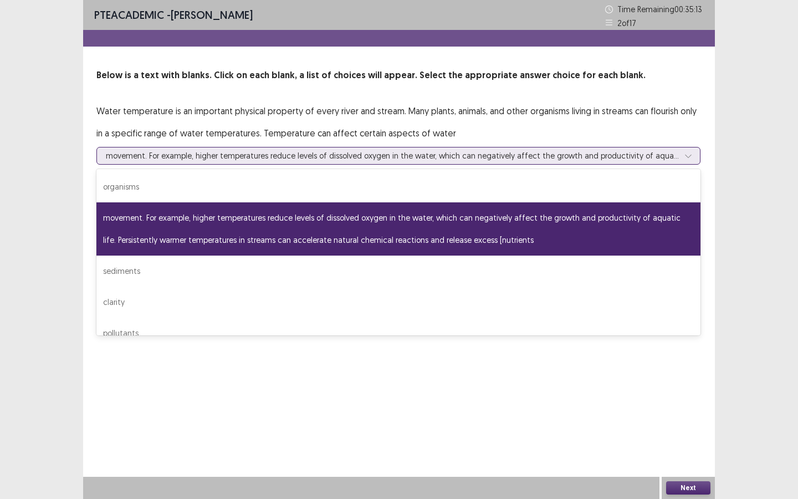
click at [300, 152] on div at bounding box center [392, 155] width 573 height 11
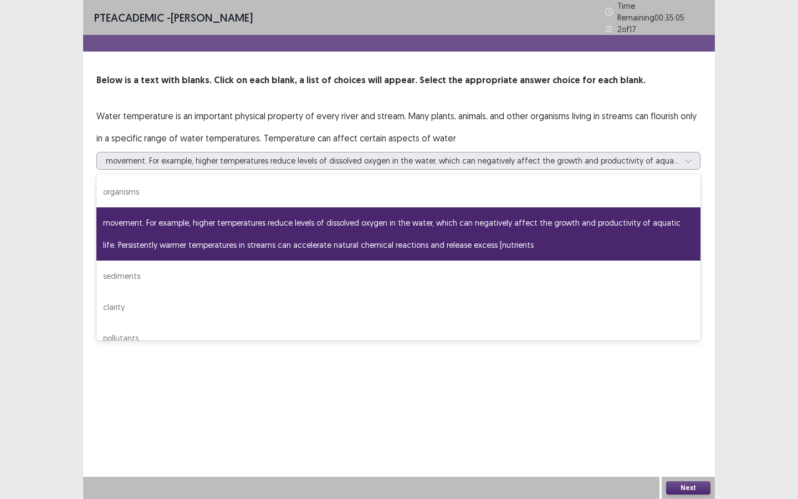
click at [356, 112] on p "Water temperature is an important physical property of every river and stream. …" at bounding box center [398, 182] width 605 height 155
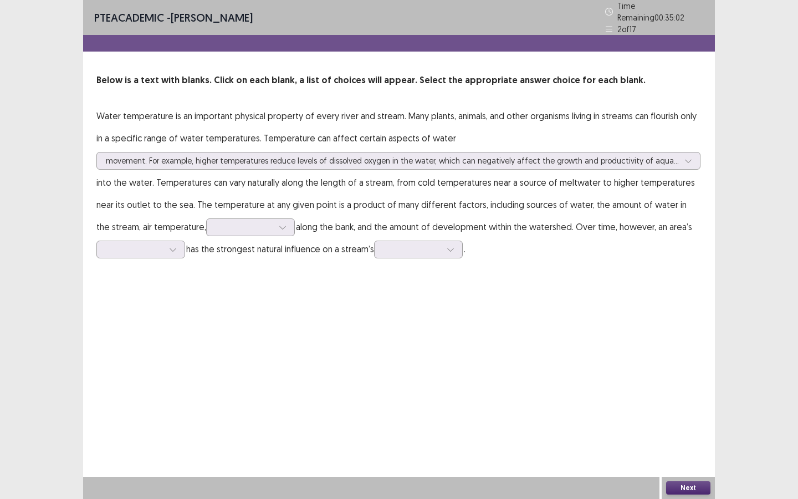
click at [339, 142] on p "Water temperature is an important physical property of every river and stream. …" at bounding box center [398, 182] width 605 height 155
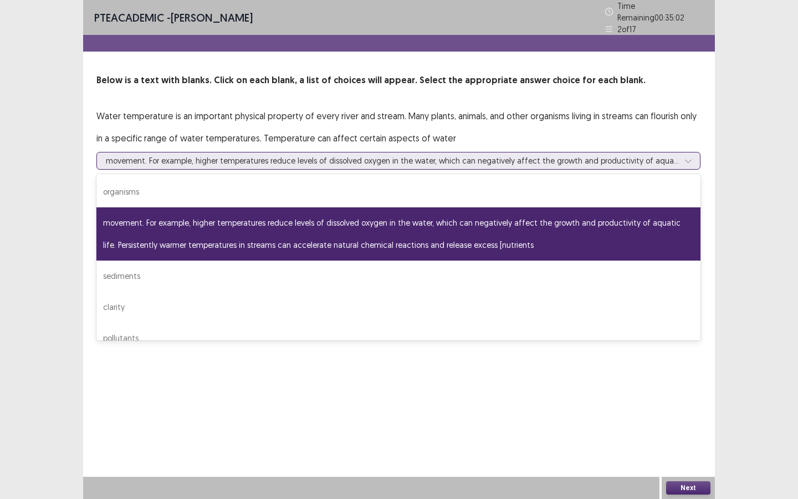
click at [339, 152] on div "movement. For example, higher temperatures reduce levels of dissolved oxygen in…" at bounding box center [392, 160] width 573 height 17
click at [370, 116] on p "Water temperature is an important physical property of every river and stream. …" at bounding box center [398, 182] width 605 height 155
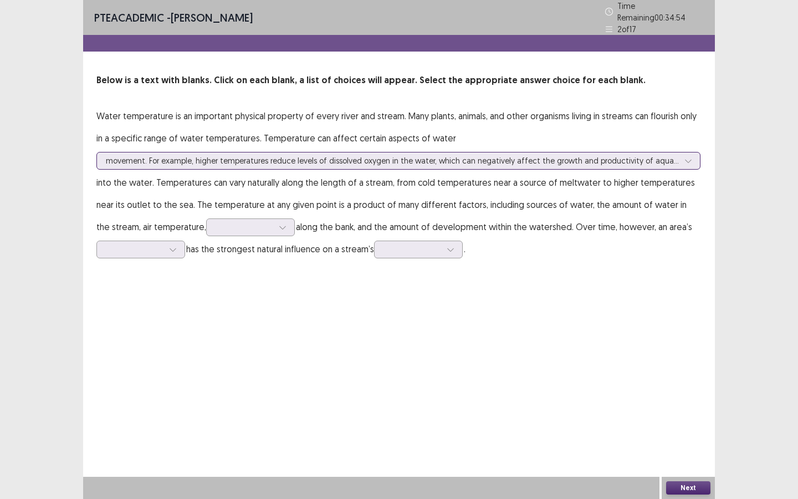
click at [330, 155] on div at bounding box center [392, 160] width 573 height 11
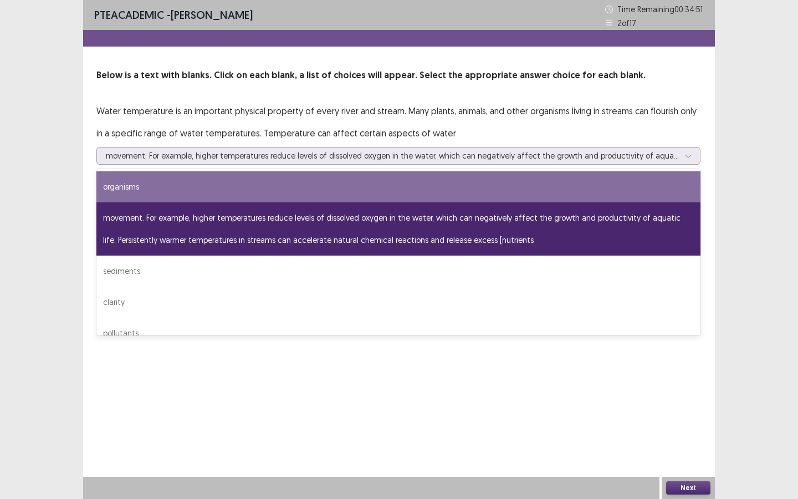
click at [418, 128] on p "Water temperature is an important physical property of every river and stream. …" at bounding box center [398, 177] width 605 height 155
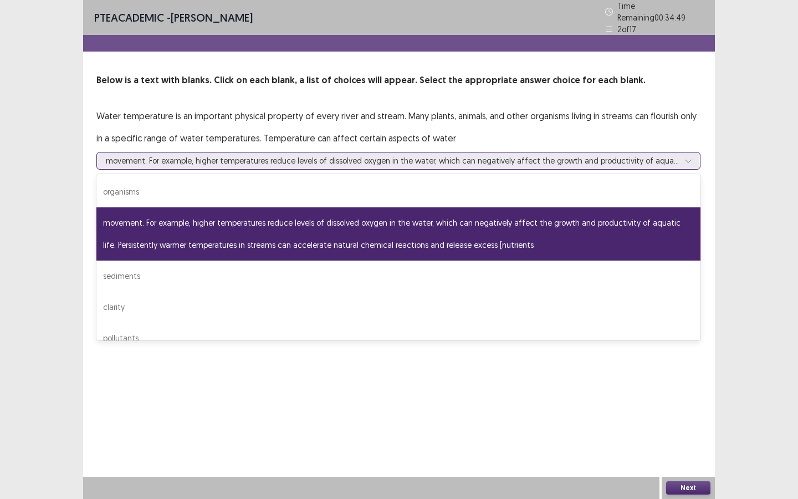
click at [388, 155] on div at bounding box center [392, 160] width 573 height 11
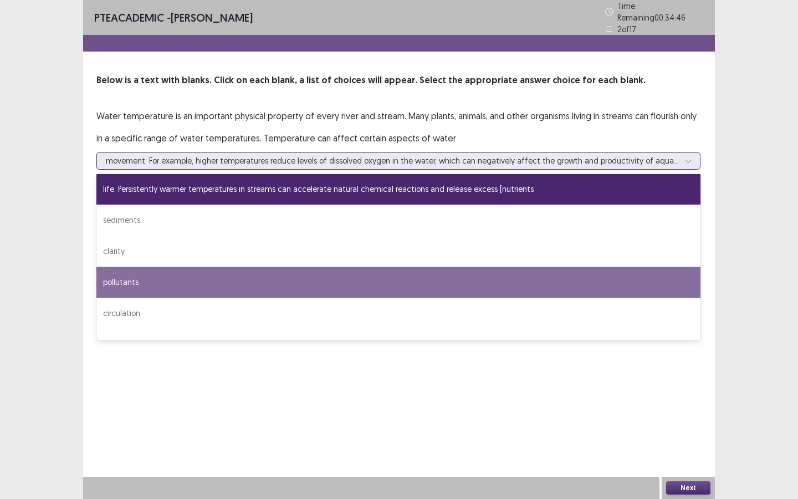
scroll to position [57, 0]
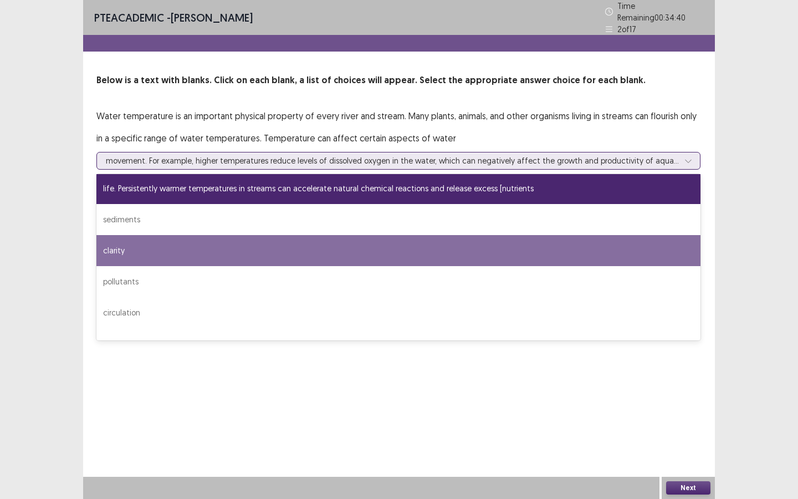
click at [289, 253] on div "clarity" at bounding box center [398, 250] width 604 height 31
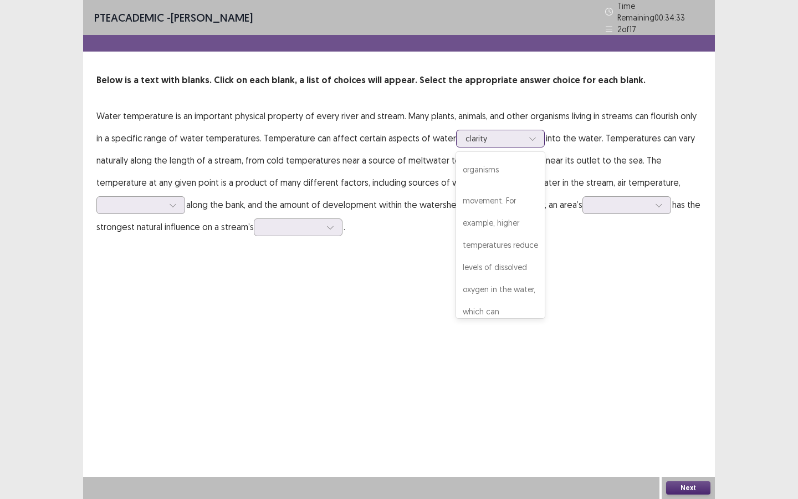
click at [484, 141] on div "clarity" at bounding box center [500, 139] width 89 height 18
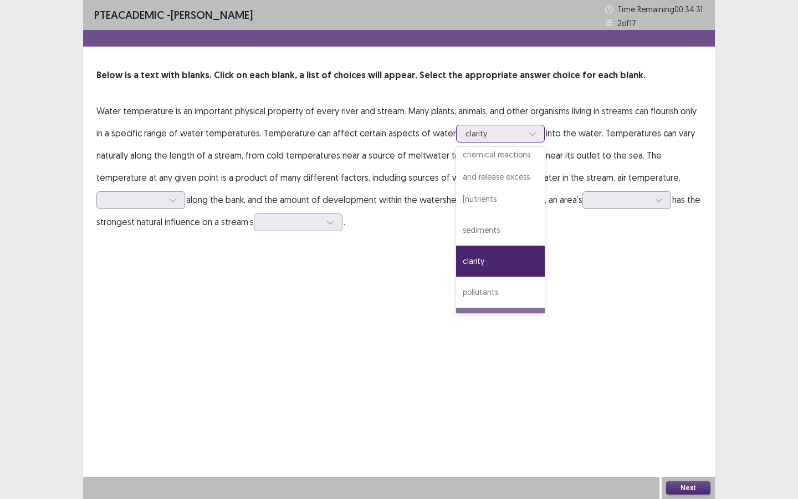
scroll to position [388, 0]
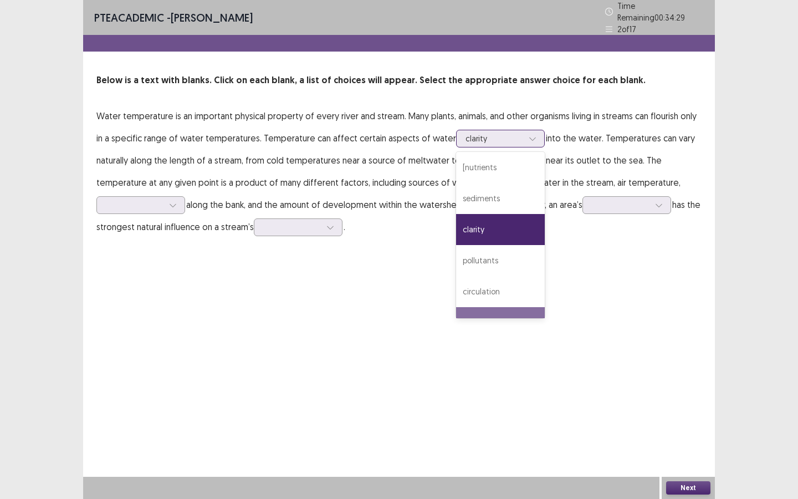
click at [464, 307] on div "quality" at bounding box center [500, 322] width 89 height 31
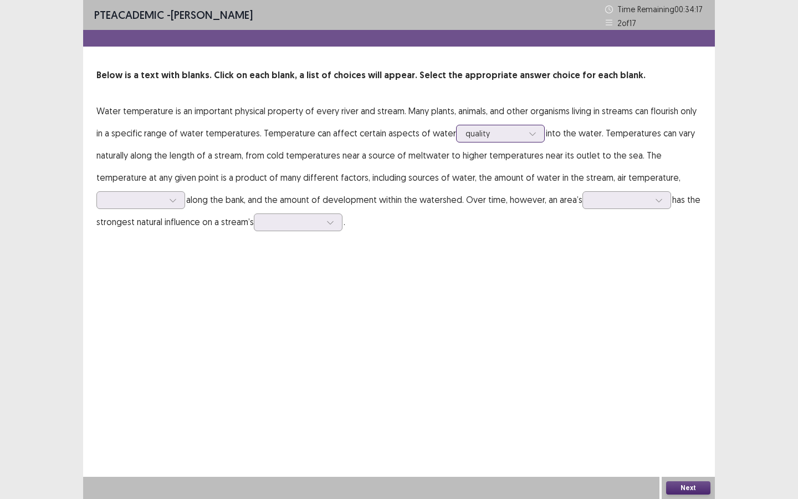
click at [502, 139] on div at bounding box center [495, 133] width 58 height 11
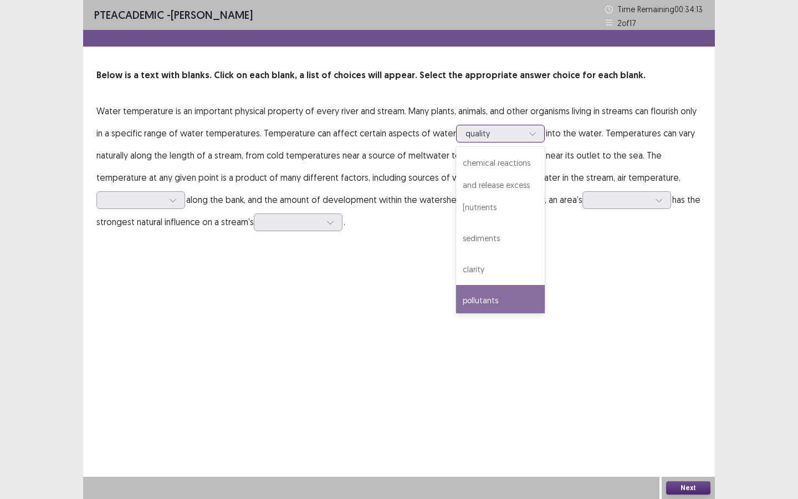
scroll to position [341, 0]
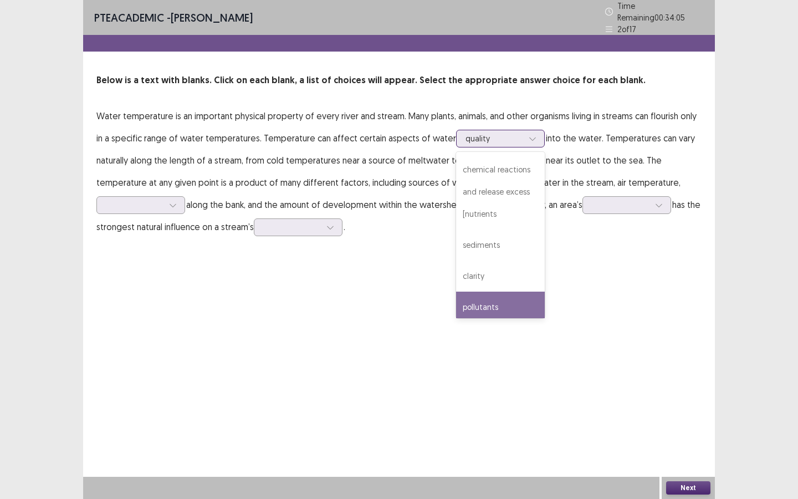
click at [476, 292] on div "pollutants" at bounding box center [500, 307] width 89 height 31
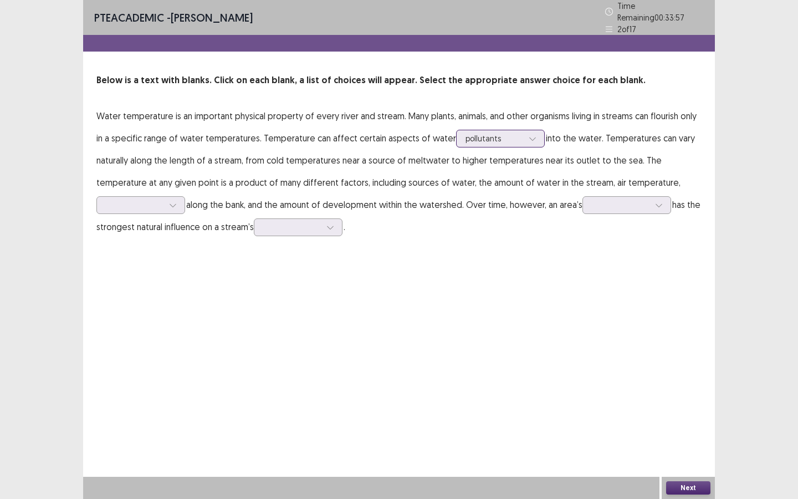
click at [500, 136] on div at bounding box center [495, 138] width 58 height 11
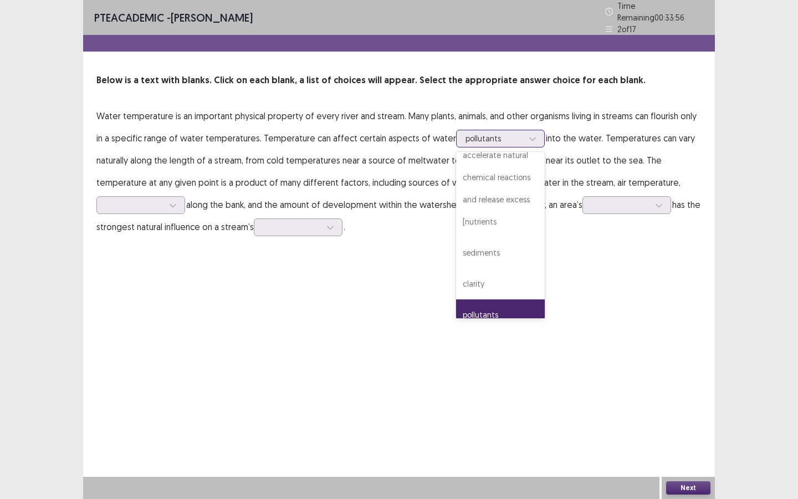
scroll to position [388, 0]
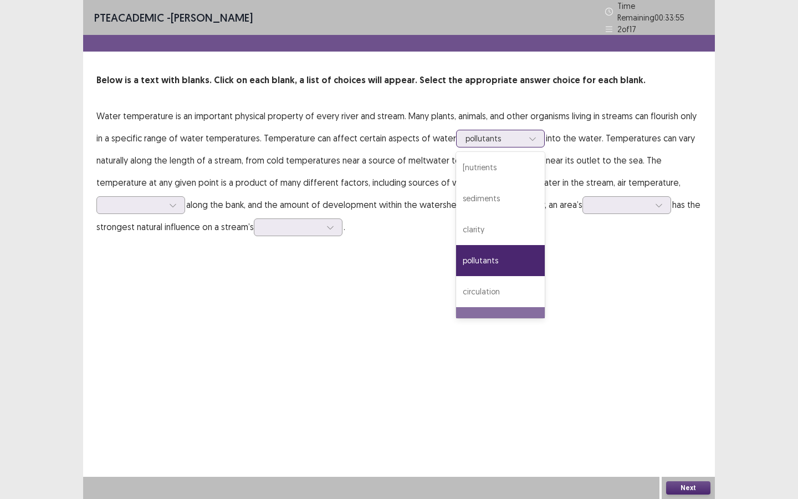
click at [466, 307] on div "quality" at bounding box center [500, 322] width 89 height 31
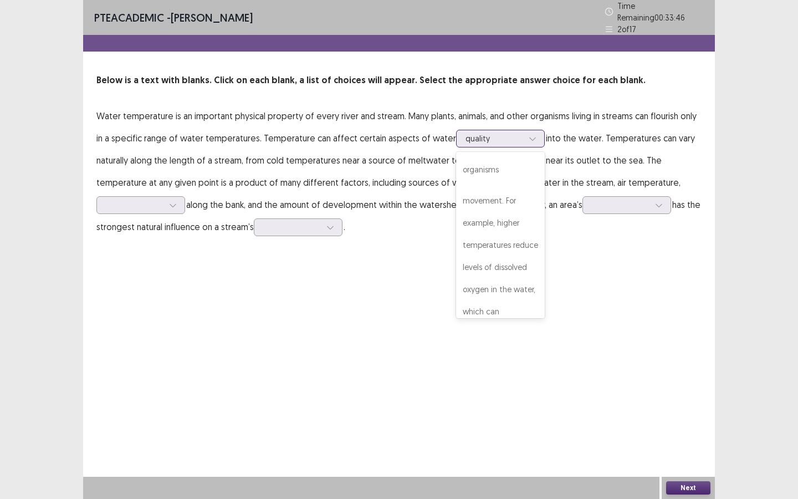
click at [483, 137] on div at bounding box center [495, 138] width 58 height 11
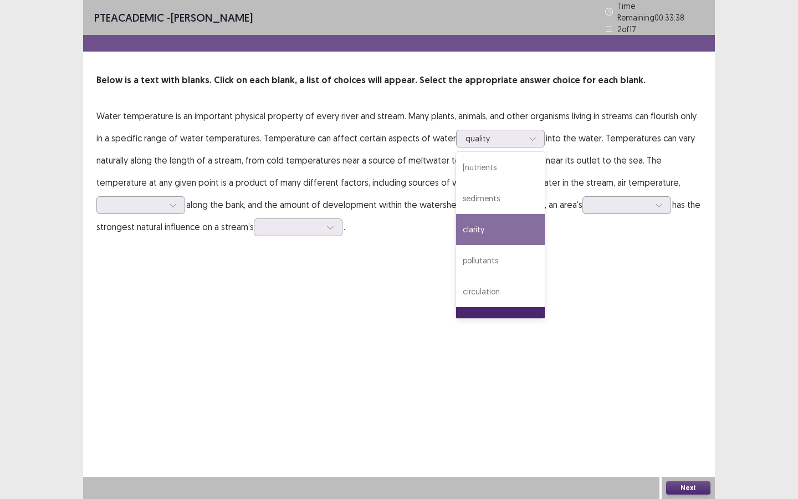
click at [399, 242] on div "PTE academic - [PERSON_NAME] Time Remaining 00 : 33 : 38 2 of 17 Below is a tex…" at bounding box center [399, 130] width 632 height 260
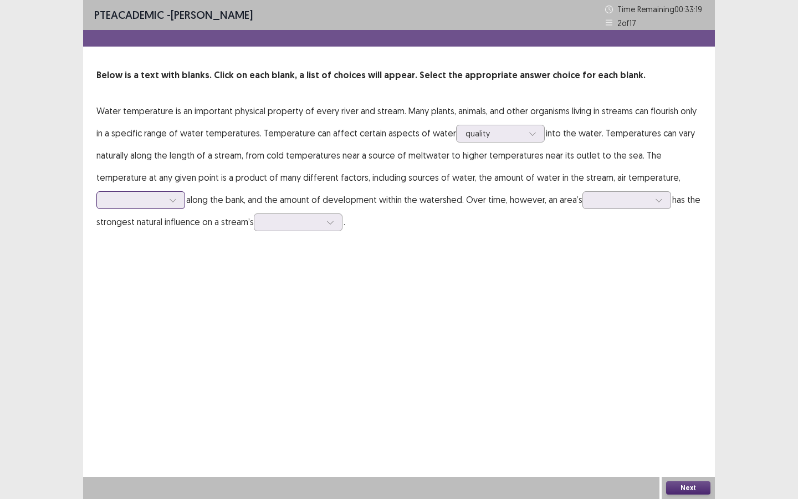
click at [139, 200] on div at bounding box center [135, 200] width 58 height 11
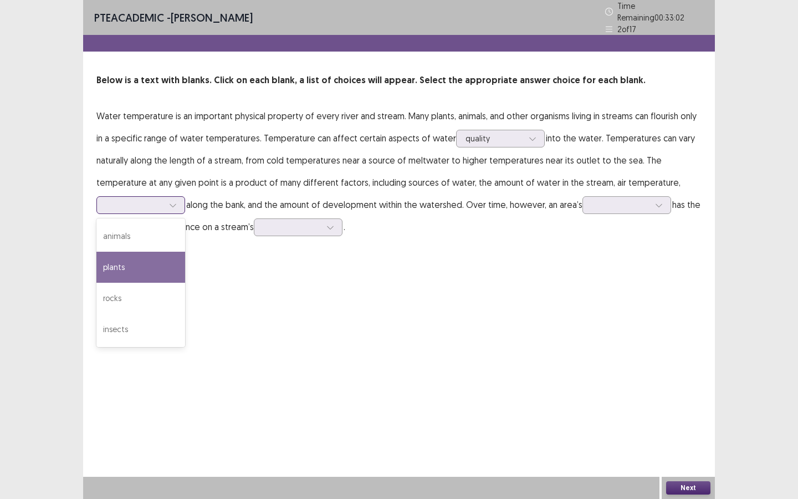
click at [122, 264] on div "plants" at bounding box center [140, 267] width 89 height 31
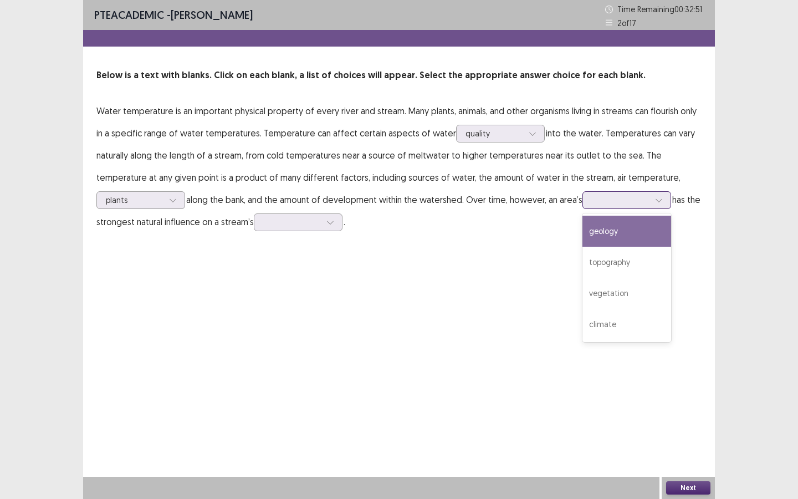
click at [639, 198] on div at bounding box center [621, 200] width 58 height 11
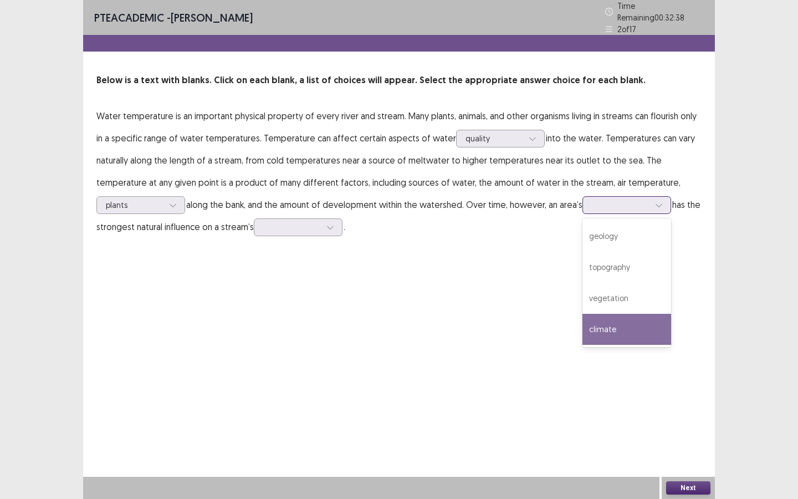
click at [607, 324] on div "climate" at bounding box center [627, 329] width 89 height 31
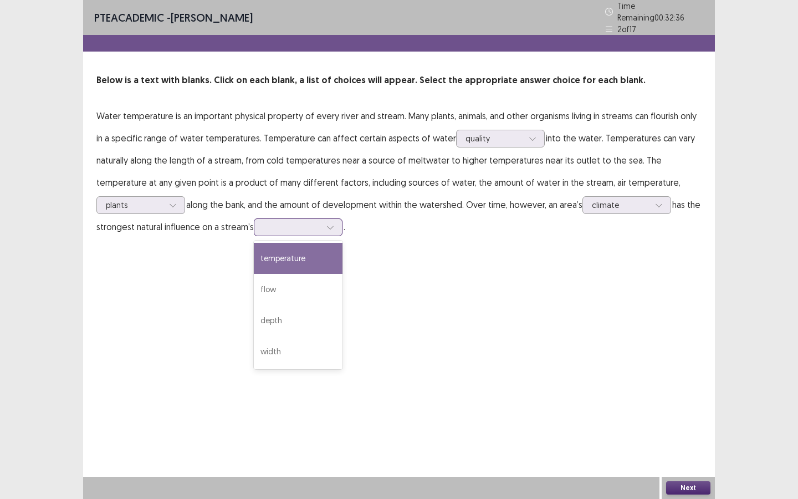
click at [339, 221] on div at bounding box center [330, 227] width 17 height 17
click at [316, 255] on div "temperature" at bounding box center [298, 258] width 89 height 31
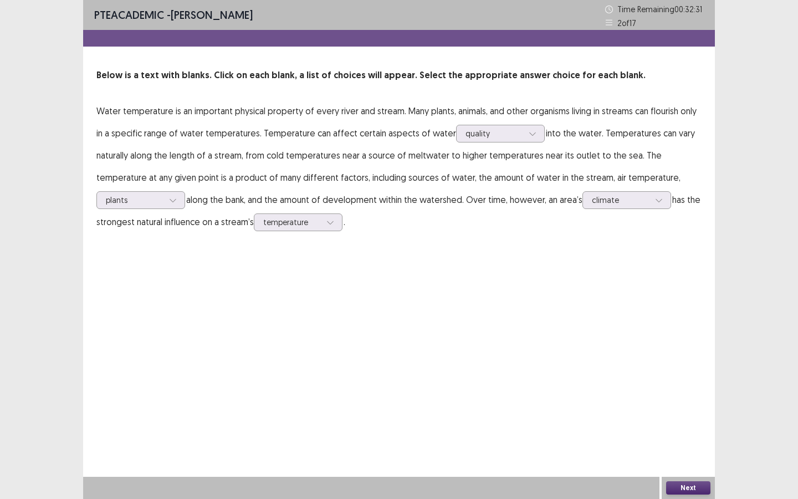
click at [675, 489] on button "Next" at bounding box center [688, 487] width 44 height 13
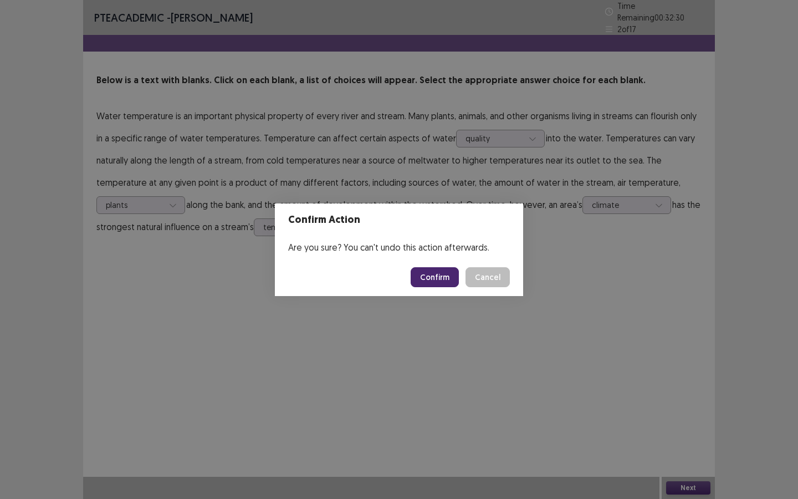
click at [445, 281] on button "Confirm" at bounding box center [435, 277] width 48 height 20
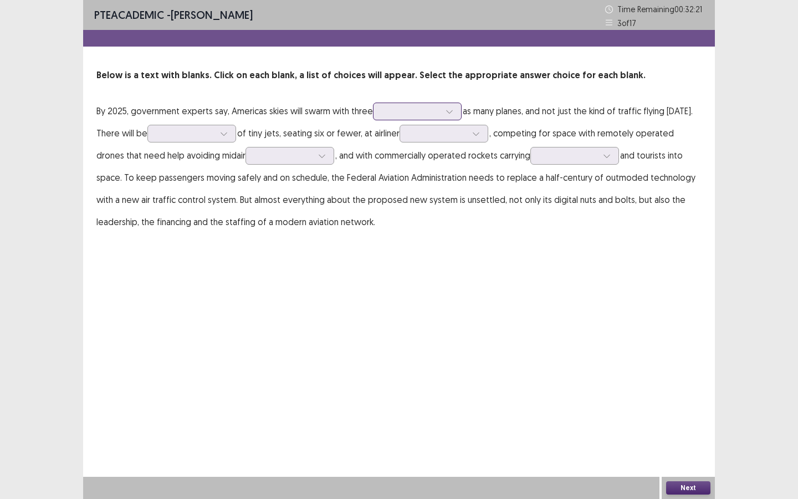
click at [385, 113] on div at bounding box center [411, 111] width 58 height 11
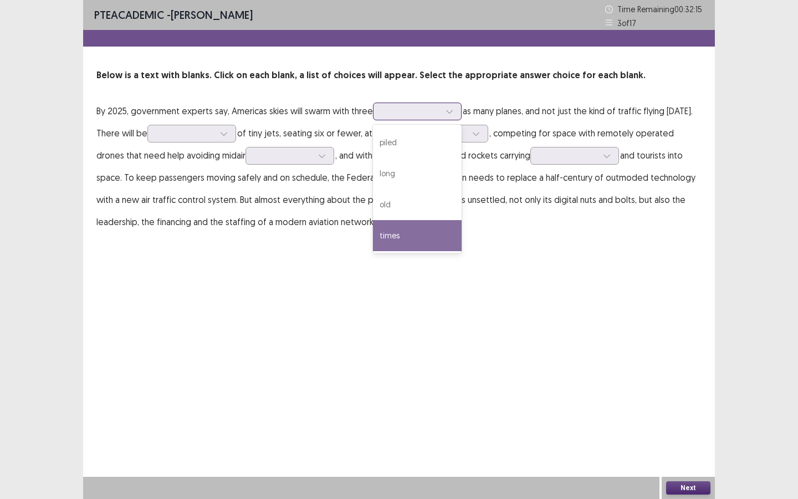
click at [389, 239] on div "times" at bounding box center [417, 235] width 89 height 31
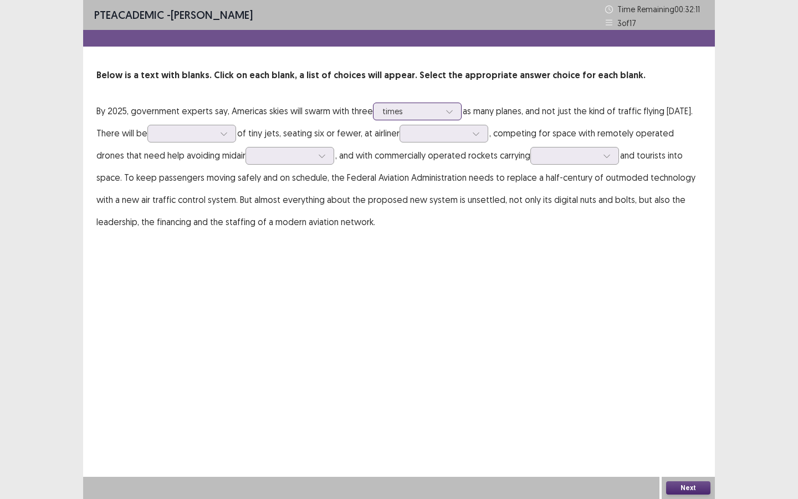
click at [417, 116] on div at bounding box center [411, 111] width 58 height 11
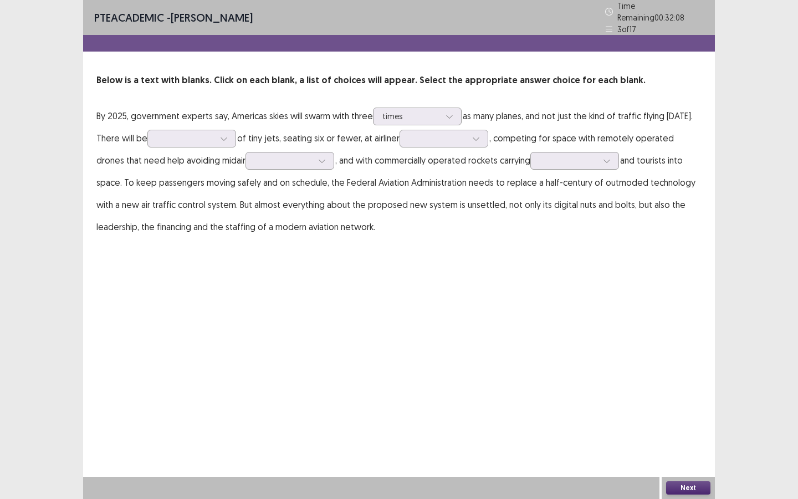
click at [304, 240] on div "PTE academic - [PERSON_NAME] Time Remaining 00 : 32 : 08 3 of 17 Below is a tex…" at bounding box center [399, 130] width 632 height 260
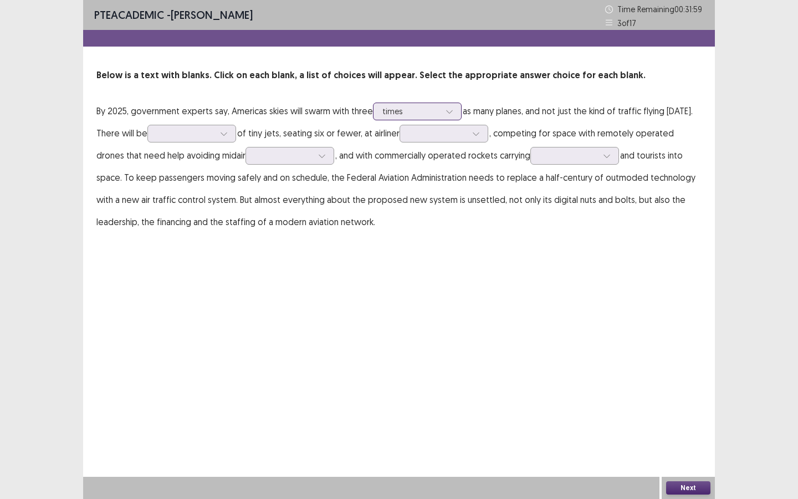
click at [414, 114] on div at bounding box center [411, 111] width 58 height 11
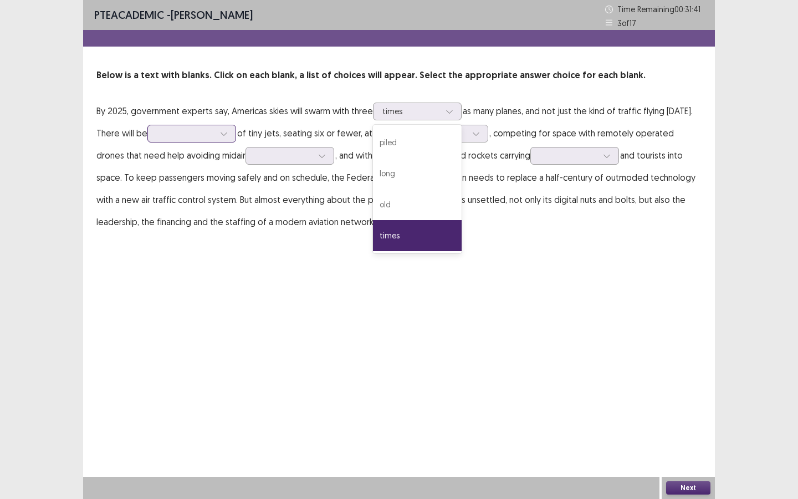
click at [167, 137] on div at bounding box center [186, 133] width 58 height 11
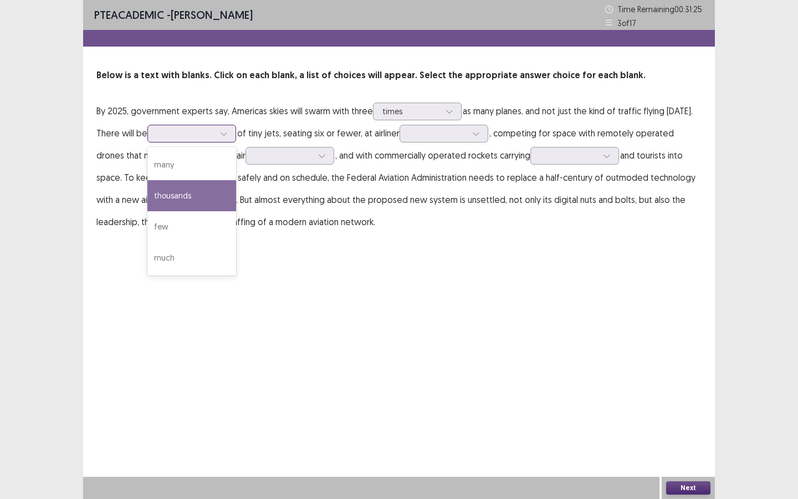
click at [168, 197] on div "thousands" at bounding box center [191, 195] width 89 height 31
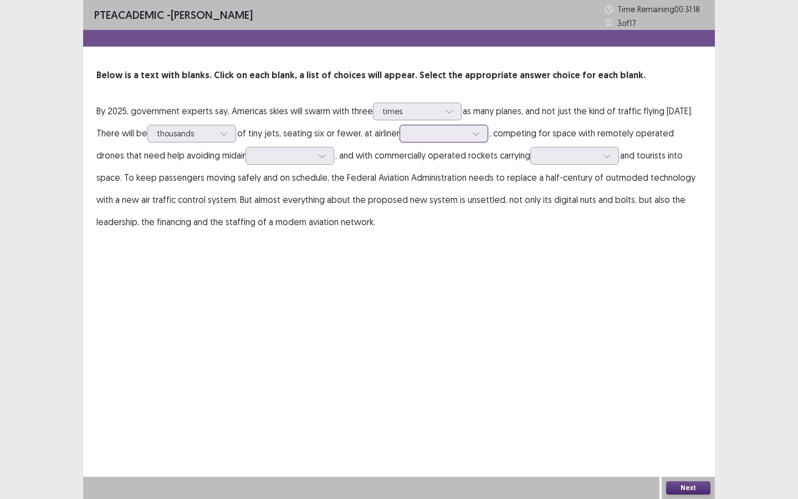
click at [418, 133] on div at bounding box center [438, 133] width 58 height 11
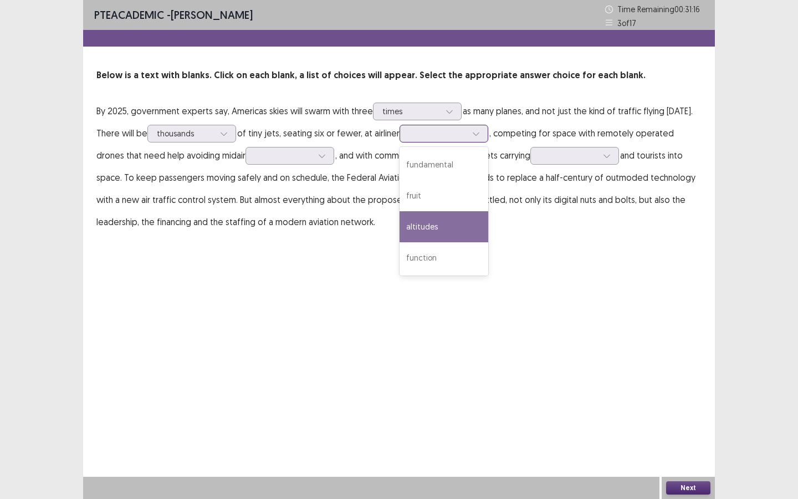
click at [425, 218] on div "altitudes" at bounding box center [444, 226] width 89 height 31
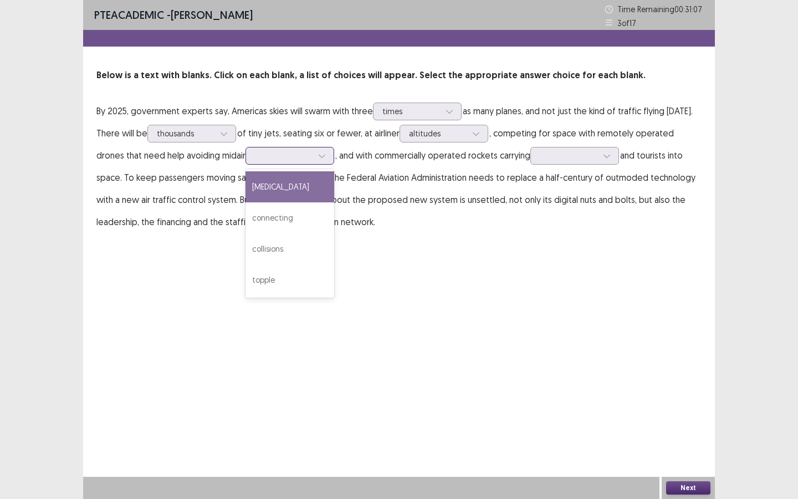
click at [255, 155] on div at bounding box center [284, 155] width 58 height 11
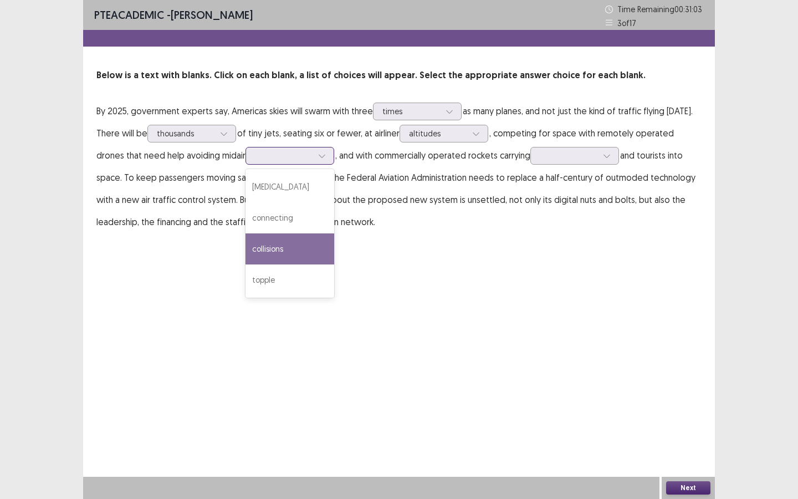
click at [257, 247] on div "collisions" at bounding box center [290, 248] width 89 height 31
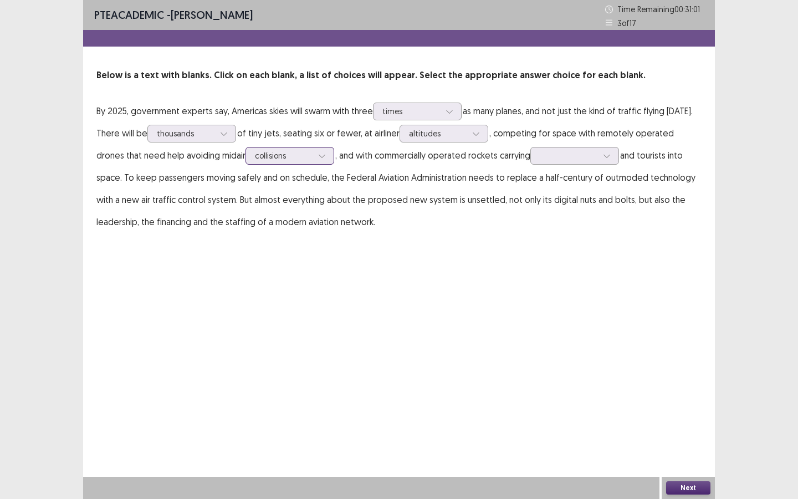
click at [314, 154] on div at bounding box center [322, 155] width 17 height 17
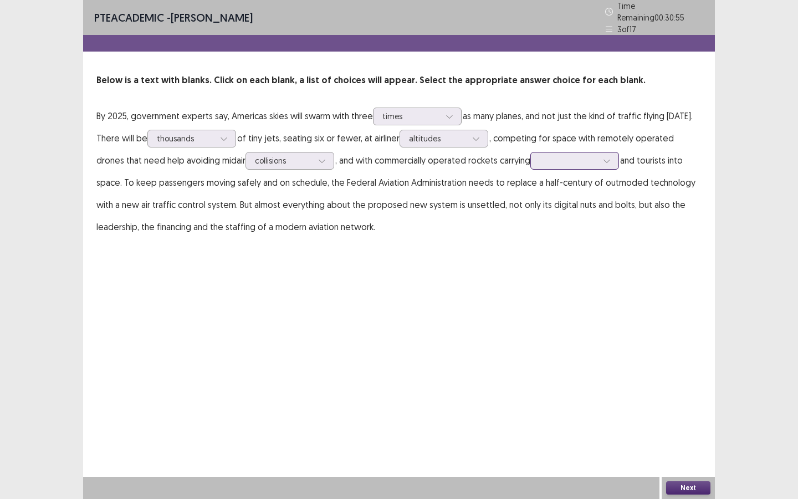
click at [540, 159] on div at bounding box center [569, 160] width 58 height 11
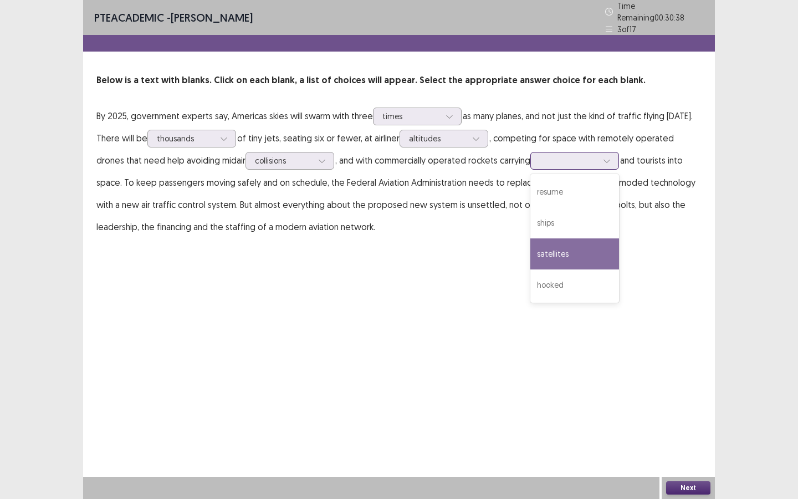
click at [530, 246] on div "satellites" at bounding box center [574, 253] width 89 height 31
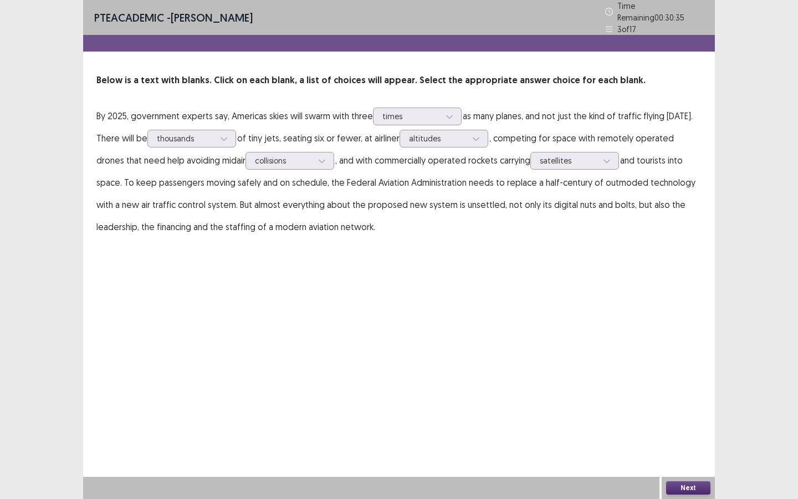
click at [680, 477] on div "Next" at bounding box center [688, 488] width 53 height 22
click at [680, 480] on div "Next" at bounding box center [688, 488] width 53 height 22
click at [681, 483] on button "Next" at bounding box center [688, 487] width 44 height 13
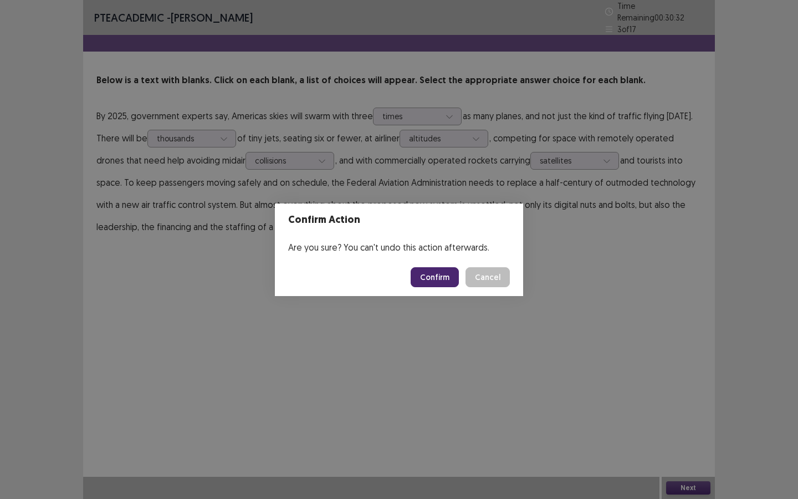
click at [500, 273] on button "Cancel" at bounding box center [488, 277] width 44 height 20
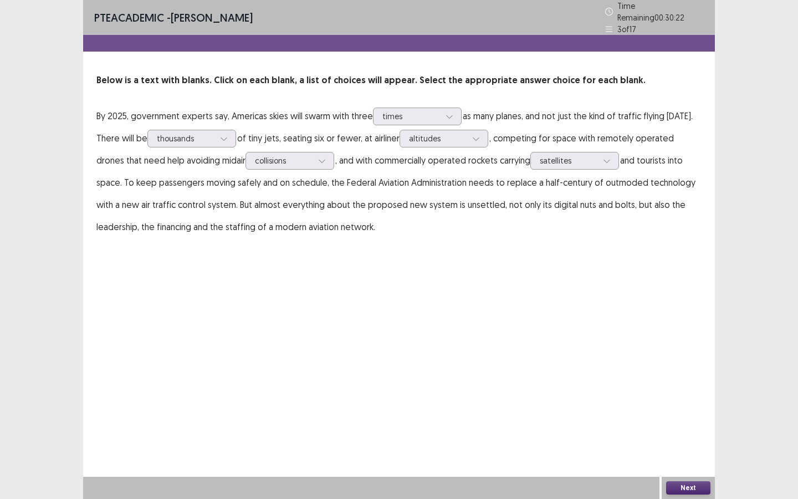
click at [685, 488] on button "Next" at bounding box center [688, 487] width 44 height 13
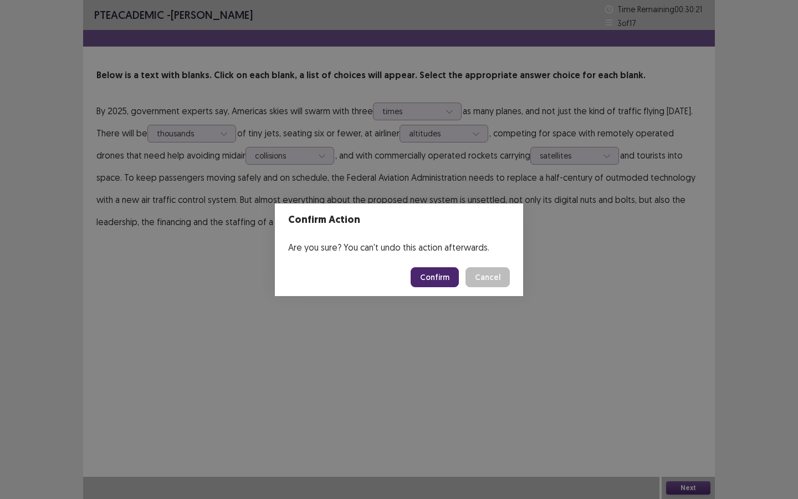
click at [443, 277] on button "Confirm" at bounding box center [435, 277] width 48 height 20
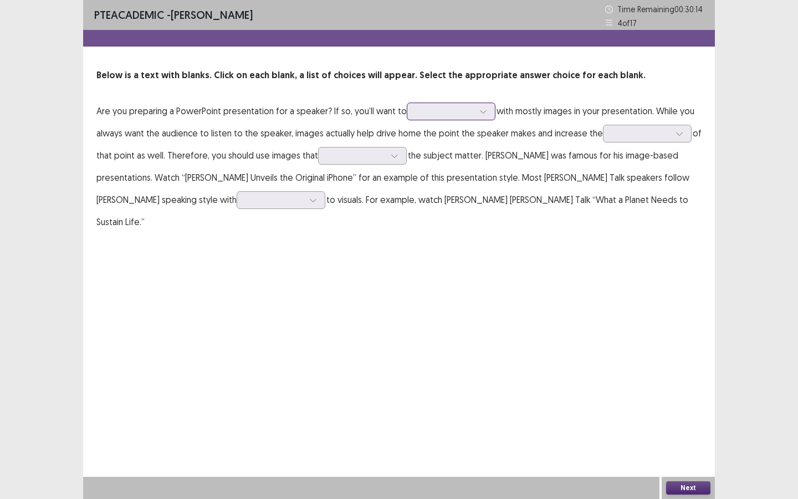
click at [445, 116] on div at bounding box center [445, 111] width 58 height 11
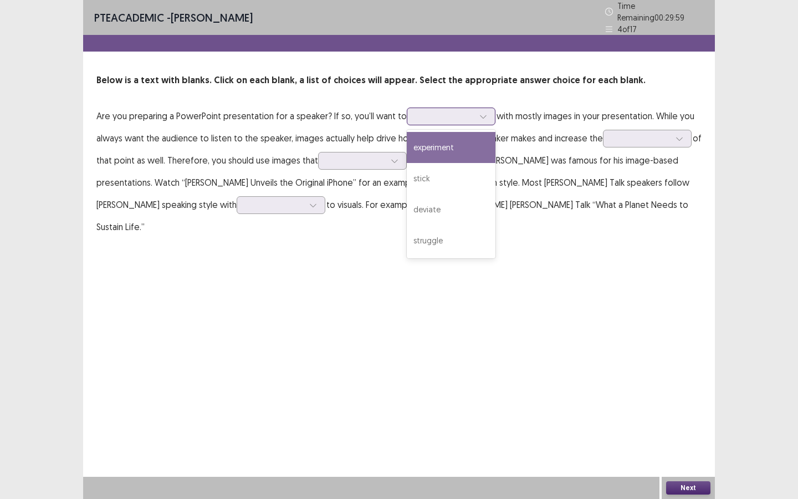
click at [468, 150] on div "experiment" at bounding box center [451, 147] width 89 height 31
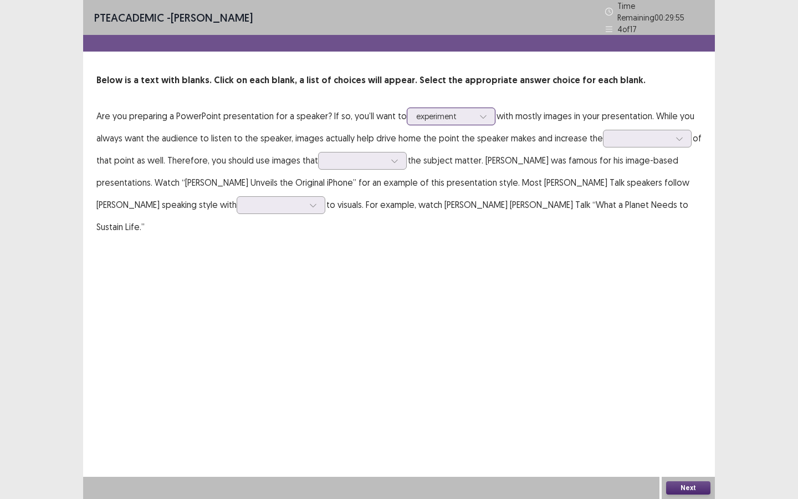
click at [471, 111] on div at bounding box center [445, 116] width 58 height 11
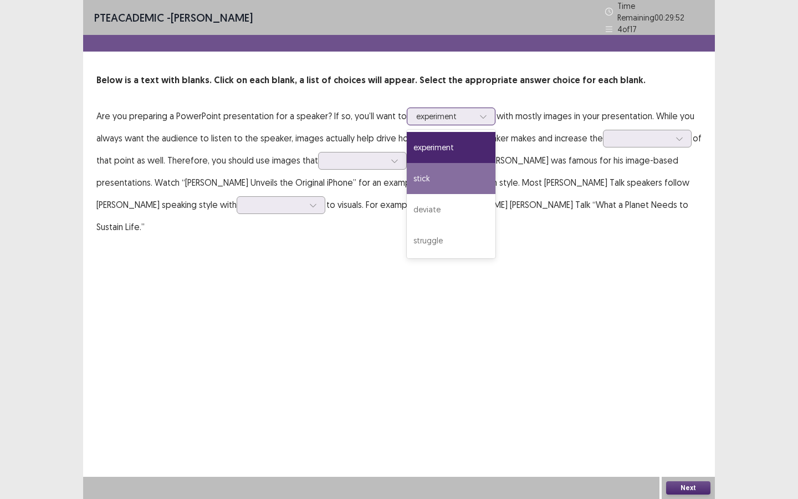
click at [436, 171] on div "stick" at bounding box center [451, 178] width 89 height 31
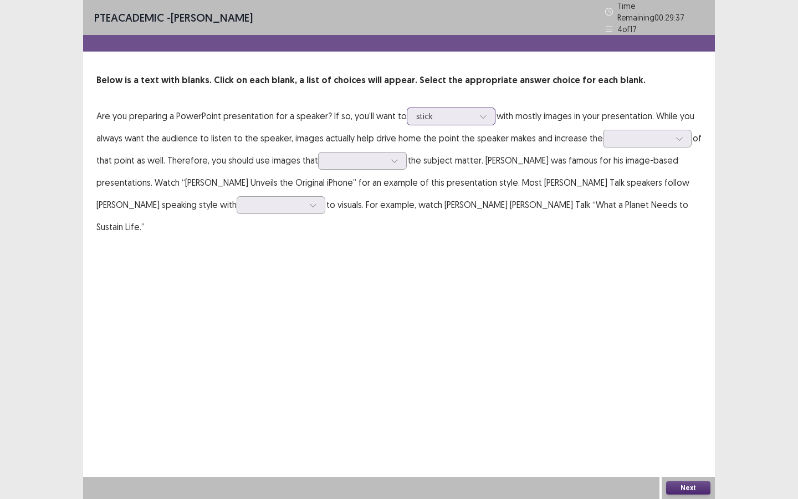
click at [475, 113] on div at bounding box center [483, 116] width 17 height 17
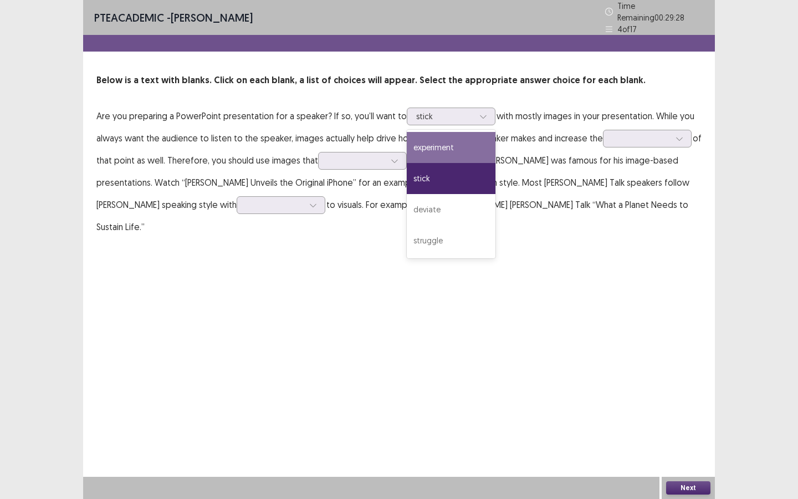
click at [165, 272] on div "PTE academic - [PERSON_NAME] Time Remaining 00 : 29 : 28 4 of 17 Below is a tex…" at bounding box center [399, 249] width 632 height 499
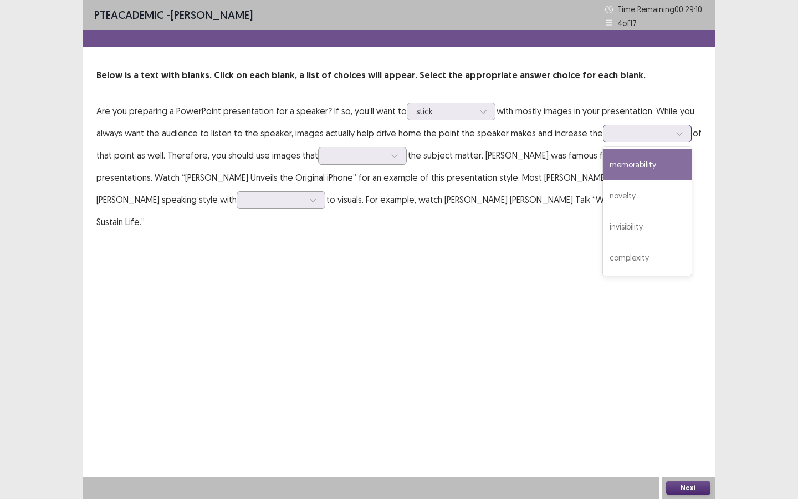
click at [663, 138] on div at bounding box center [641, 133] width 58 height 11
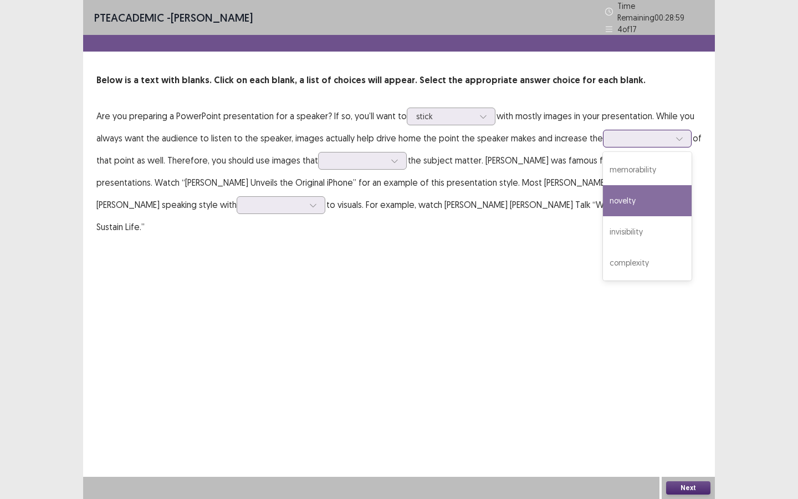
click at [632, 193] on div "novelty" at bounding box center [647, 200] width 89 height 31
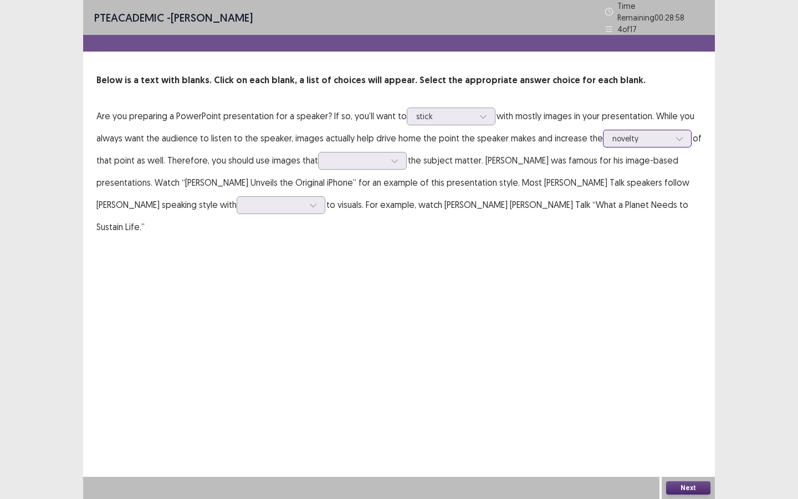
click at [652, 133] on div at bounding box center [641, 138] width 58 height 11
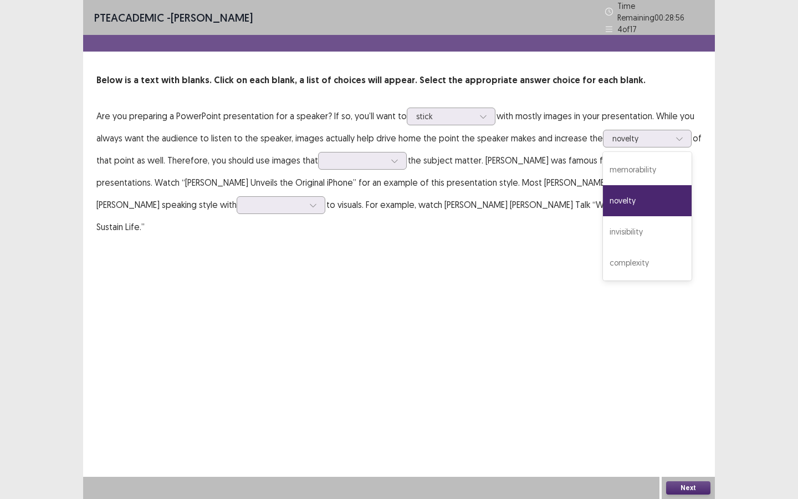
click at [466, 237] on div "PTE academic - [PERSON_NAME] Time Remaining 00 : 28 : 56 4 of 17 Below is a tex…" at bounding box center [399, 249] width 632 height 499
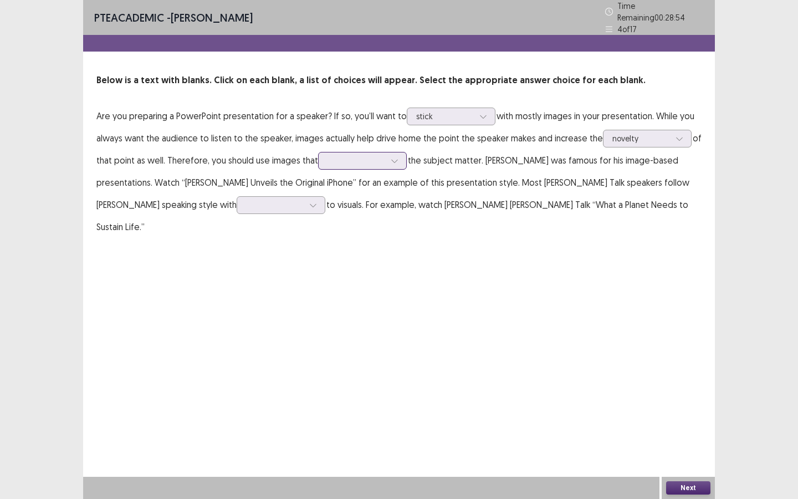
click at [394, 157] on icon at bounding box center [395, 161] width 8 height 8
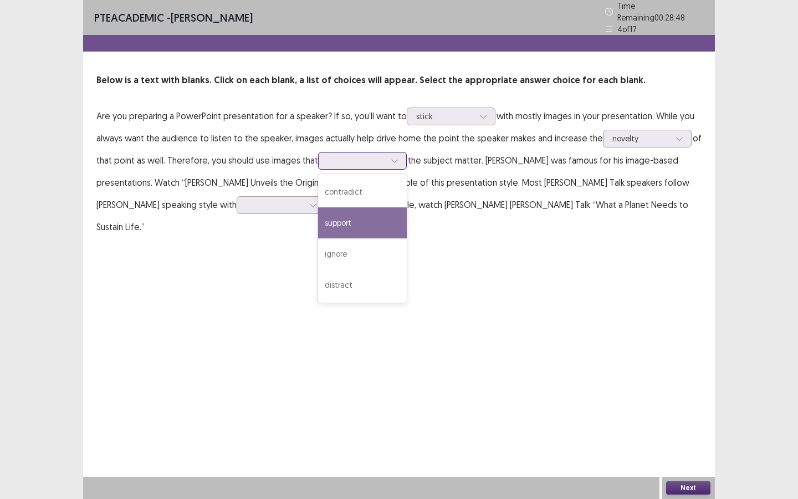
click at [359, 221] on div "support" at bounding box center [362, 222] width 89 height 31
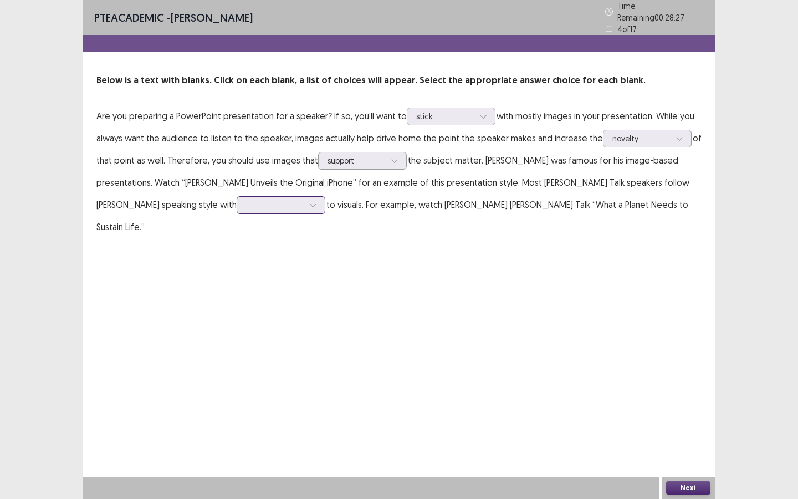
click at [305, 204] on div at bounding box center [313, 205] width 17 height 17
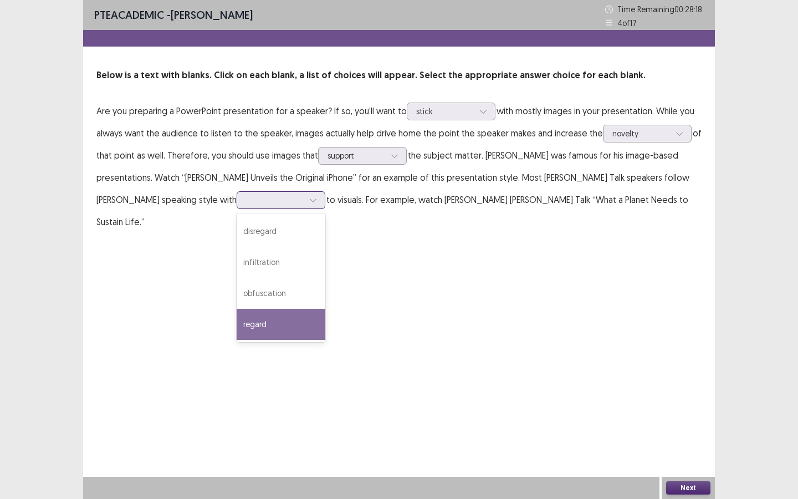
click at [237, 323] on div "regard" at bounding box center [281, 324] width 89 height 31
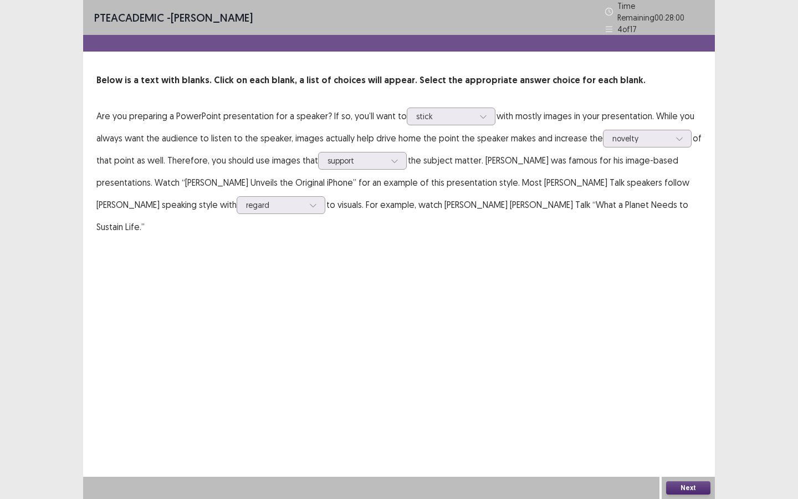
click at [681, 484] on button "Next" at bounding box center [688, 487] width 44 height 13
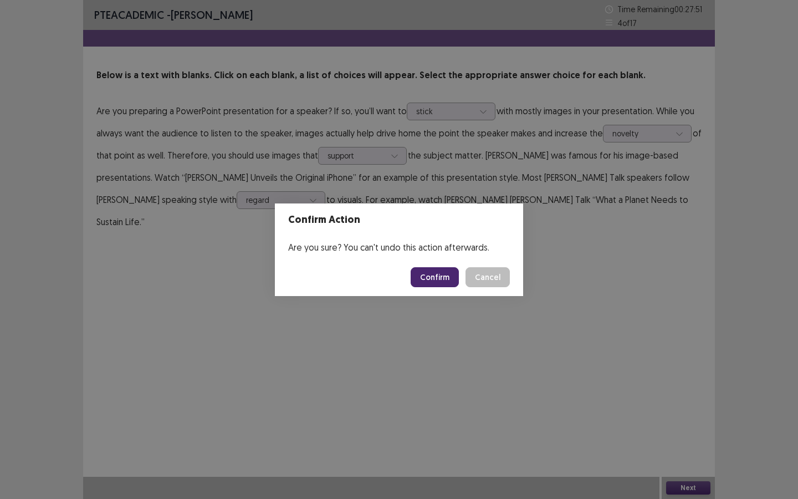
click at [490, 280] on button "Cancel" at bounding box center [488, 277] width 44 height 20
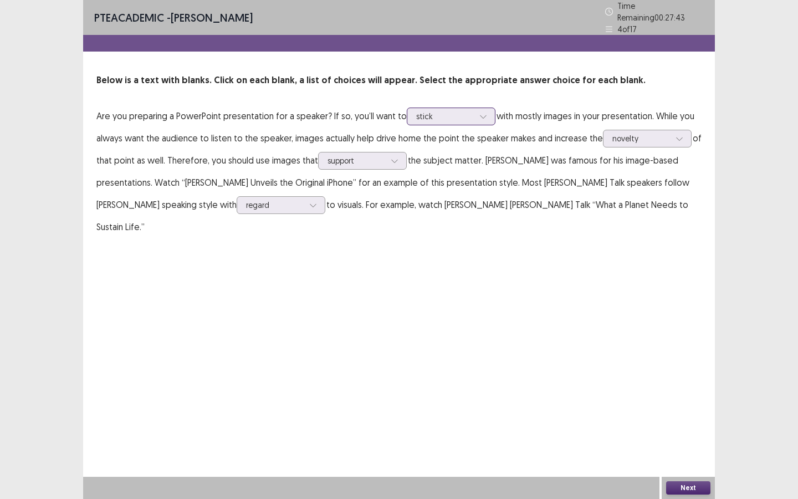
click at [469, 116] on div at bounding box center [445, 116] width 58 height 11
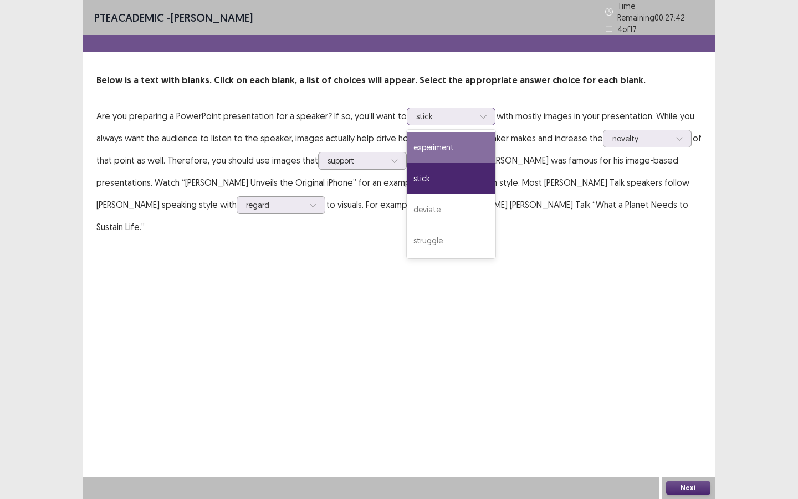
click at [455, 142] on div "experiment" at bounding box center [451, 147] width 89 height 31
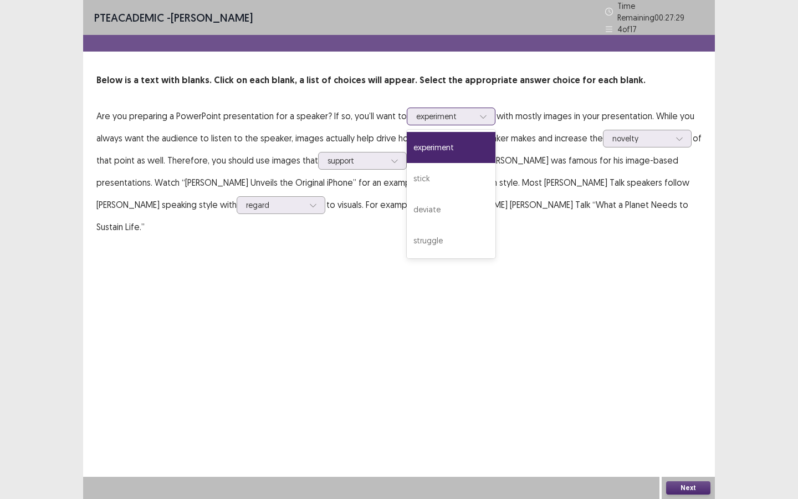
click at [458, 111] on div at bounding box center [445, 116] width 58 height 11
click at [660, 376] on div "PTE academic - [PERSON_NAME] Time Remaining 00 : 27 : 28 4 of 17 Below is a tex…" at bounding box center [399, 249] width 632 height 499
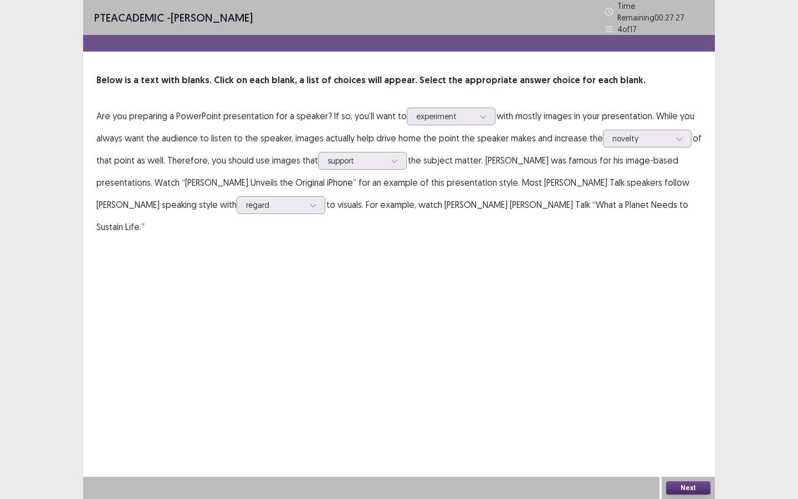
click at [686, 486] on button "Next" at bounding box center [688, 487] width 44 height 13
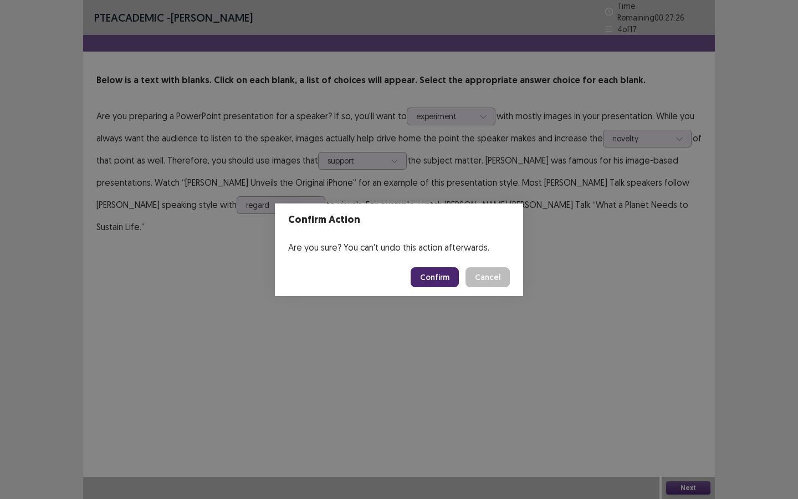
click at [448, 274] on button "Confirm" at bounding box center [435, 277] width 48 height 20
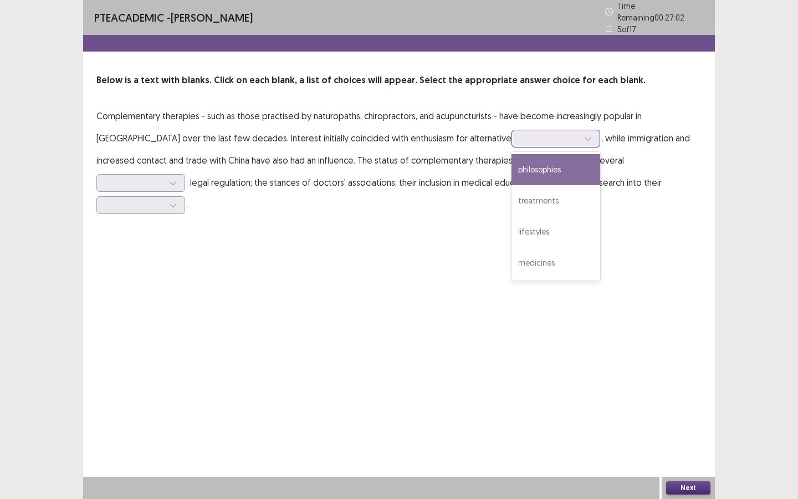
click at [520, 136] on div at bounding box center [550, 138] width 60 height 13
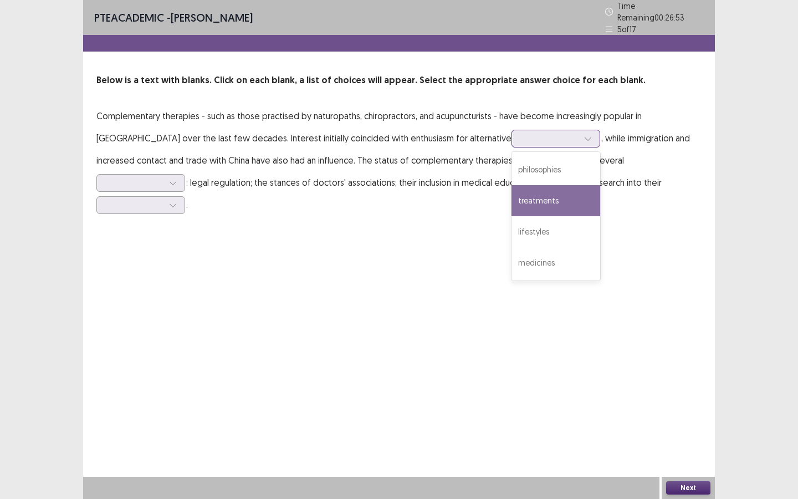
click at [512, 198] on div "treatments" at bounding box center [556, 200] width 89 height 31
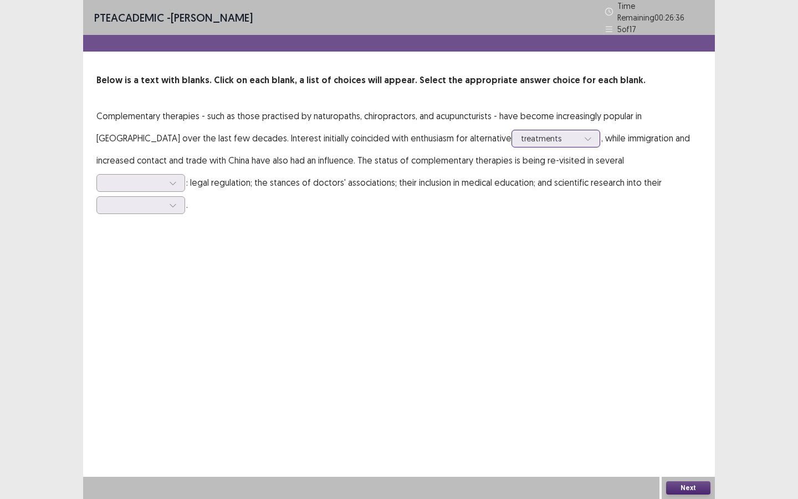
click at [580, 141] on div at bounding box center [588, 138] width 17 height 17
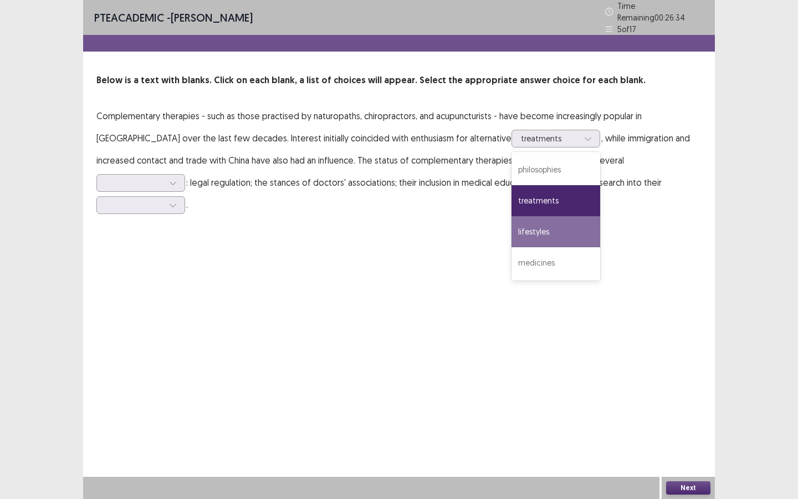
click at [532, 223] on div "PTE academic - [PERSON_NAME] Time Remaining 00 : 26 : 34 5 of 17 Below is a tex…" at bounding box center [399, 249] width 632 height 499
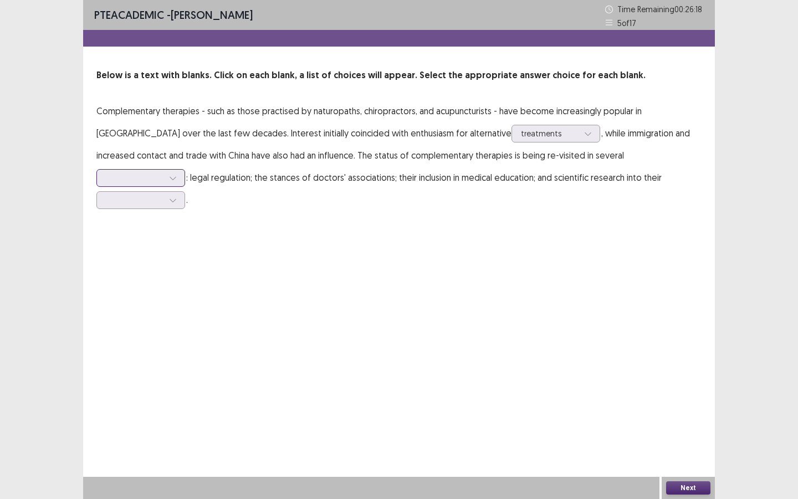
click at [164, 172] on div at bounding box center [135, 177] width 58 height 11
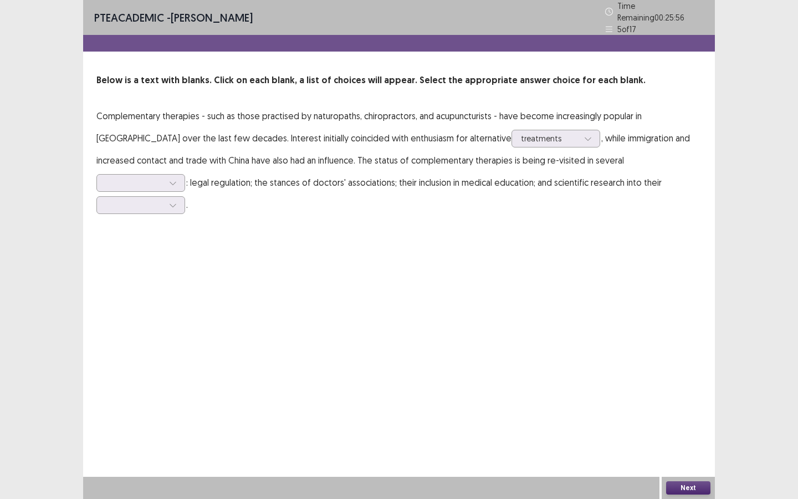
click at [462, 224] on div "PTE academic - [PERSON_NAME] Time Remaining 00 : 25 : 56 5 of 17 Below is a tex…" at bounding box center [399, 249] width 632 height 499
click at [164, 177] on div at bounding box center [135, 182] width 58 height 11
click at [185, 260] on div "locations" at bounding box center [140, 275] width 89 height 31
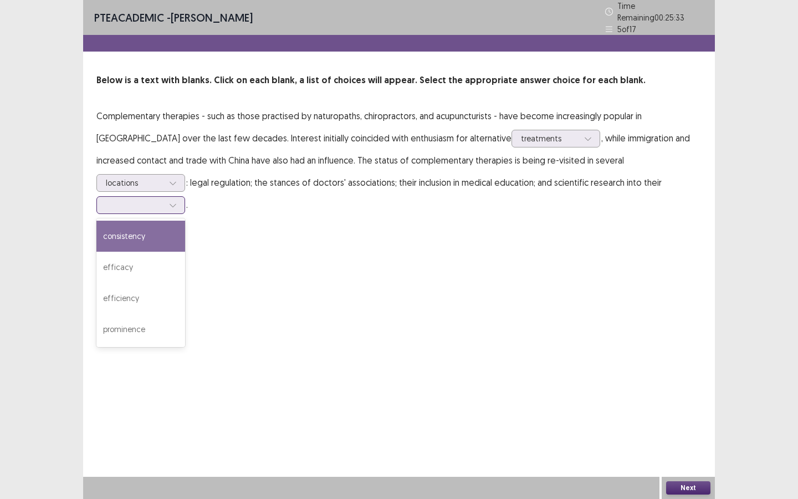
click at [181, 197] on div at bounding box center [173, 205] width 17 height 17
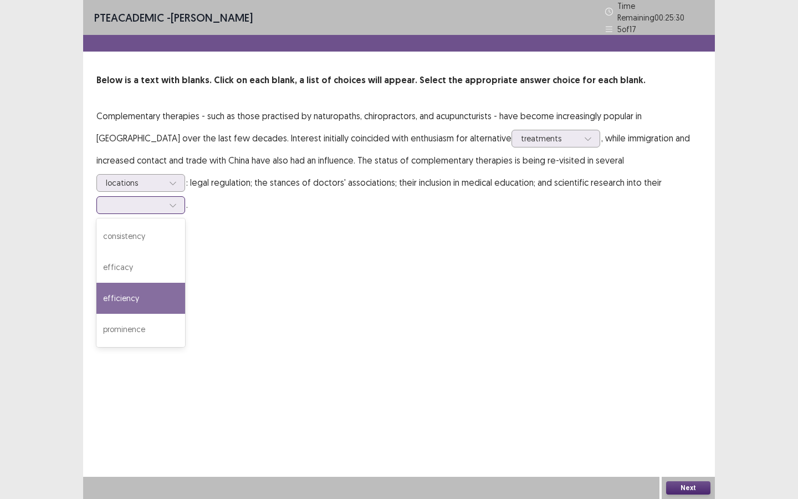
click at [185, 283] on div "efficiency" at bounding box center [140, 298] width 89 height 31
click at [676, 484] on button "Next" at bounding box center [688, 487] width 44 height 13
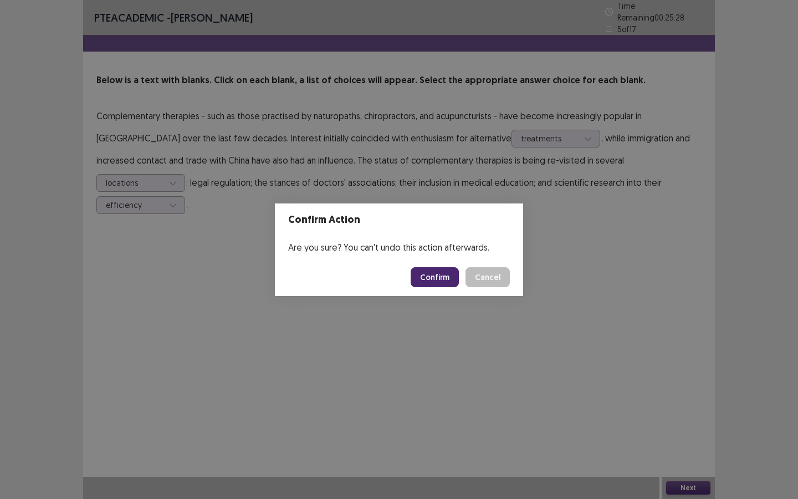
click at [433, 277] on button "Confirm" at bounding box center [435, 277] width 48 height 20
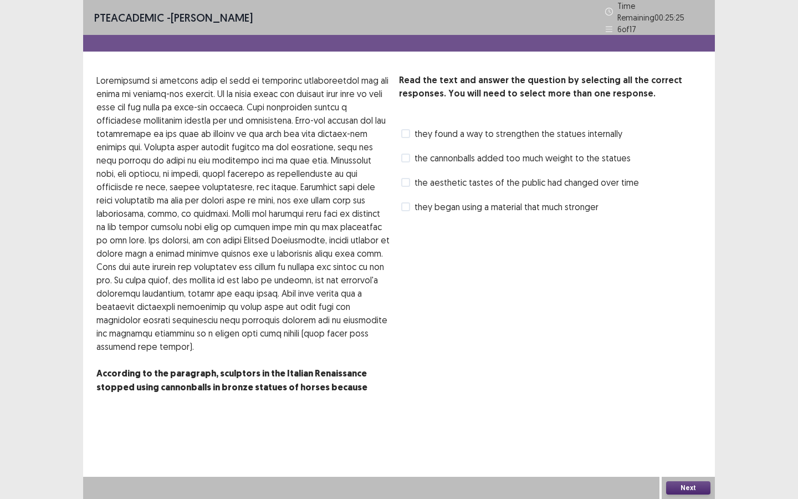
click at [405, 154] on span at bounding box center [405, 158] width 9 height 9
click at [678, 490] on button "Next" at bounding box center [688, 487] width 44 height 13
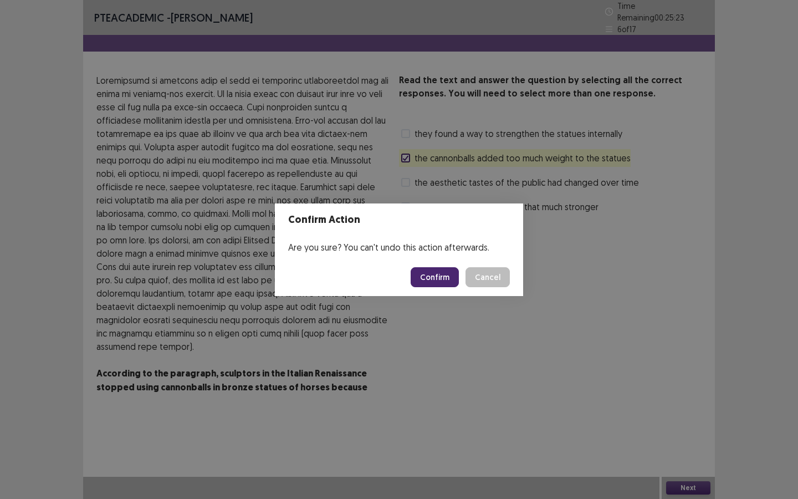
click at [449, 269] on button "Confirm" at bounding box center [435, 277] width 48 height 20
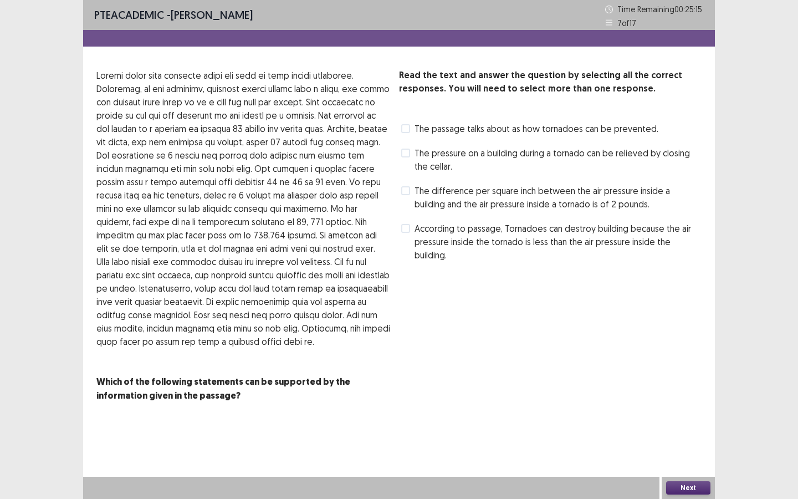
click at [407, 198] on label "The difference per square inch between the air pressure inside a building and t…" at bounding box center [551, 197] width 300 height 27
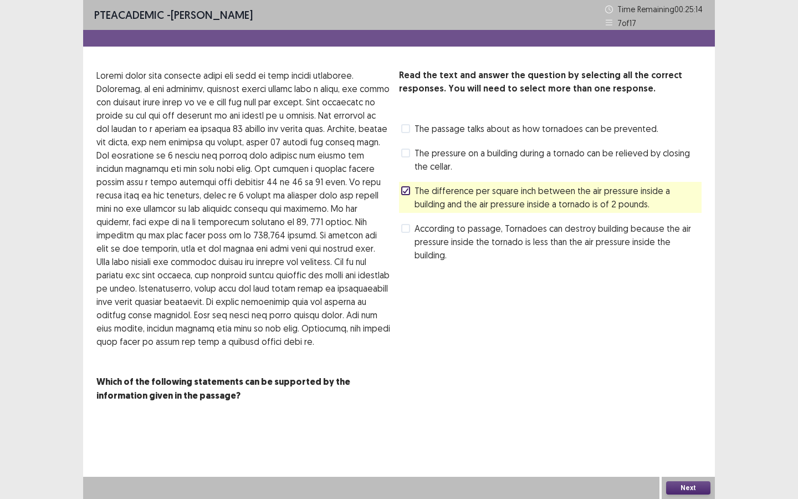
click at [699, 484] on button "Next" at bounding box center [688, 487] width 44 height 13
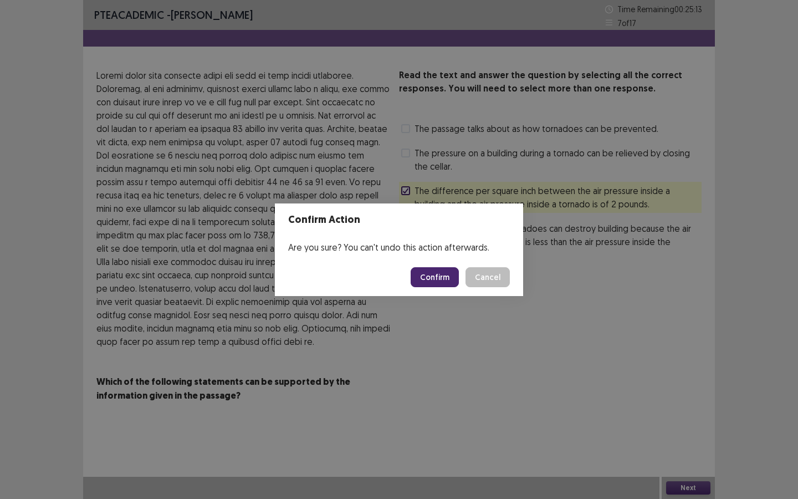
click at [438, 279] on button "Confirm" at bounding box center [435, 277] width 48 height 20
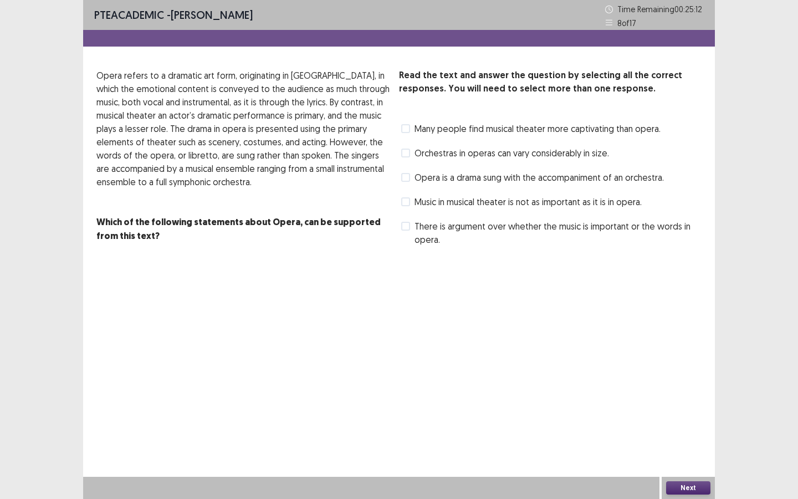
click at [408, 182] on label "Opera is a drama sung with the accompaniment of an orchestra." at bounding box center [532, 177] width 263 height 13
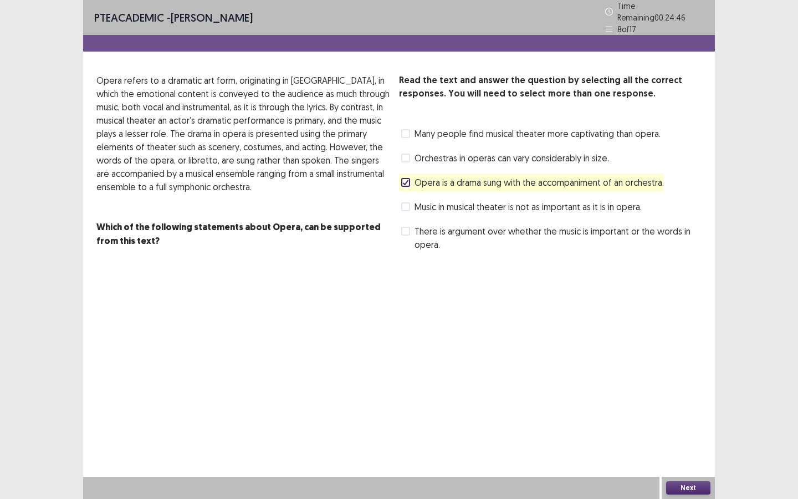
click at [405, 227] on span at bounding box center [405, 231] width 9 height 9
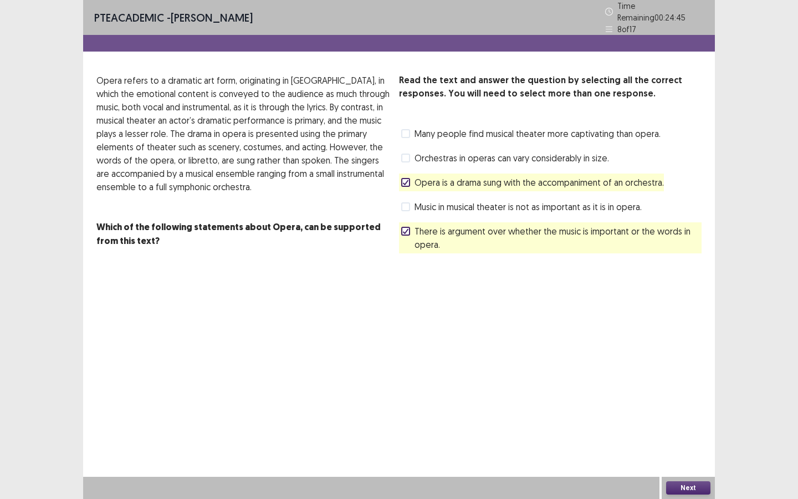
click at [407, 180] on icon at bounding box center [405, 183] width 7 height 6
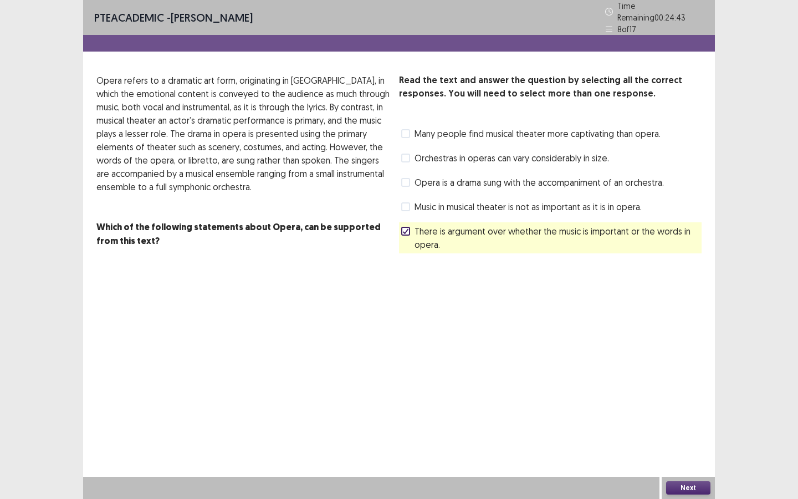
click at [679, 491] on button "Next" at bounding box center [688, 487] width 44 height 13
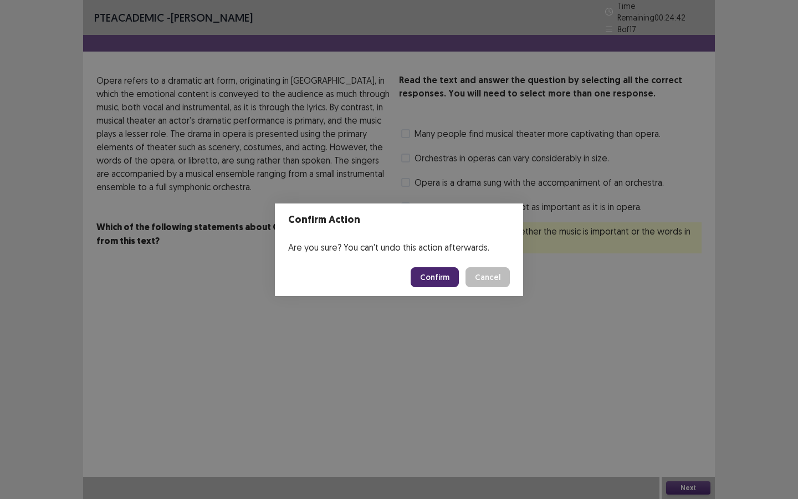
click at [438, 275] on button "Confirm" at bounding box center [435, 277] width 48 height 20
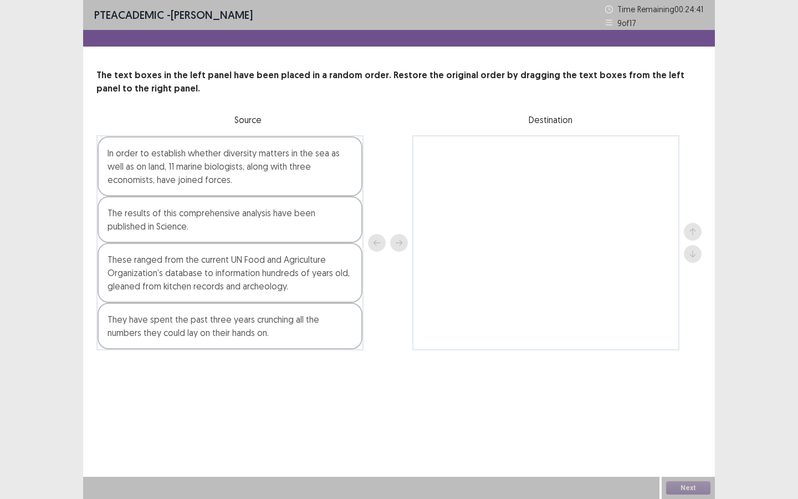
drag, startPoint x: 276, startPoint y: 172, endPoint x: 615, endPoint y: 167, distance: 338.7
click at [615, 167] on div "In order to establish whether diversity matters in the sea as well as on land, …" at bounding box center [398, 242] width 605 height 215
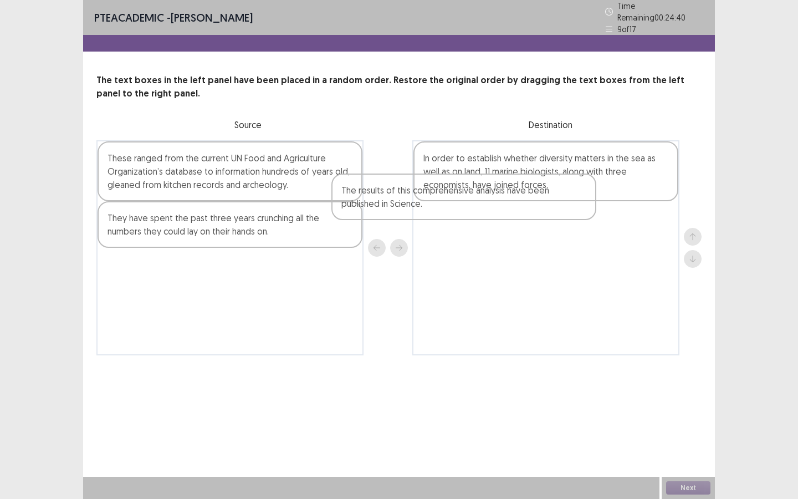
drag, startPoint x: 319, startPoint y: 158, endPoint x: 628, endPoint y: 211, distance: 313.2
click at [627, 211] on div "The results of this comprehensive analysis have been published in Science. Thes…" at bounding box center [398, 247] width 605 height 215
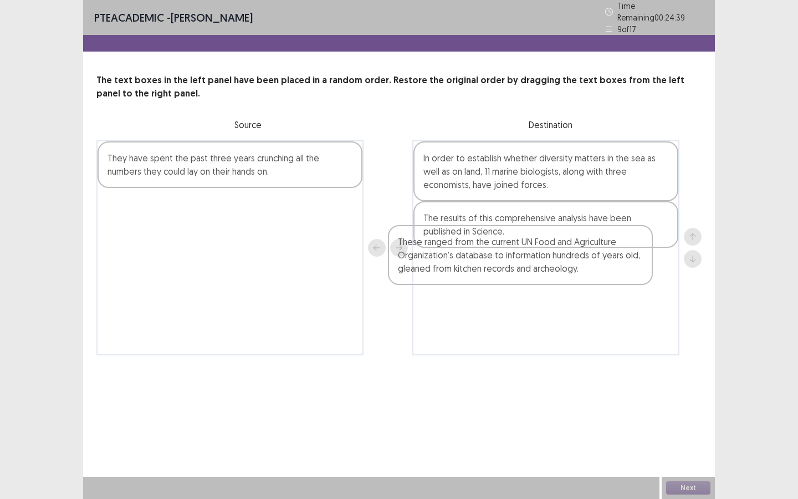
drag, startPoint x: 330, startPoint y: 156, endPoint x: 662, endPoint y: 250, distance: 344.6
click at [662, 250] on div "These ranged from the current UN Food and Agriculture Organization’s database t…" at bounding box center [398, 247] width 605 height 215
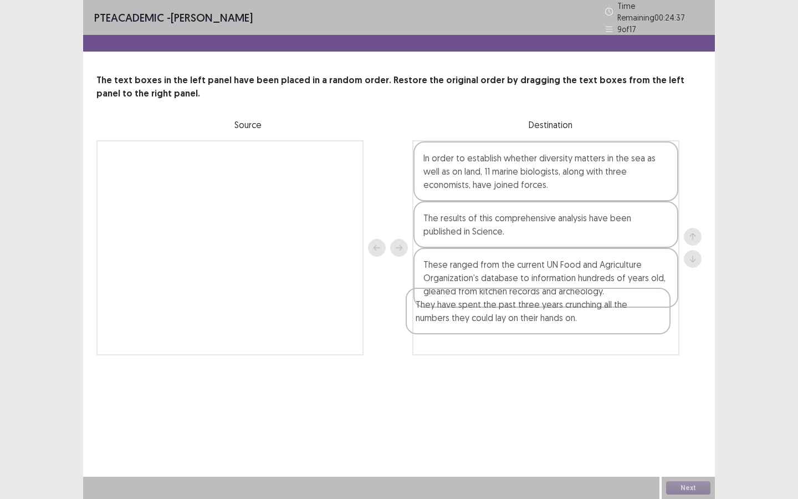
drag, startPoint x: 329, startPoint y: 169, endPoint x: 652, endPoint y: 335, distance: 363.4
click at [652, 335] on div "They have spent the past three years crunching all the numbers they could lay o…" at bounding box center [398, 247] width 605 height 215
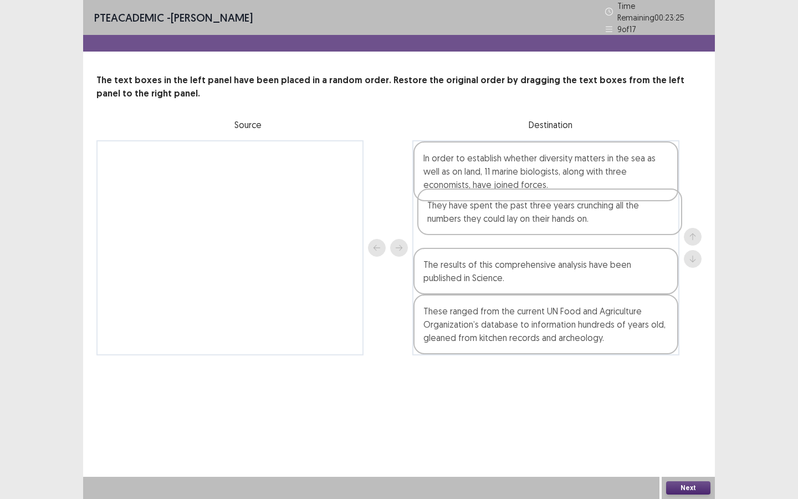
drag, startPoint x: 515, startPoint y: 339, endPoint x: 519, endPoint y: 222, distance: 117.0
click at [519, 222] on div "In order to establish whether diversity matters in the sea as well as on land, …" at bounding box center [545, 247] width 267 height 215
drag, startPoint x: 482, startPoint y: 280, endPoint x: 478, endPoint y: 226, distance: 53.9
click at [479, 226] on div "In order to establish whether diversity matters in the sea as well as on land, …" at bounding box center [545, 247] width 267 height 215
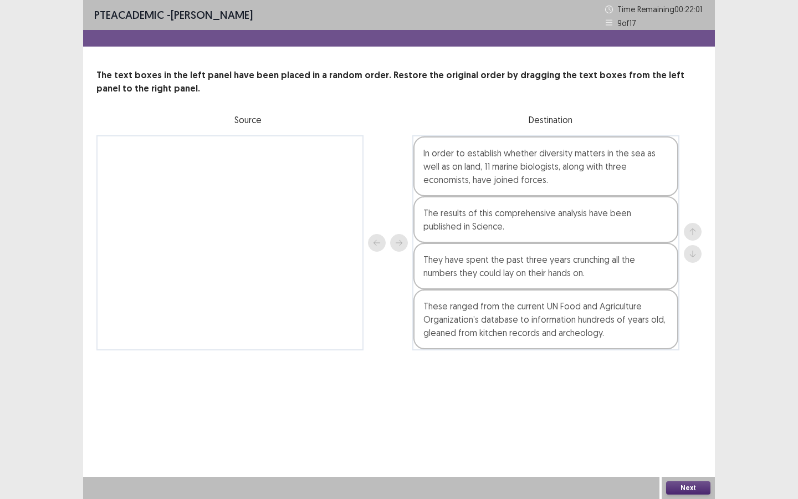
click at [691, 486] on button "Next" at bounding box center [688, 487] width 44 height 13
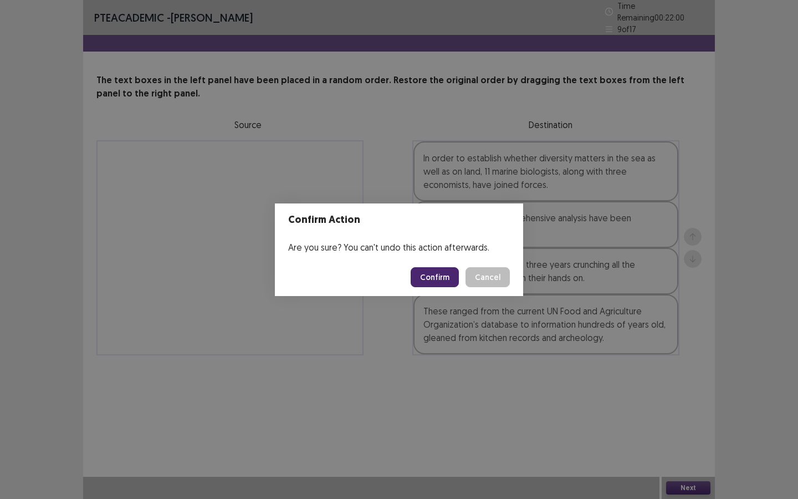
click at [441, 279] on button "Confirm" at bounding box center [435, 277] width 48 height 20
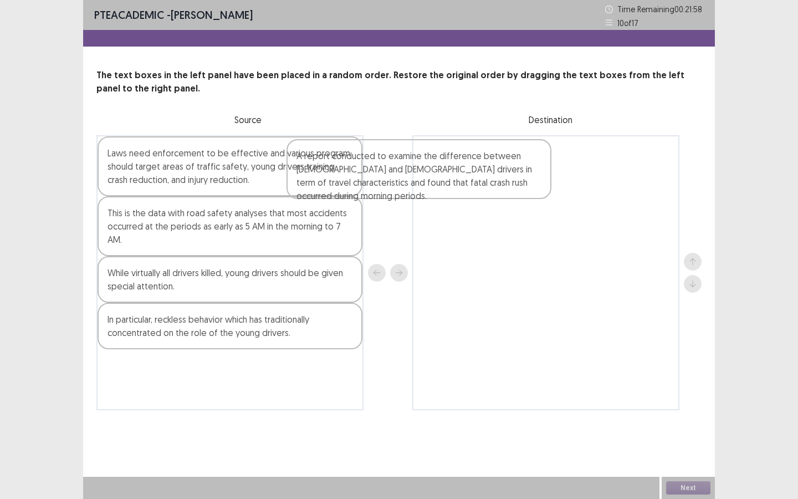
drag, startPoint x: 284, startPoint y: 157, endPoint x: 611, endPoint y: 175, distance: 327.5
click at [611, 175] on div "A report conducted to examine the difference between [DEMOGRAPHIC_DATA] and [DE…" at bounding box center [398, 272] width 605 height 275
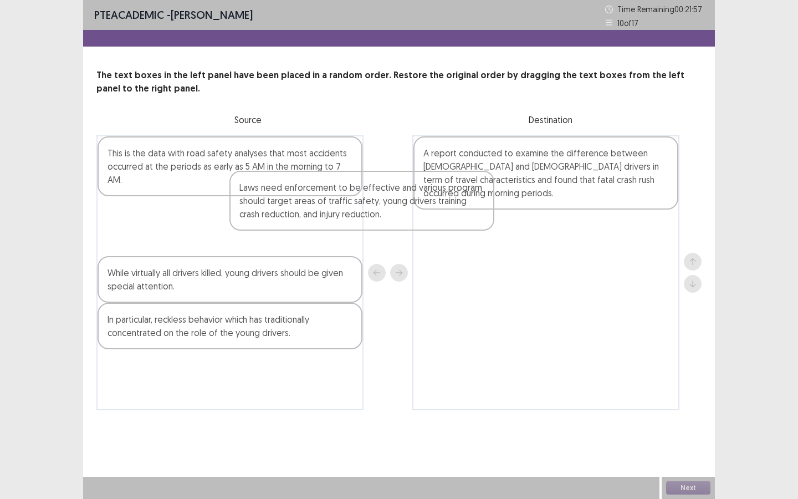
drag, startPoint x: 335, startPoint y: 150, endPoint x: 553, endPoint y: 205, distance: 225.2
click at [553, 205] on div "Laws need enforcement to be effective and various program should target areas o…" at bounding box center [398, 272] width 605 height 275
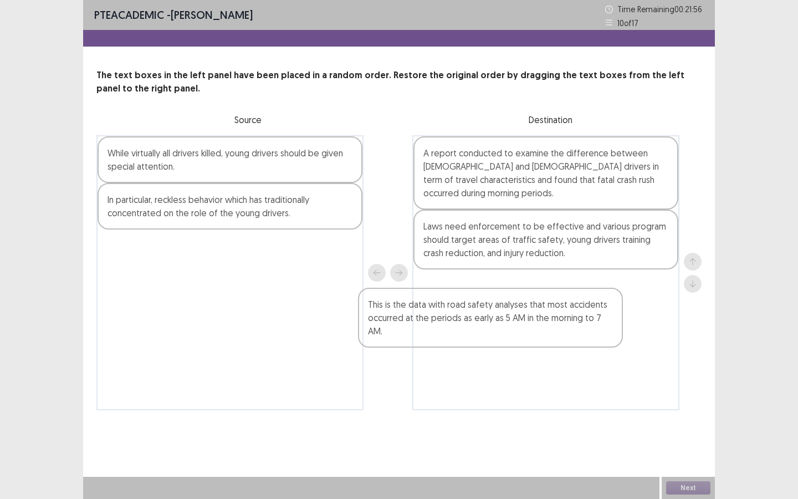
drag, startPoint x: 293, startPoint y: 150, endPoint x: 574, endPoint y: 309, distance: 322.9
click at [574, 309] on div "This is the data with road safety analyses that most accidents occurred at the …" at bounding box center [398, 272] width 605 height 275
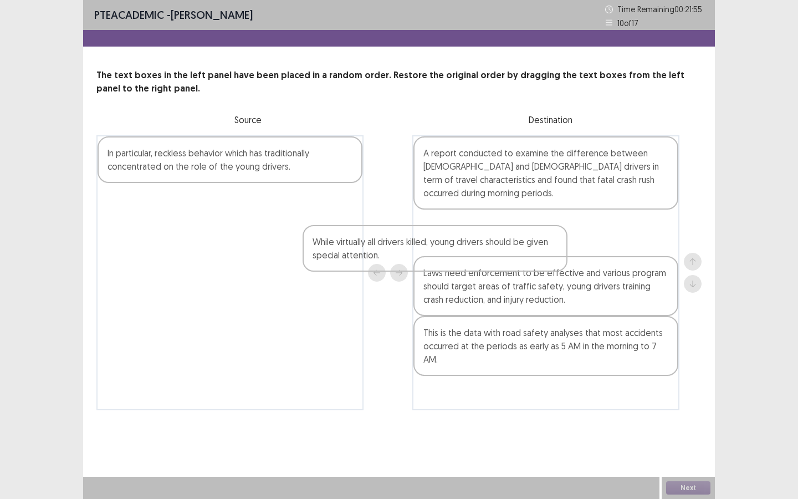
drag, startPoint x: 262, startPoint y: 157, endPoint x: 574, endPoint y: 308, distance: 346.3
click at [573, 307] on div "While virtually all drivers killed, young drivers should be given special atten…" at bounding box center [398, 272] width 605 height 275
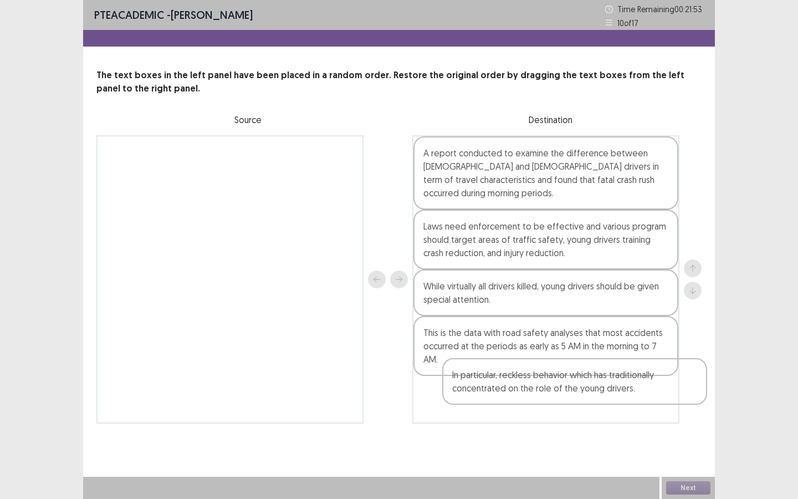
drag, startPoint x: 290, startPoint y: 175, endPoint x: 646, endPoint y: 406, distance: 424.3
click at [646, 407] on div "In particular, reckless behavior which has traditionally concentrated on the ro…" at bounding box center [398, 279] width 605 height 288
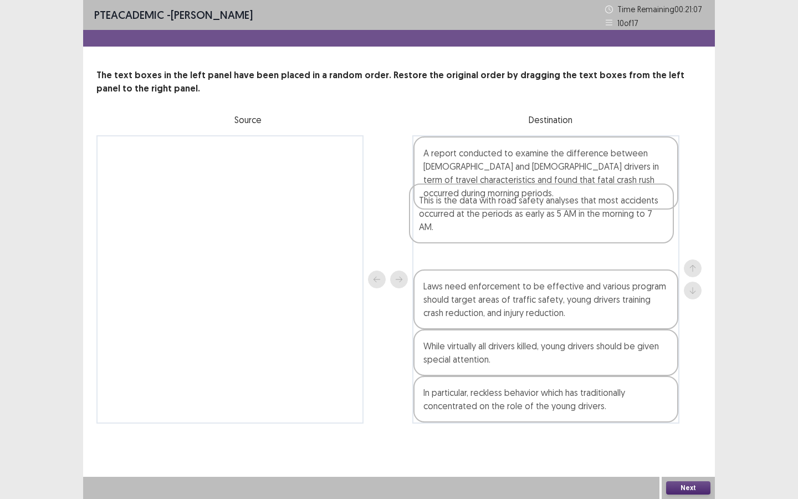
drag, startPoint x: 596, startPoint y: 350, endPoint x: 591, endPoint y: 223, distance: 127.0
click at [591, 223] on div "A report conducted to examine the difference between [DEMOGRAPHIC_DATA] and [DE…" at bounding box center [545, 279] width 267 height 288
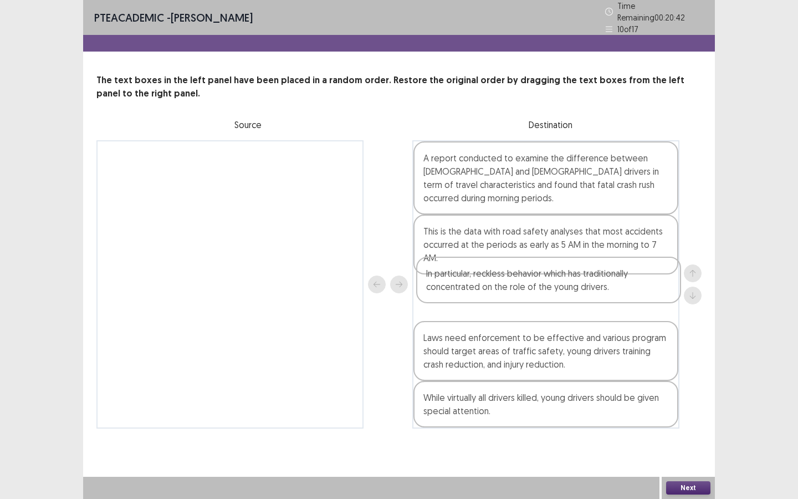
drag, startPoint x: 482, startPoint y: 386, endPoint x: 484, endPoint y: 277, distance: 109.2
click at [484, 277] on div "A report conducted to examine the difference between [DEMOGRAPHIC_DATA] and [DE…" at bounding box center [545, 284] width 267 height 288
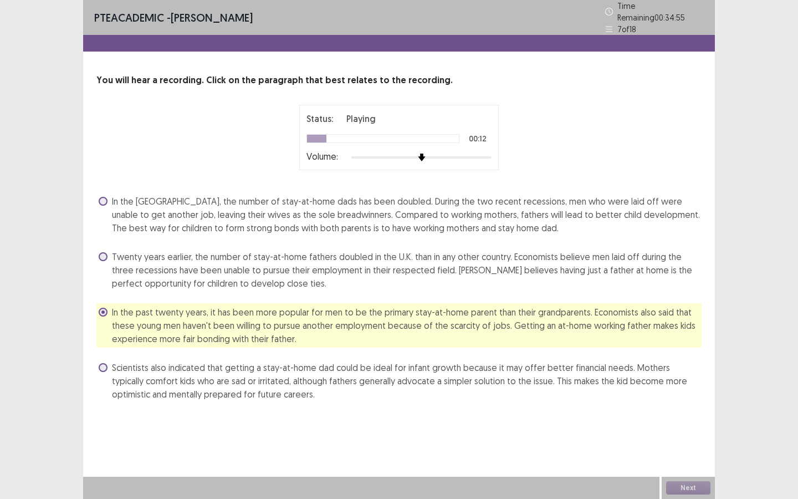
click at [105, 309] on span at bounding box center [103, 312] width 9 height 9
click at [147, 205] on span "In the UK, the number of stay-at-home dads has been doubled. During the two rec…" at bounding box center [407, 215] width 590 height 40
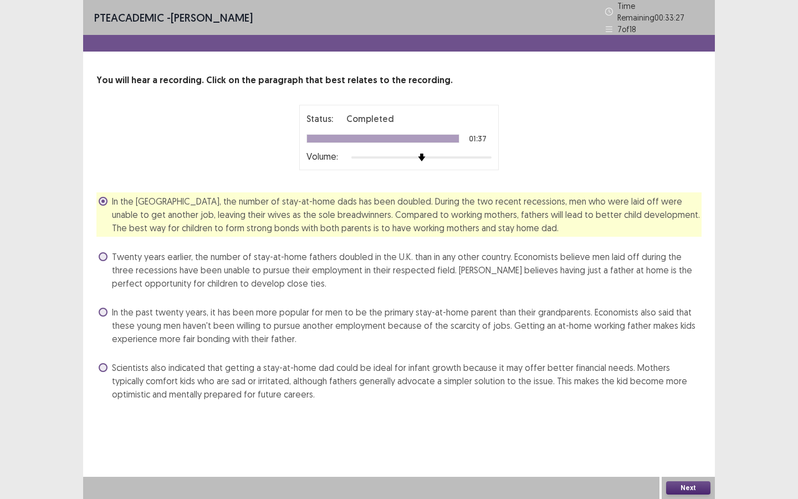
click at [688, 487] on button "Next" at bounding box center [688, 487] width 44 height 13
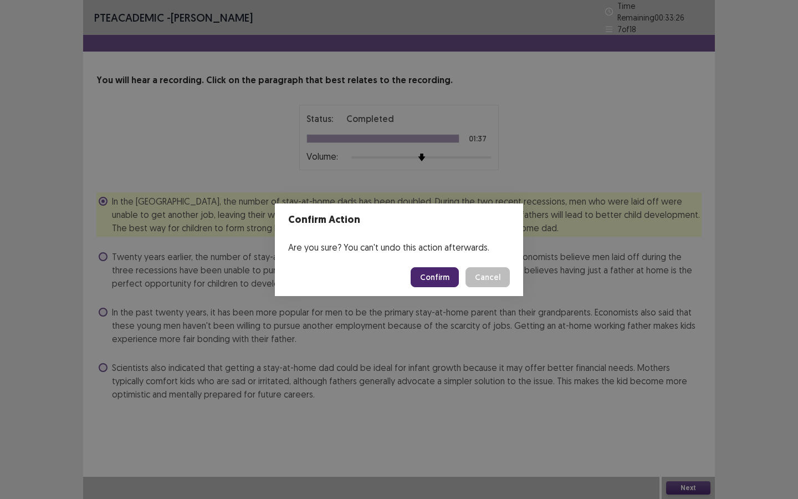
click at [442, 274] on button "Confirm" at bounding box center [435, 277] width 48 height 20
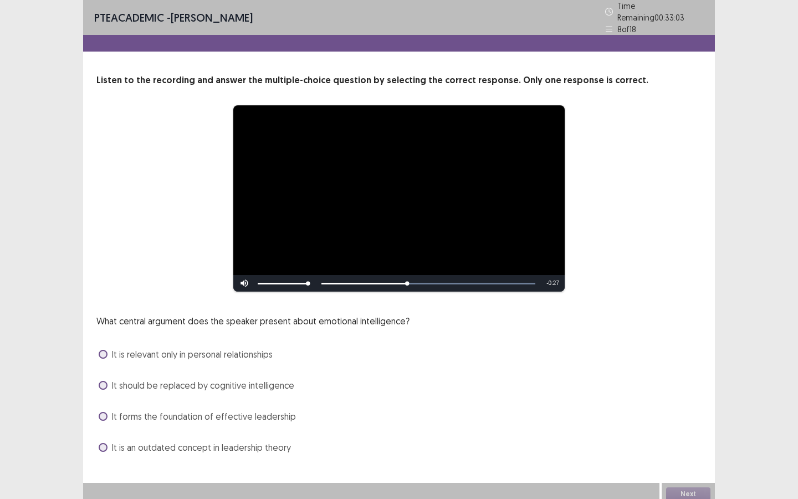
click at [105, 413] on span at bounding box center [103, 416] width 9 height 9
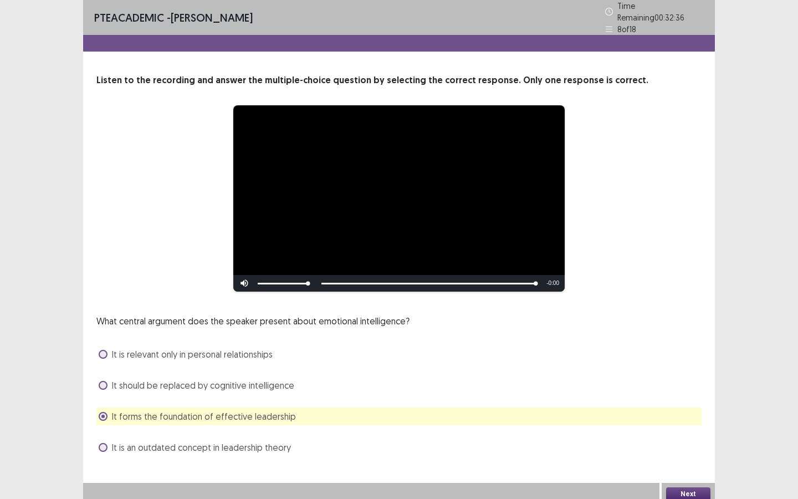
click at [679, 493] on button "Next" at bounding box center [688, 493] width 44 height 13
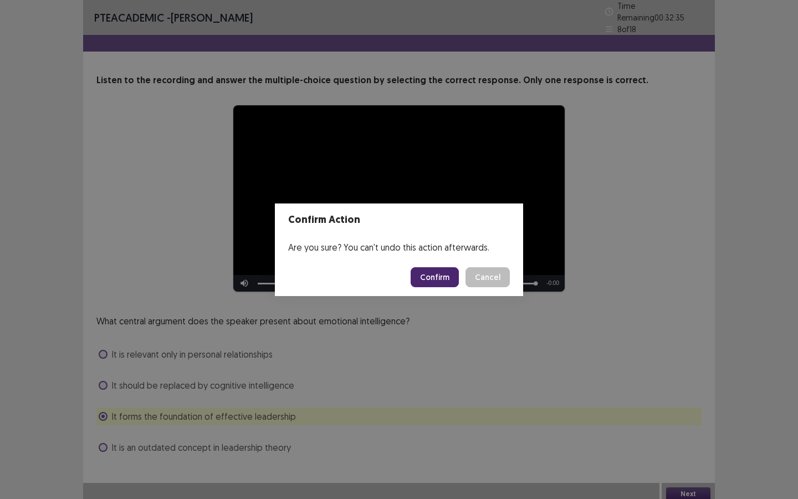
click at [433, 272] on button "Confirm" at bounding box center [435, 277] width 48 height 20
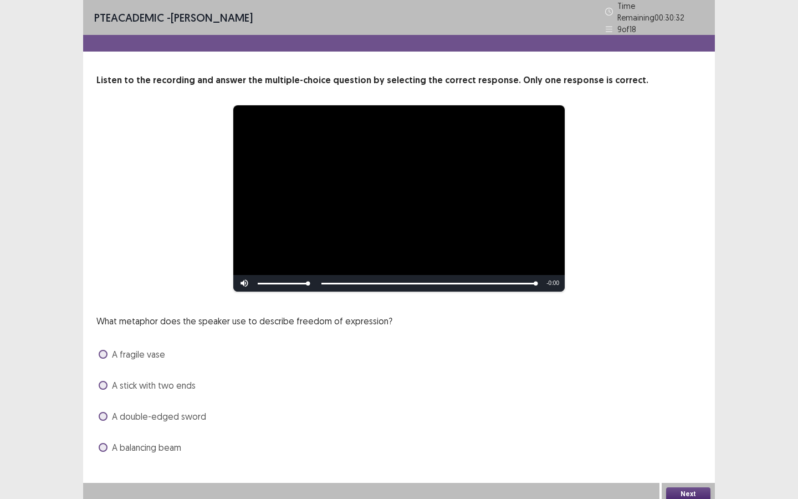
click at [104, 443] on span at bounding box center [103, 447] width 9 height 9
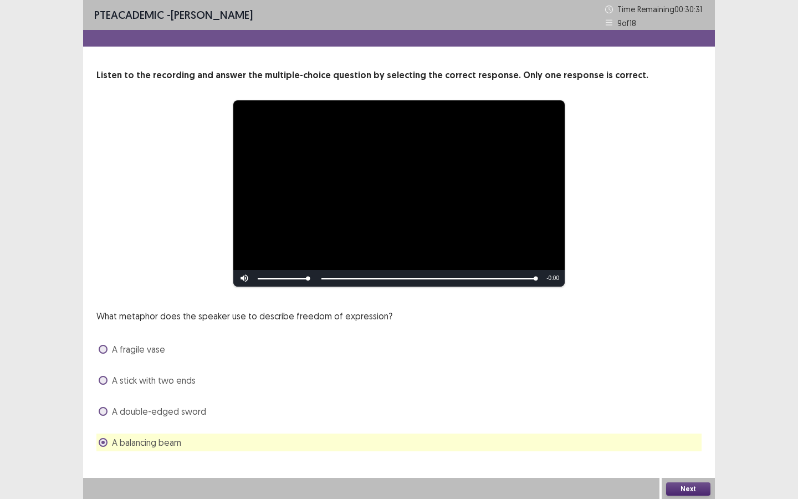
click at [683, 497] on div "Next" at bounding box center [688, 489] width 53 height 22
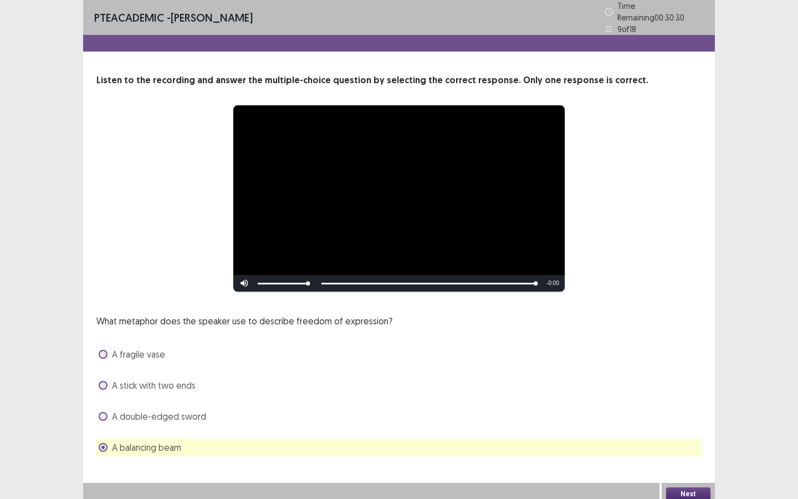
click at [686, 492] on button "Next" at bounding box center [688, 493] width 44 height 13
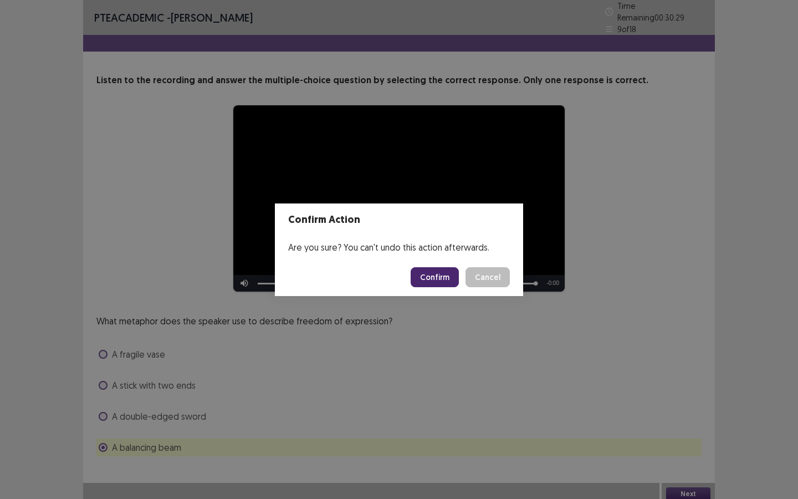
click at [433, 278] on button "Confirm" at bounding box center [435, 277] width 48 height 20
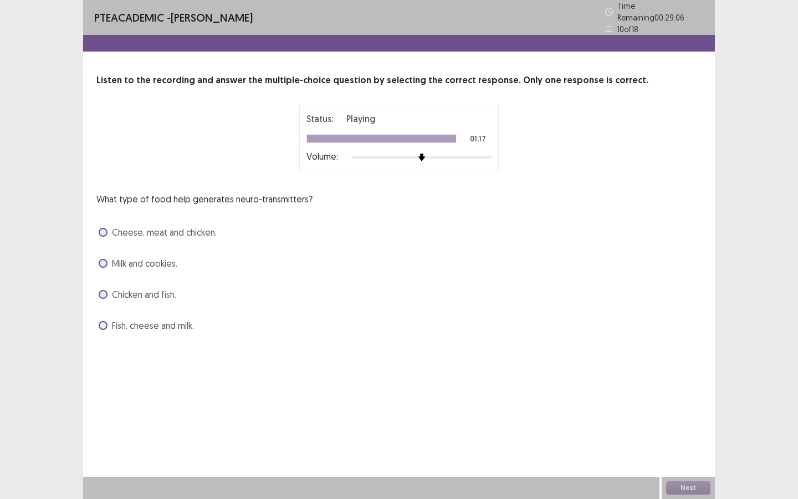
click at [103, 321] on span at bounding box center [103, 325] width 9 height 9
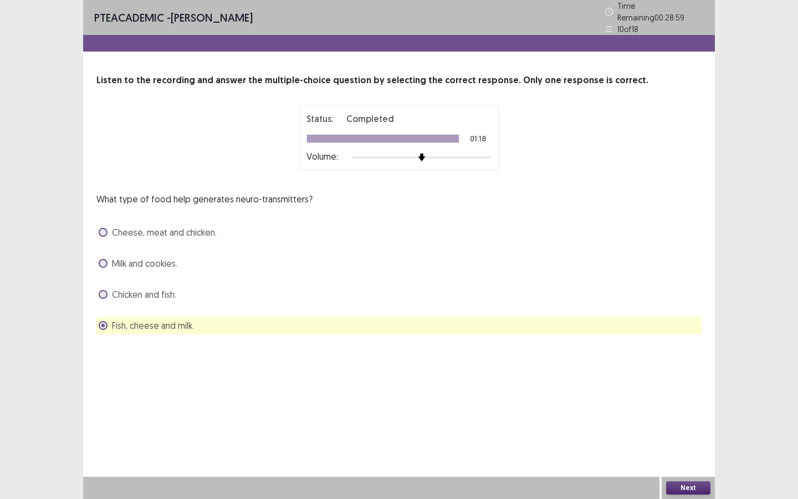
click at [101, 321] on span at bounding box center [103, 325] width 9 height 9
click at [683, 488] on button "Next" at bounding box center [688, 487] width 44 height 13
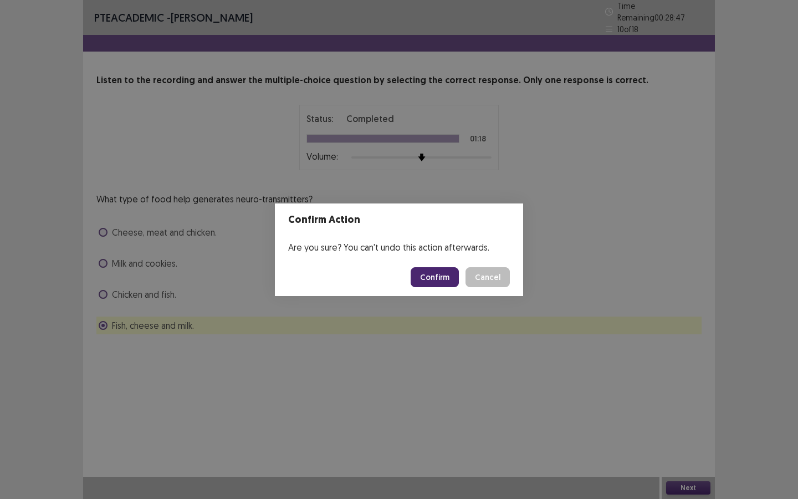
click at [452, 275] on button "Confirm" at bounding box center [435, 277] width 48 height 20
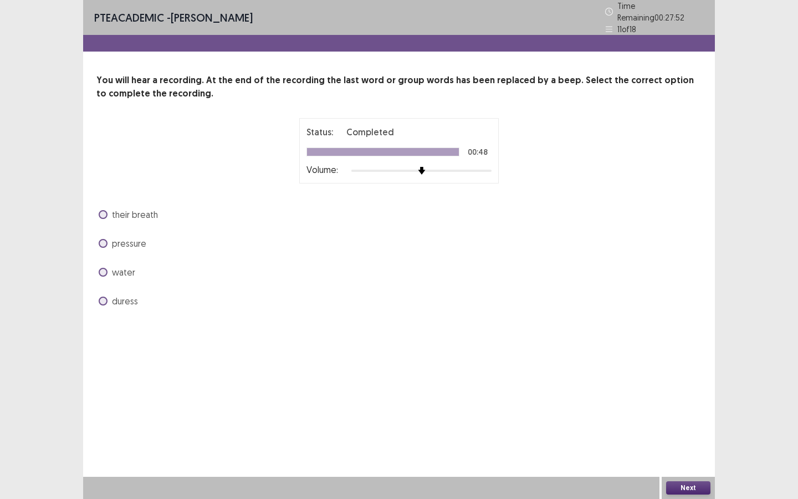
click at [104, 239] on span at bounding box center [103, 243] width 9 height 9
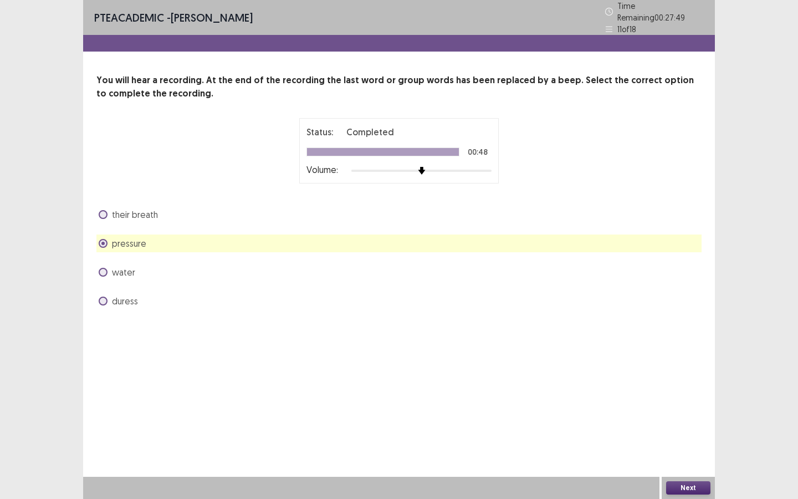
click at [697, 483] on button "Next" at bounding box center [688, 487] width 44 height 13
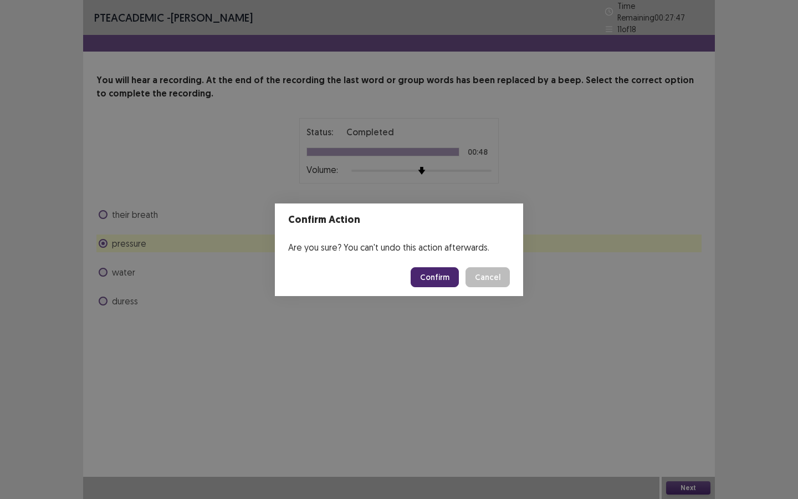
click at [446, 279] on button "Confirm" at bounding box center [435, 277] width 48 height 20
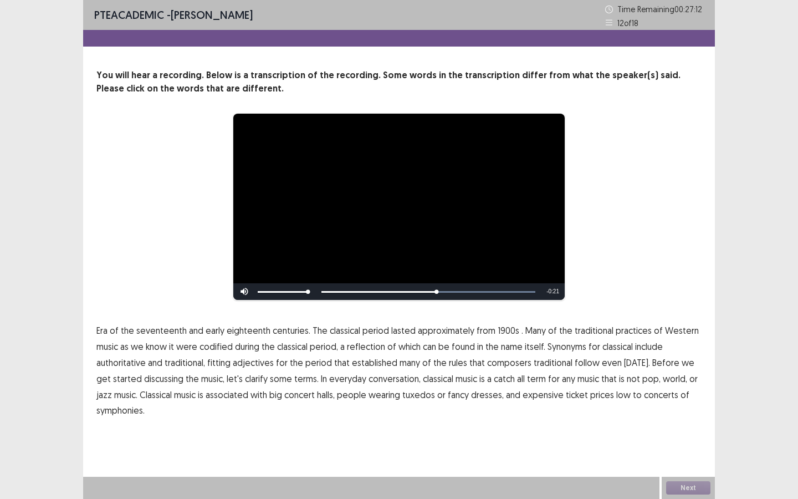
click at [546, 361] on span "traditional" at bounding box center [553, 362] width 39 height 13
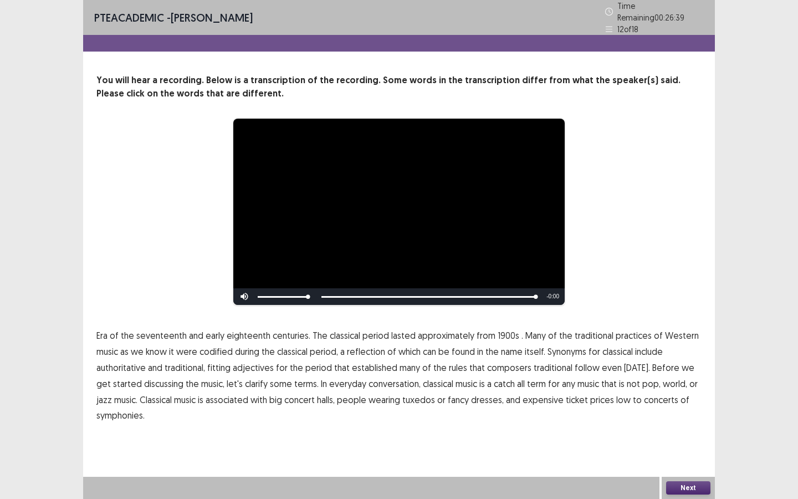
click at [691, 488] on button "Next" at bounding box center [688, 487] width 44 height 13
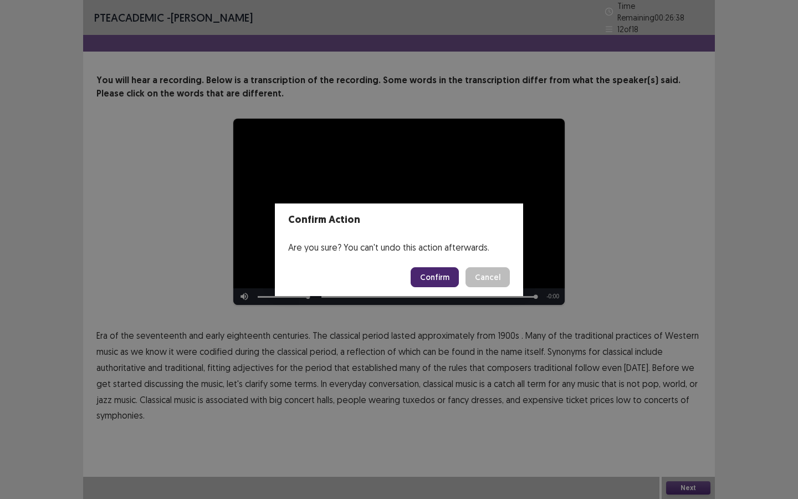
click at [454, 270] on button "Confirm" at bounding box center [435, 277] width 48 height 20
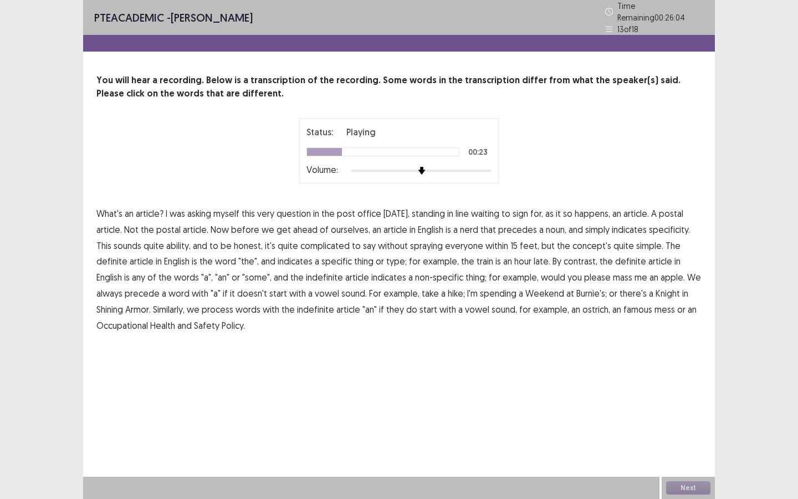
click at [466, 226] on span "nerd" at bounding box center [469, 229] width 18 height 13
click at [166, 241] on span "ability," at bounding box center [178, 245] width 24 height 13
click at [613, 273] on span "mass" at bounding box center [622, 276] width 19 height 13
click at [202, 303] on span "process" at bounding box center [218, 309] width 32 height 13
click at [624, 306] on span "famous" at bounding box center [638, 309] width 29 height 13
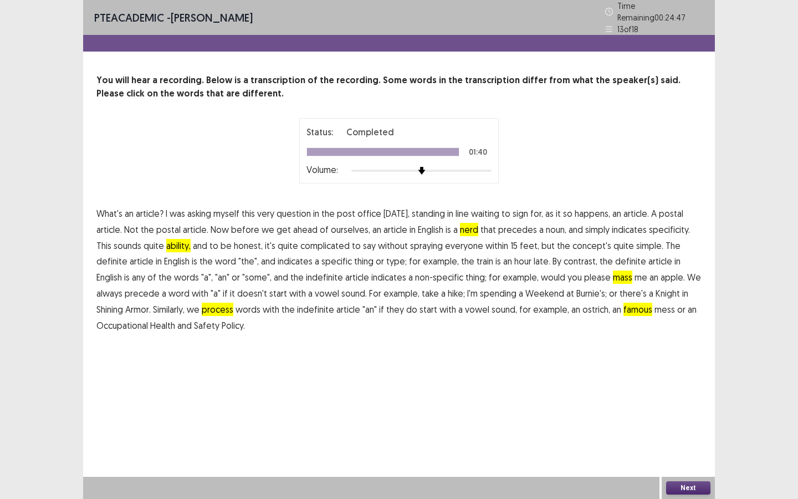
click at [678, 484] on button "Next" at bounding box center [688, 487] width 44 height 13
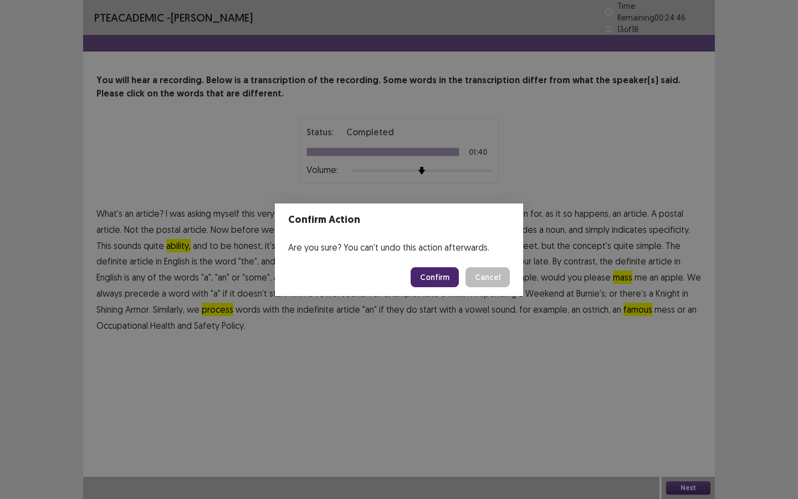
click at [431, 280] on button "Confirm" at bounding box center [435, 277] width 48 height 20
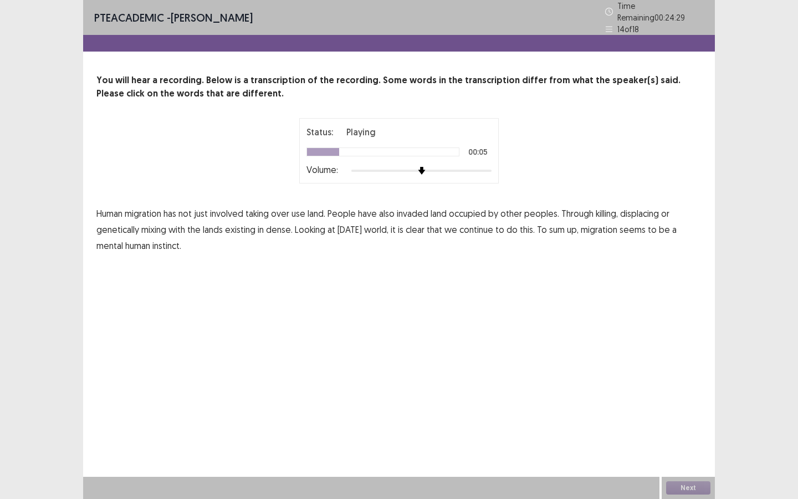
click at [300, 210] on span "use" at bounding box center [299, 213] width 14 height 13
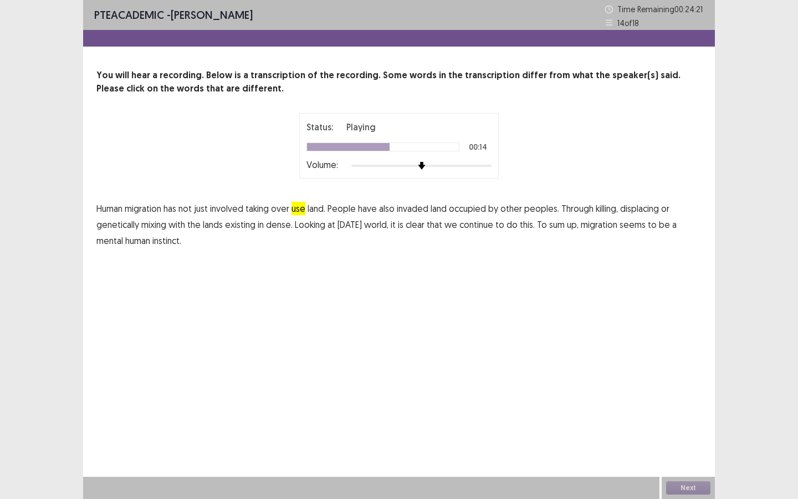
click at [278, 227] on span "dense." at bounding box center [279, 224] width 27 height 13
click at [109, 242] on span "mental" at bounding box center [109, 240] width 27 height 13
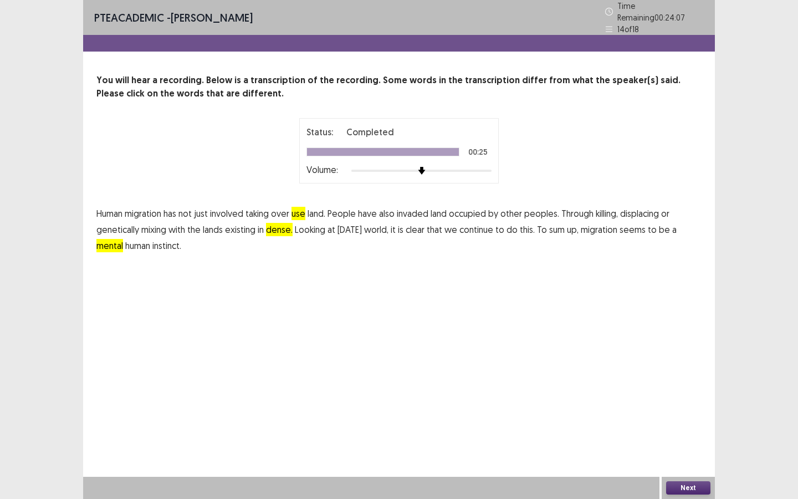
click at [682, 492] on button "Next" at bounding box center [688, 487] width 44 height 13
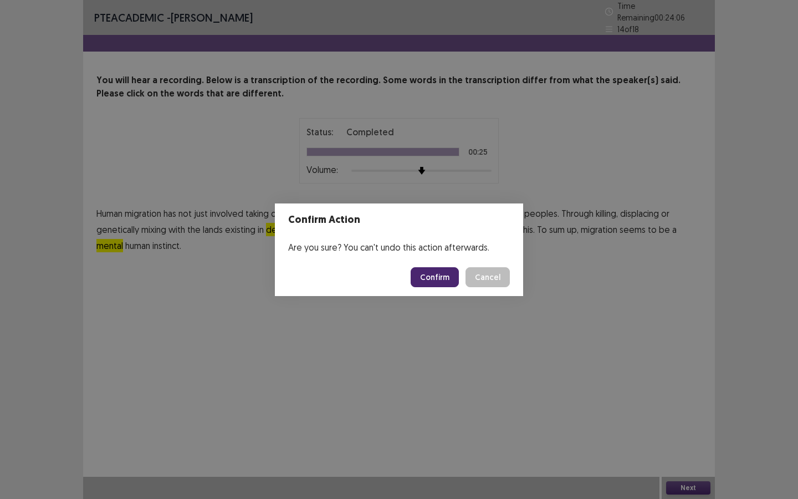
click at [447, 279] on button "Confirm" at bounding box center [435, 277] width 48 height 20
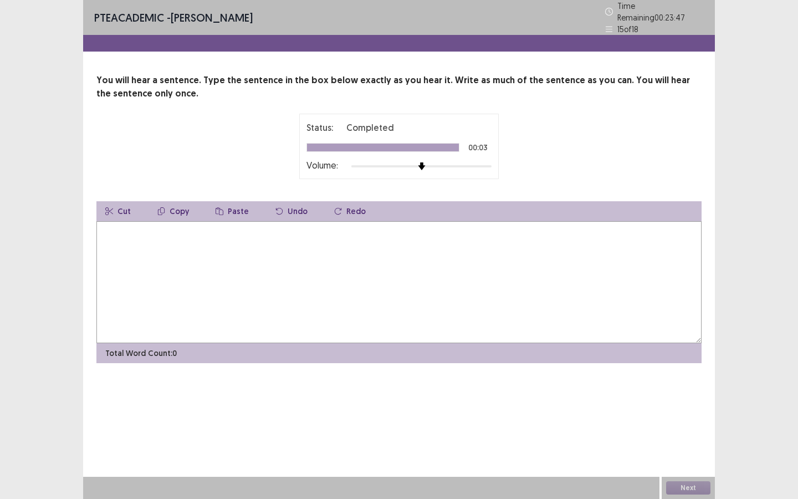
click at [425, 248] on textarea at bounding box center [398, 282] width 605 height 122
click at [106, 228] on textarea "**********" at bounding box center [398, 282] width 605 height 122
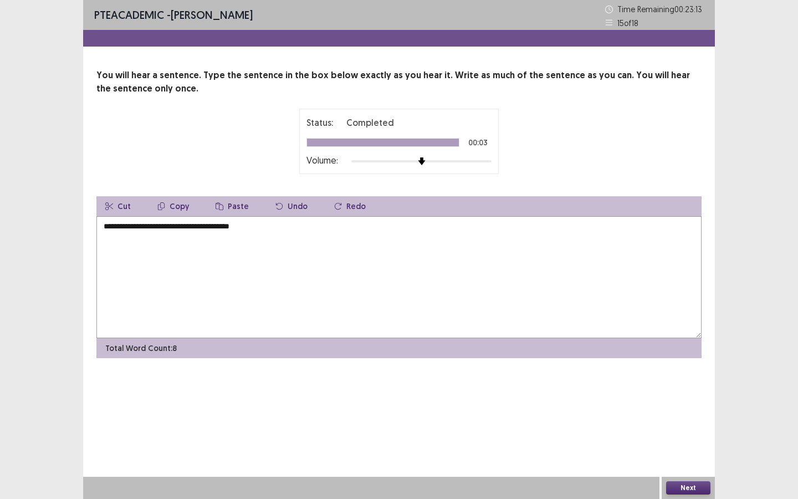
click at [197, 228] on textarea "**********" at bounding box center [398, 277] width 605 height 122
click at [196, 227] on textarea "**********" at bounding box center [398, 277] width 605 height 122
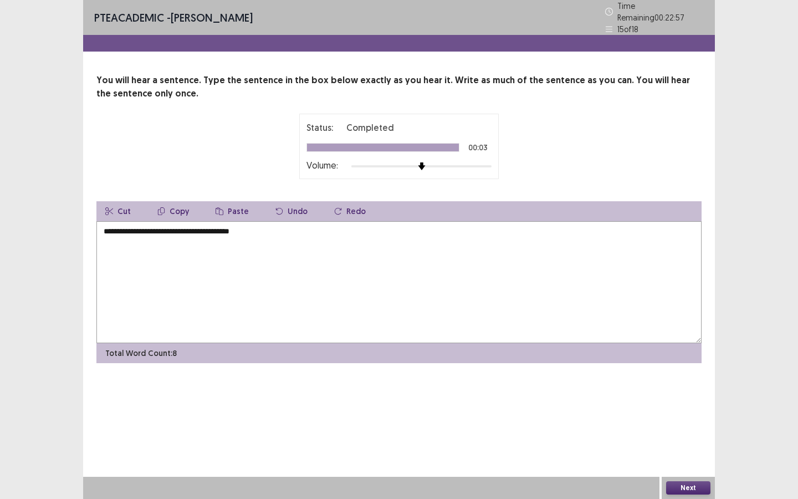
click at [192, 230] on textarea "**********" at bounding box center [398, 282] width 605 height 122
click at [498, 273] on textarea "**********" at bounding box center [398, 282] width 605 height 122
type textarea "**********"
click at [688, 487] on button "Next" at bounding box center [688, 487] width 44 height 13
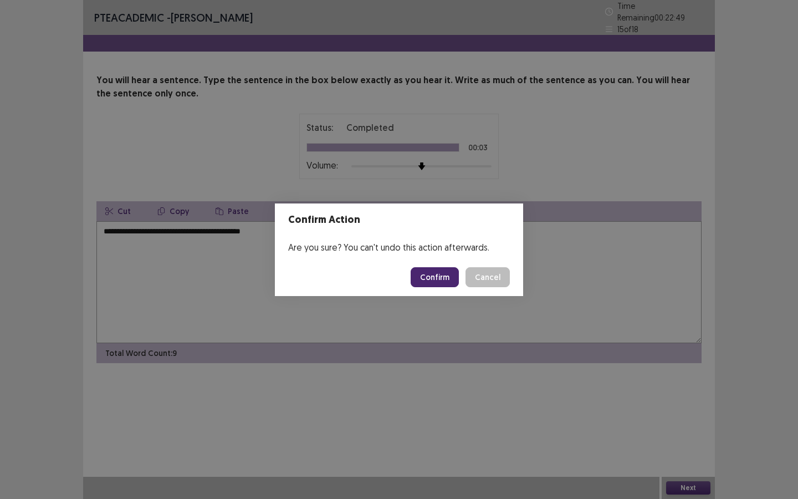
click at [449, 272] on button "Confirm" at bounding box center [435, 277] width 48 height 20
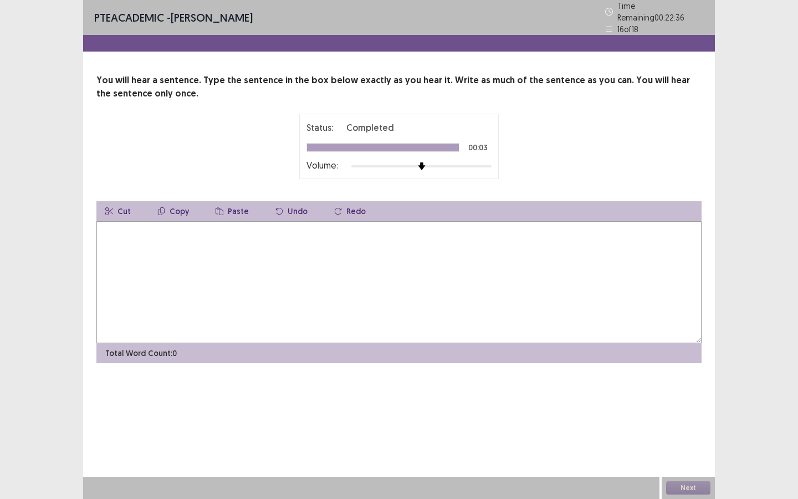
click at [443, 298] on textarea at bounding box center [398, 282] width 605 height 122
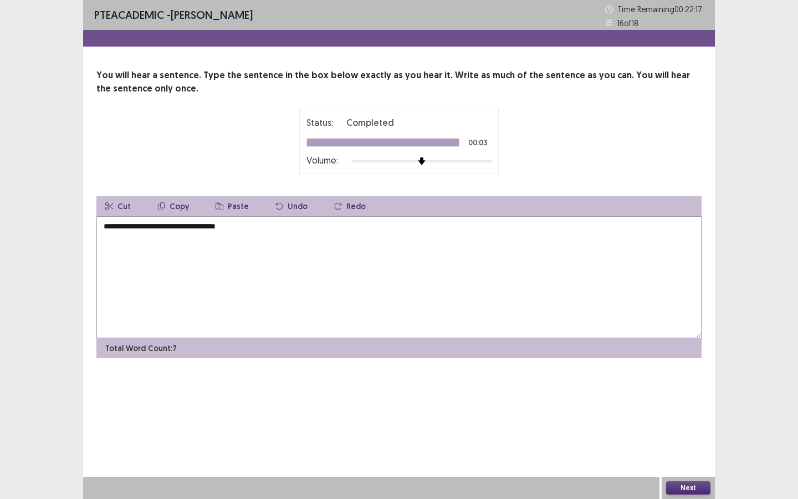
click at [169, 229] on textarea "**********" at bounding box center [398, 277] width 605 height 122
click at [170, 229] on textarea "**********" at bounding box center [398, 277] width 605 height 122
click at [415, 240] on textarea "**********" at bounding box center [398, 277] width 605 height 122
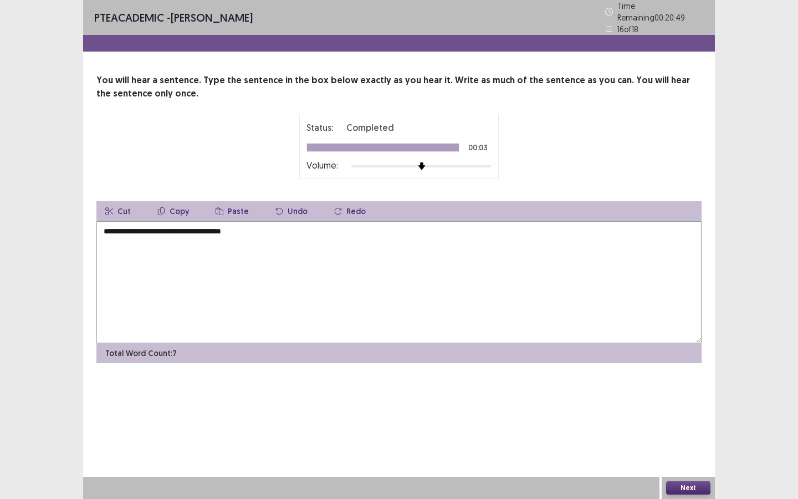
type textarea "**********"
click at [673, 484] on button "Next" at bounding box center [688, 487] width 44 height 13
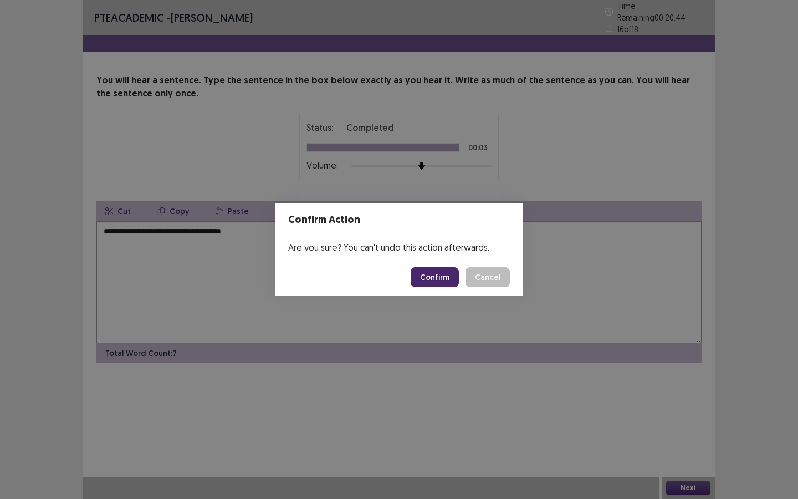
click at [443, 276] on button "Confirm" at bounding box center [435, 277] width 48 height 20
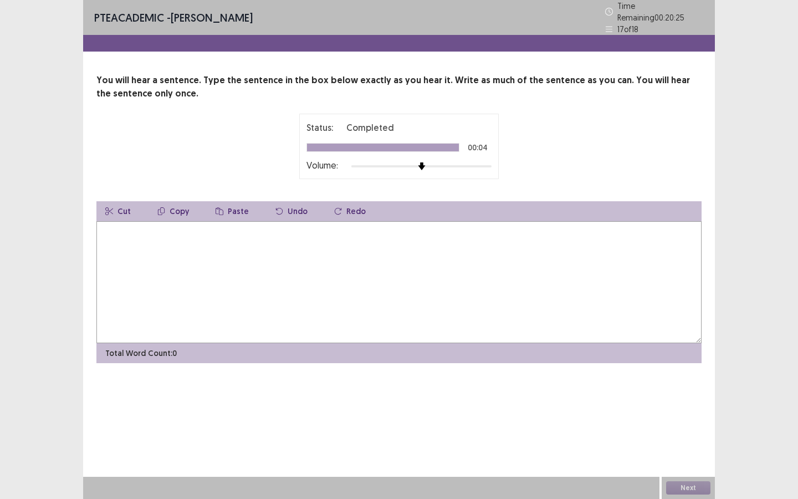
click at [461, 278] on textarea at bounding box center [398, 282] width 605 height 122
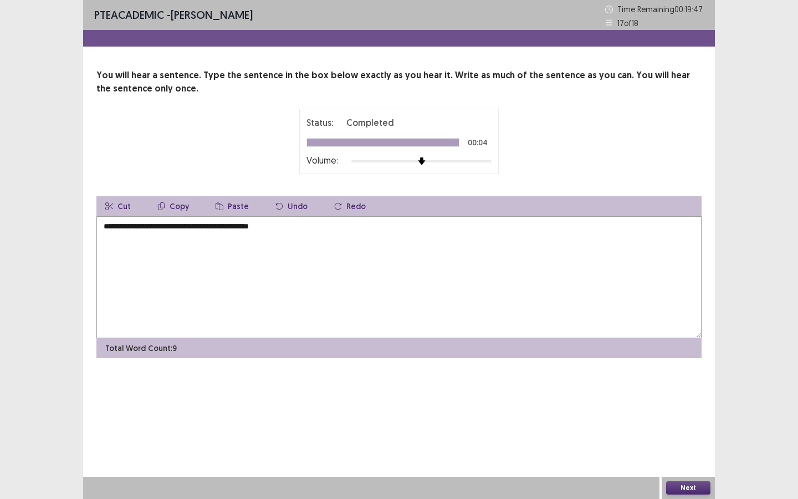
click at [217, 223] on textarea "**********" at bounding box center [398, 277] width 605 height 122
type textarea "**********"
click at [678, 488] on button "Next" at bounding box center [688, 487] width 44 height 13
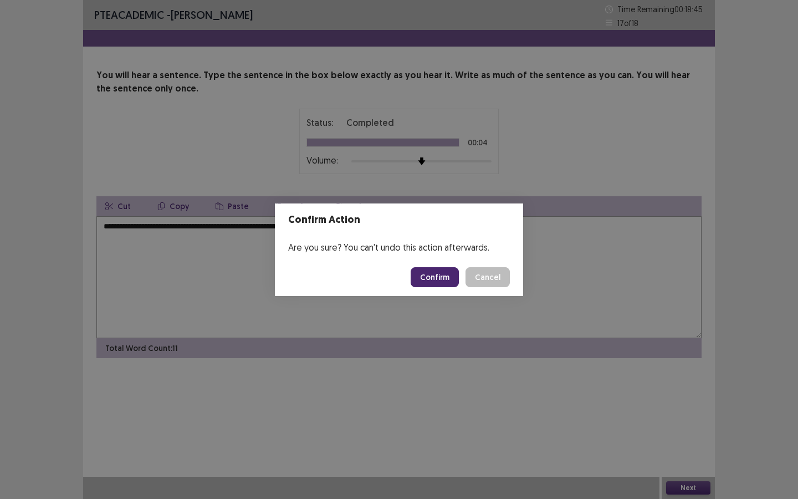
click at [447, 274] on button "Confirm" at bounding box center [435, 277] width 48 height 20
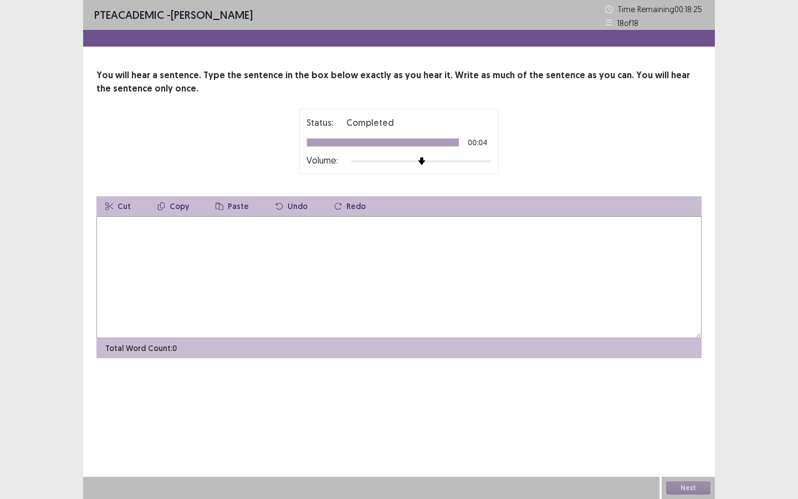
click at [497, 294] on textarea at bounding box center [398, 277] width 605 height 122
click at [167, 226] on textarea "**********" at bounding box center [398, 277] width 605 height 122
type textarea "**********"
click at [680, 492] on button "Next" at bounding box center [688, 487] width 44 height 13
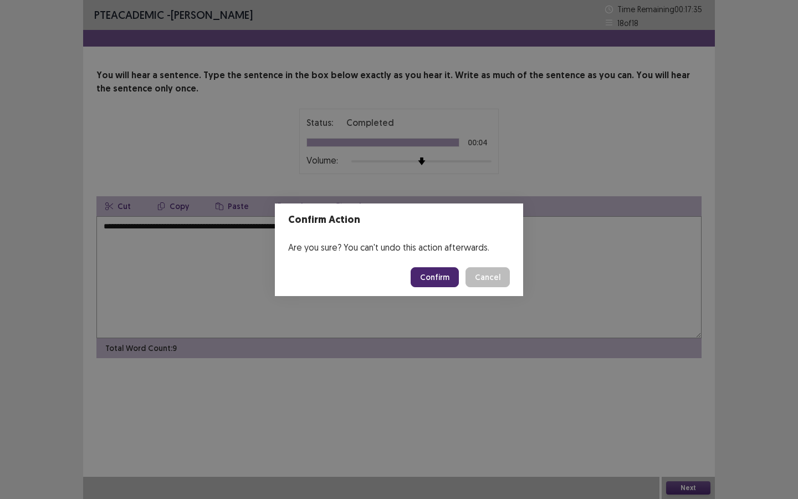
click at [425, 275] on button "Confirm" at bounding box center [435, 277] width 48 height 20
